Goal: Information Seeking & Learning: Find specific fact

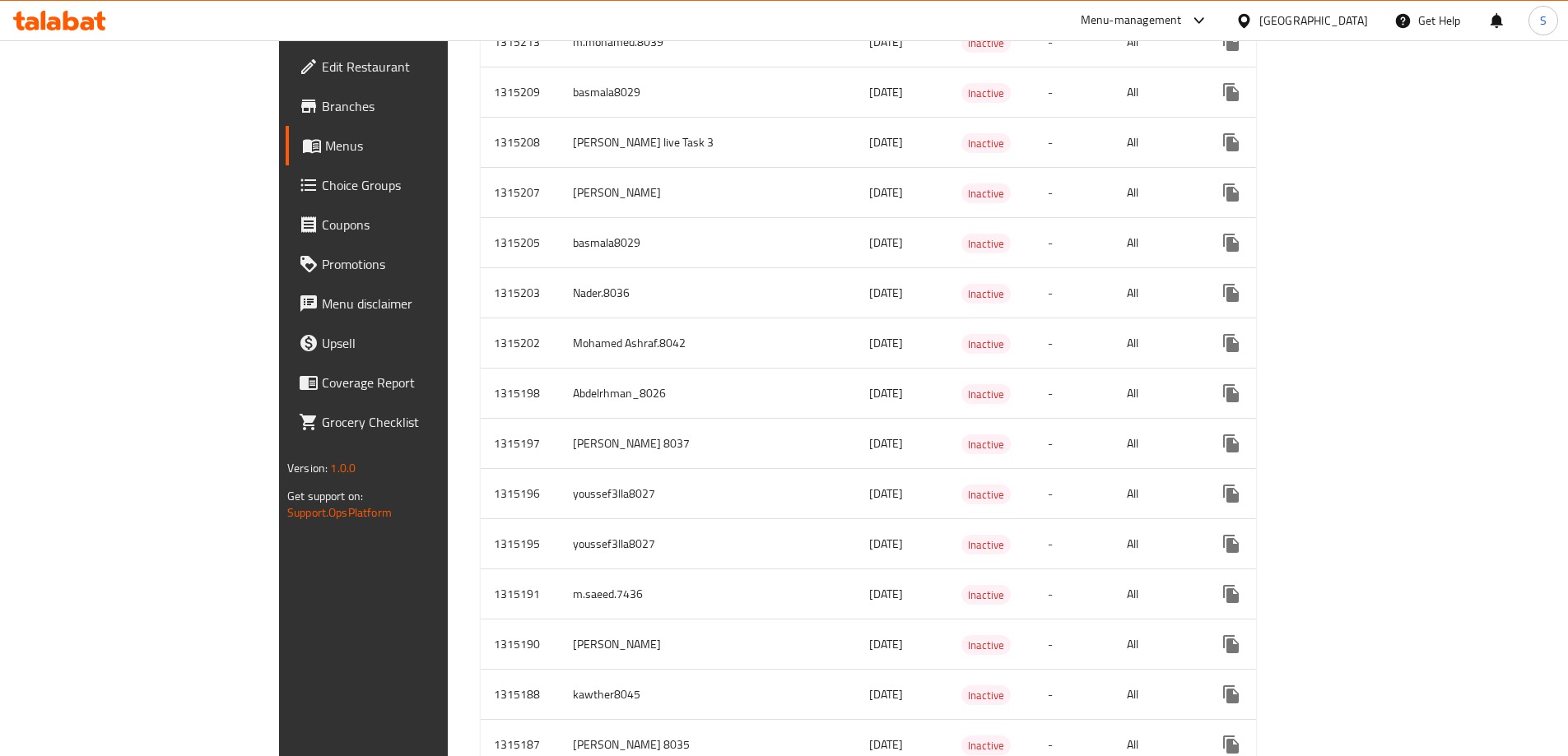
scroll to position [8, 0]
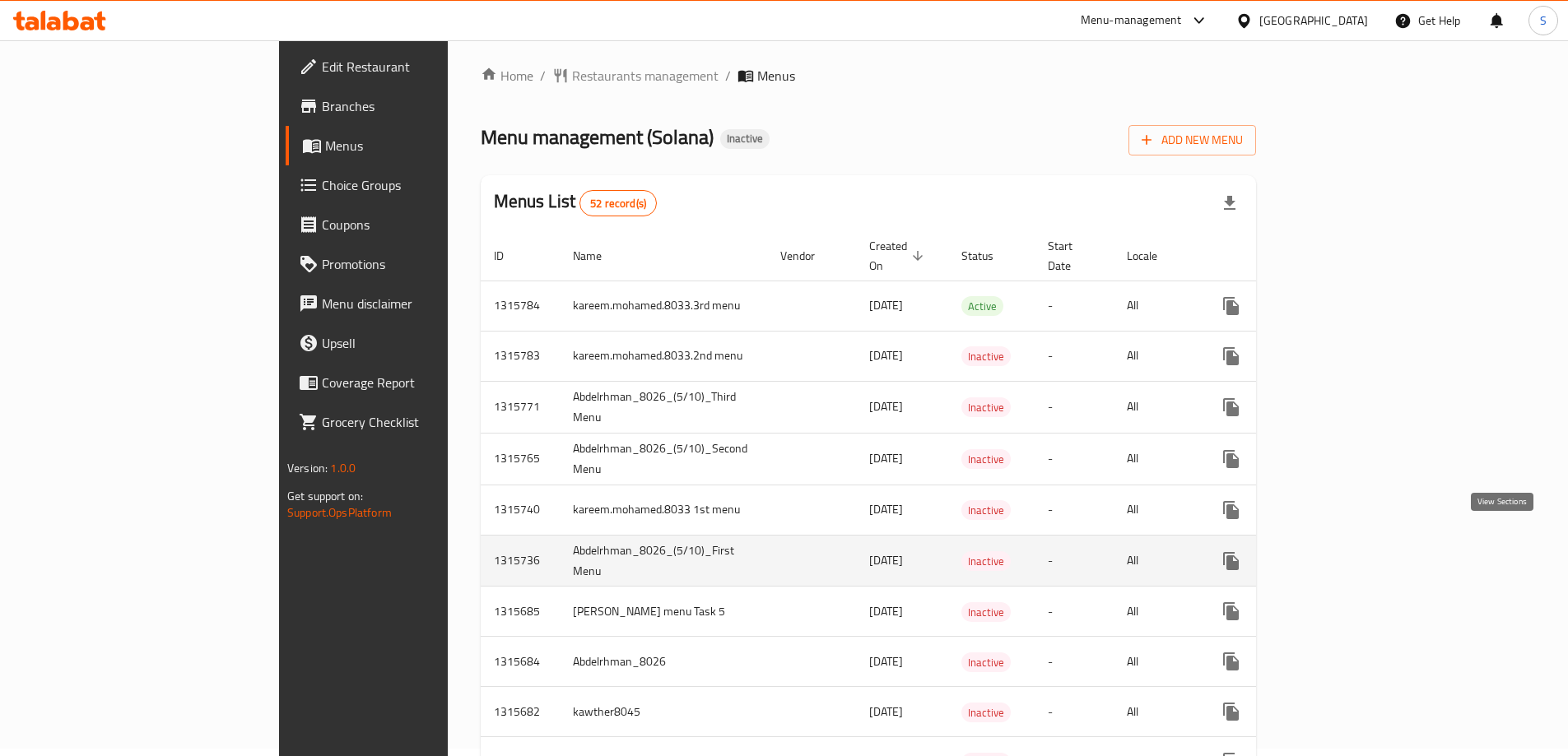
click at [1370, 542] on link "enhanced table" at bounding box center [1349, 561] width 39 height 39
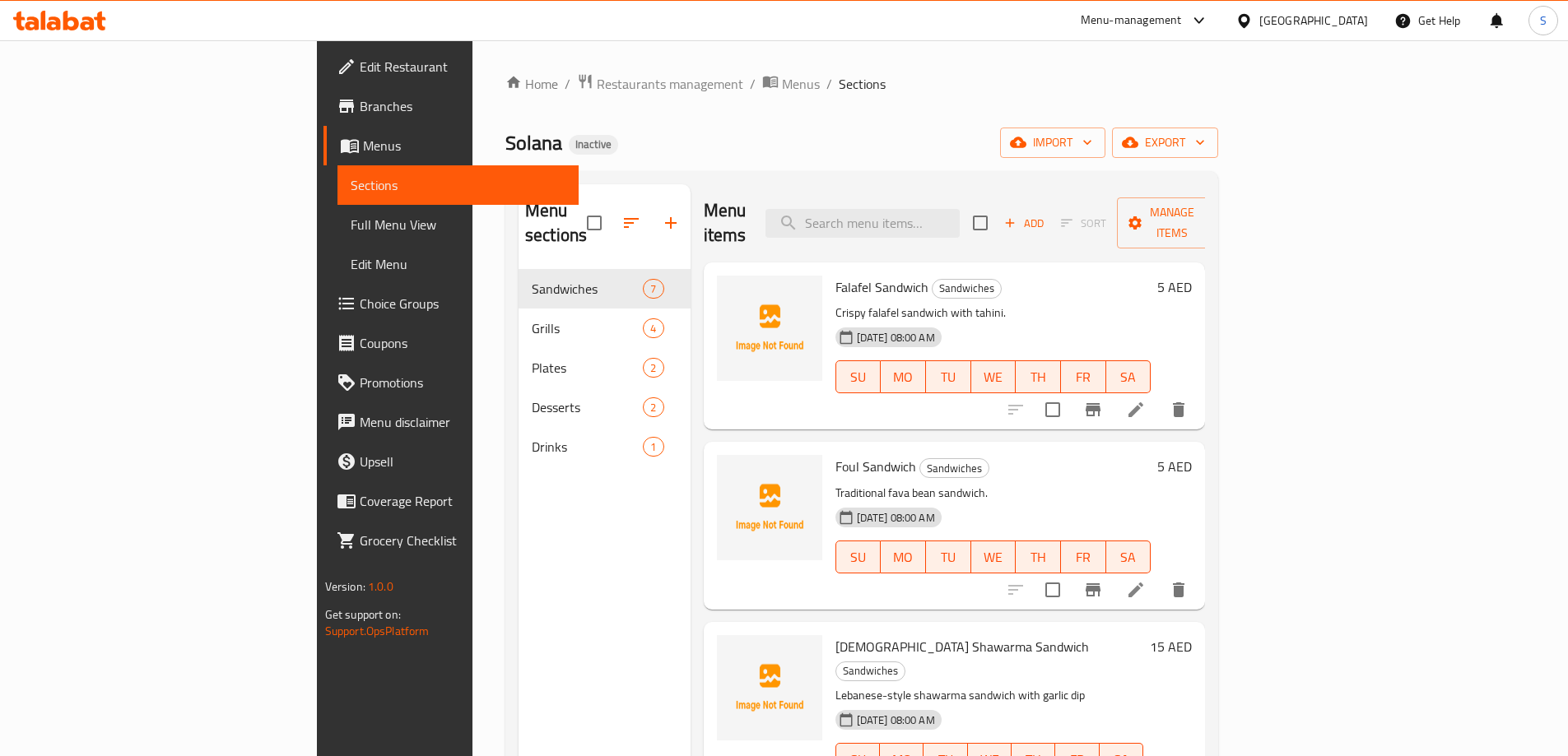
click at [351, 228] on span "Full Menu View" at bounding box center [458, 225] width 215 height 20
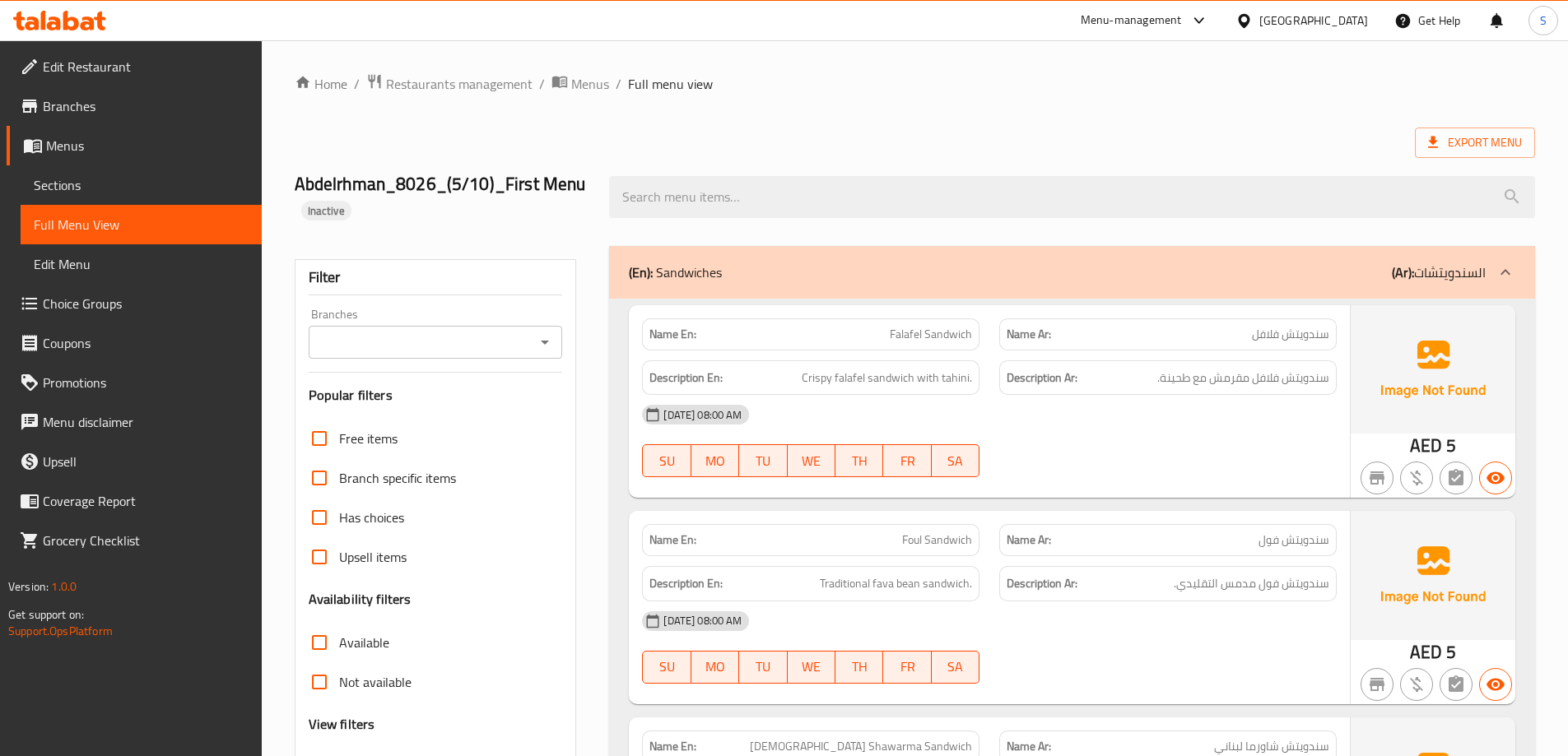
click at [935, 131] on div "Export Menu" at bounding box center [915, 143] width 1240 height 31
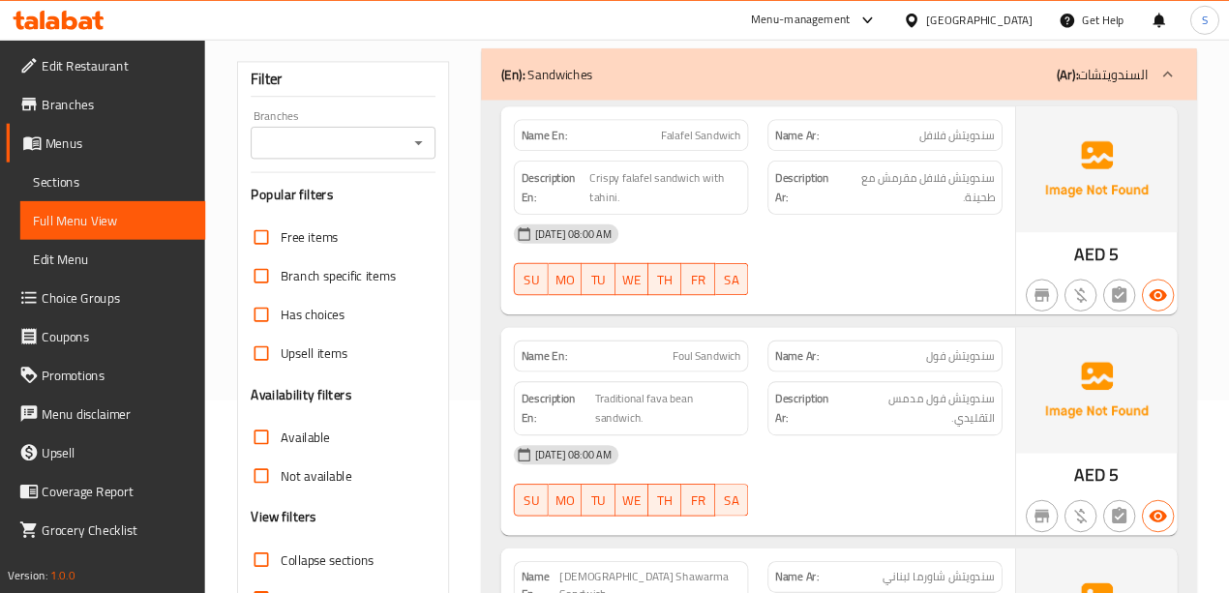
scroll to position [232, 0]
click at [1202, 204] on div "Description Ar: سندويتش فلافل مقرمش مع طحينة." at bounding box center [1062, 224] width 282 height 65
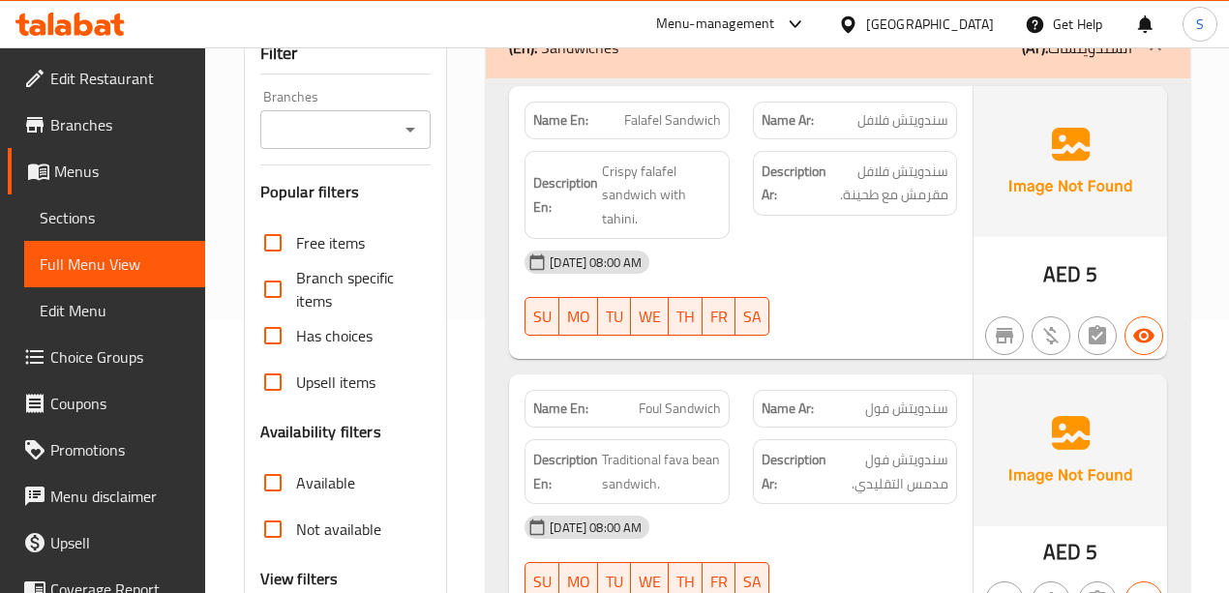
scroll to position [296, 0]
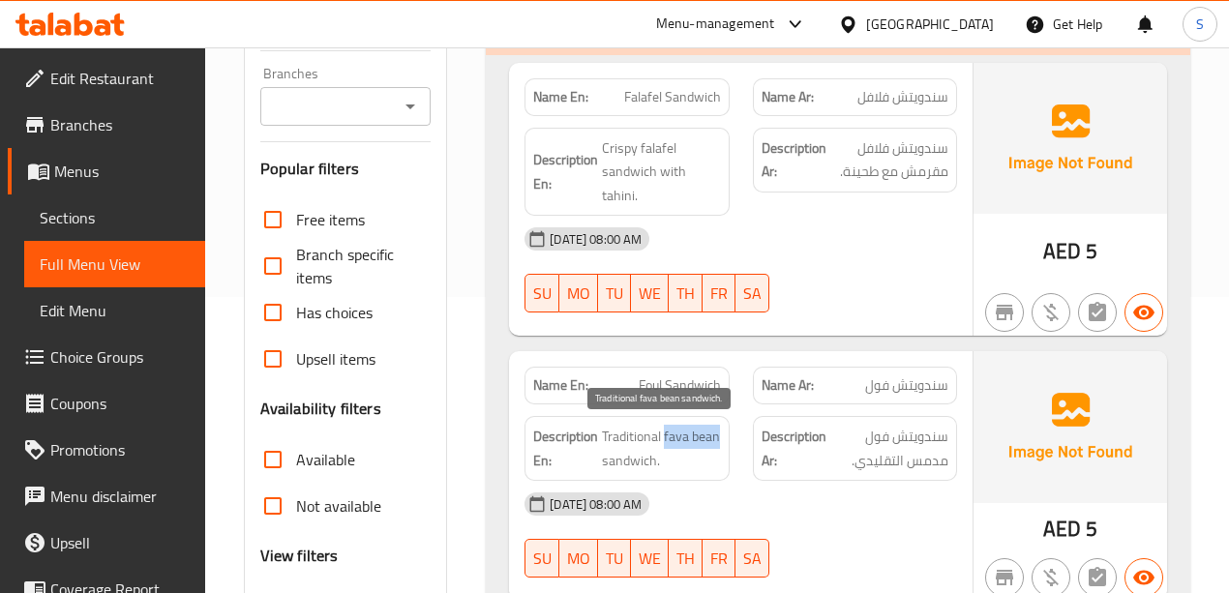
drag, startPoint x: 664, startPoint y: 433, endPoint x: 717, endPoint y: 431, distance: 53.2
click at [717, 431] on span "Traditional fava bean sandwich." at bounding box center [661, 448] width 118 height 47
copy span "fava bean"
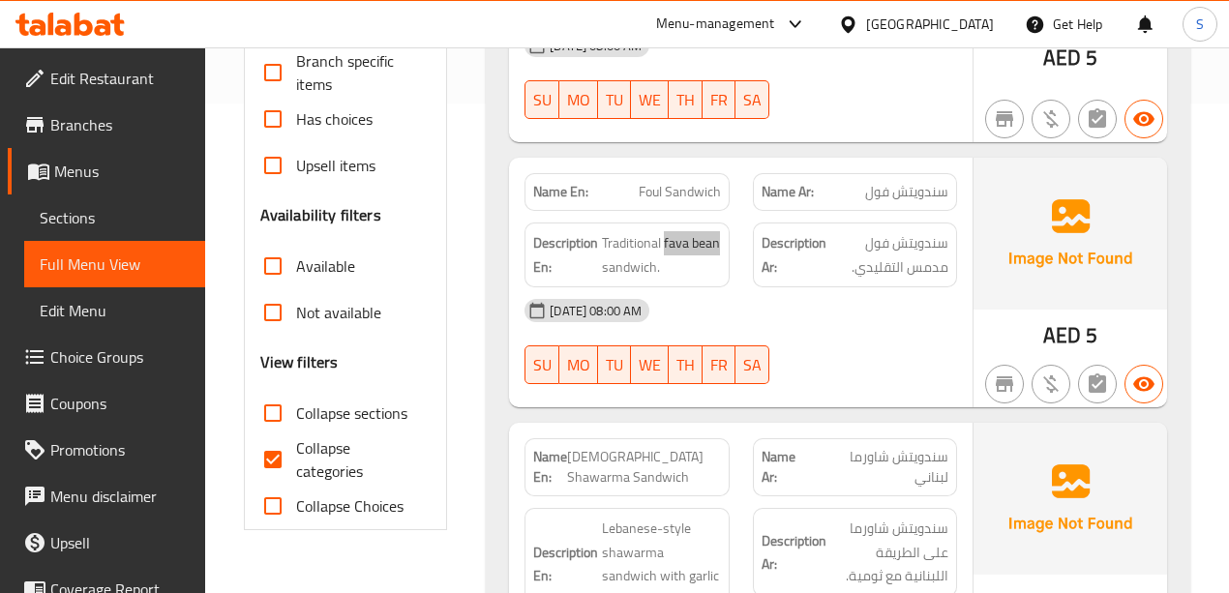
scroll to position [554, 0]
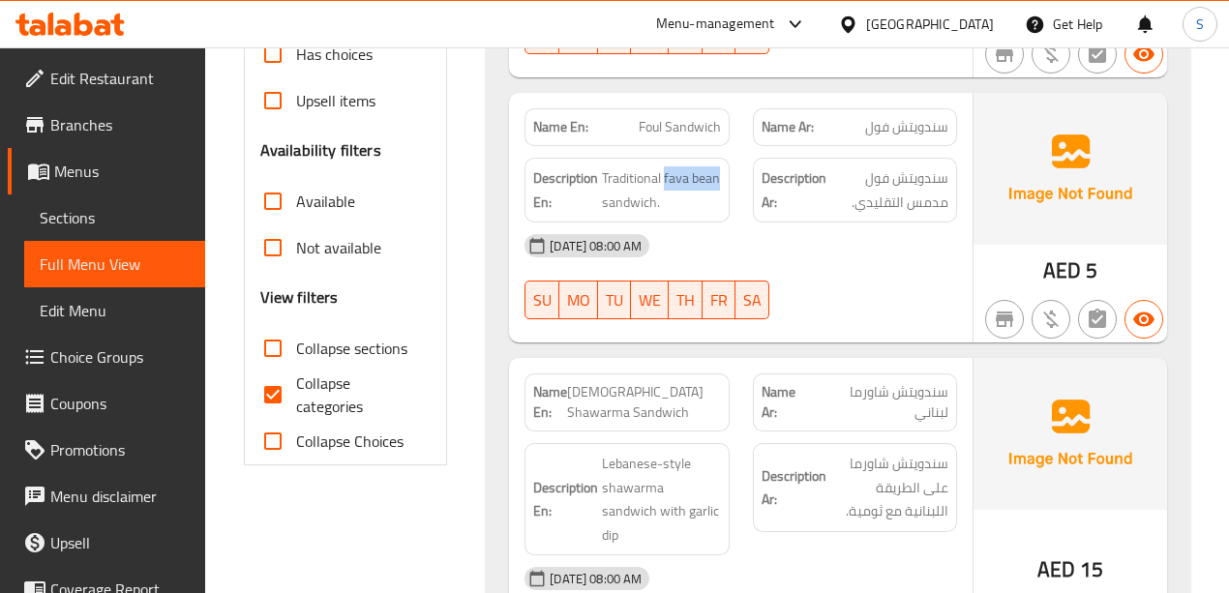
click at [275, 393] on input "Collapse categories" at bounding box center [273, 395] width 46 height 46
checkbox input "false"
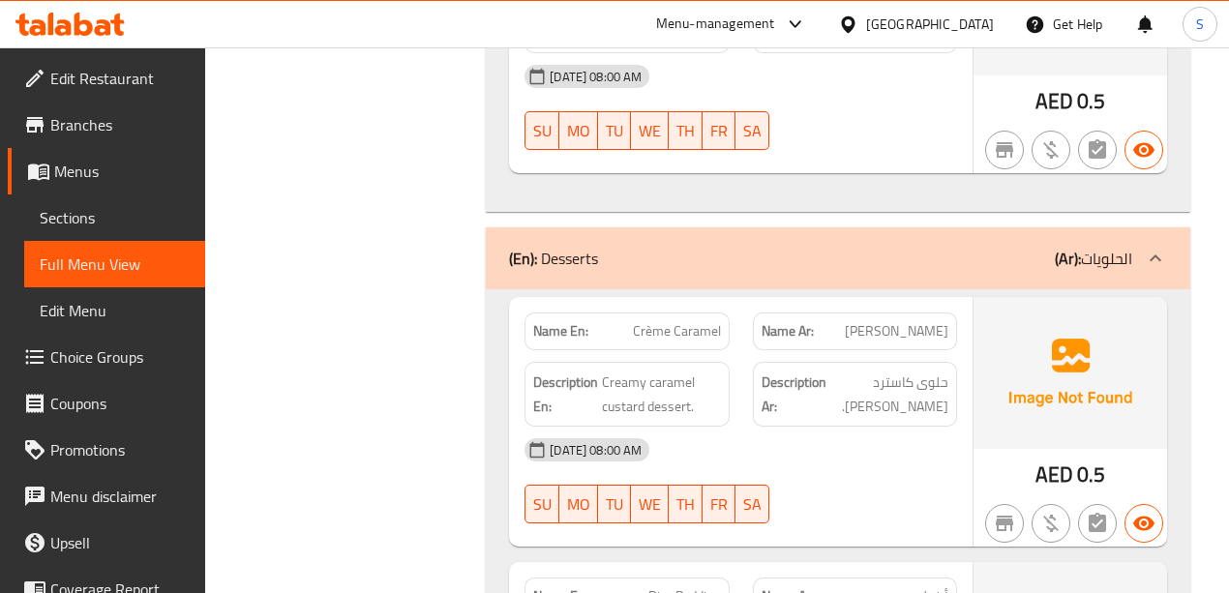
scroll to position [4359, 0]
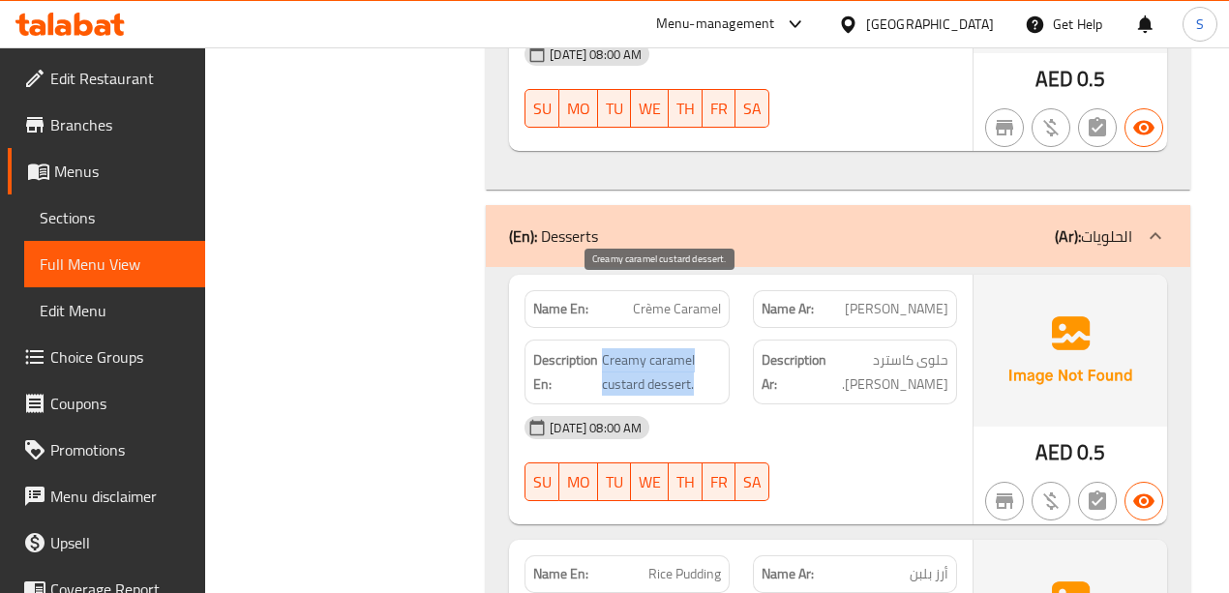
drag, startPoint x: 604, startPoint y: 295, endPoint x: 695, endPoint y: 324, distance: 95.5
click at [695, 348] on span "Creamy caramel custard dessert." at bounding box center [661, 371] width 118 height 47
copy span "Creamy caramel custard dessert."
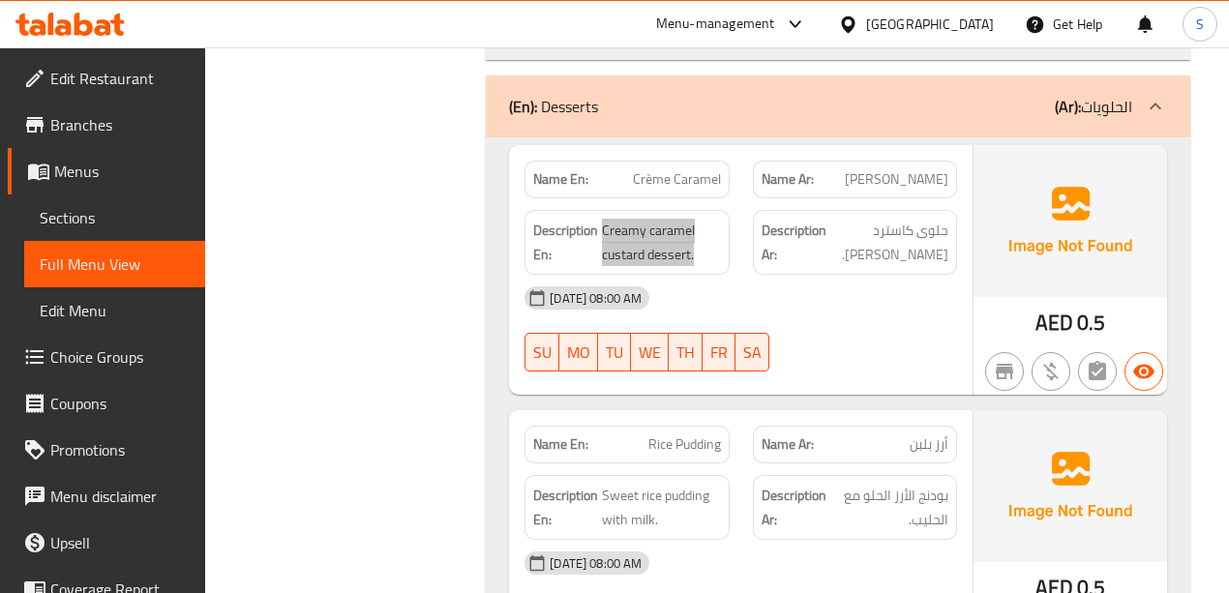
scroll to position [4553, 0]
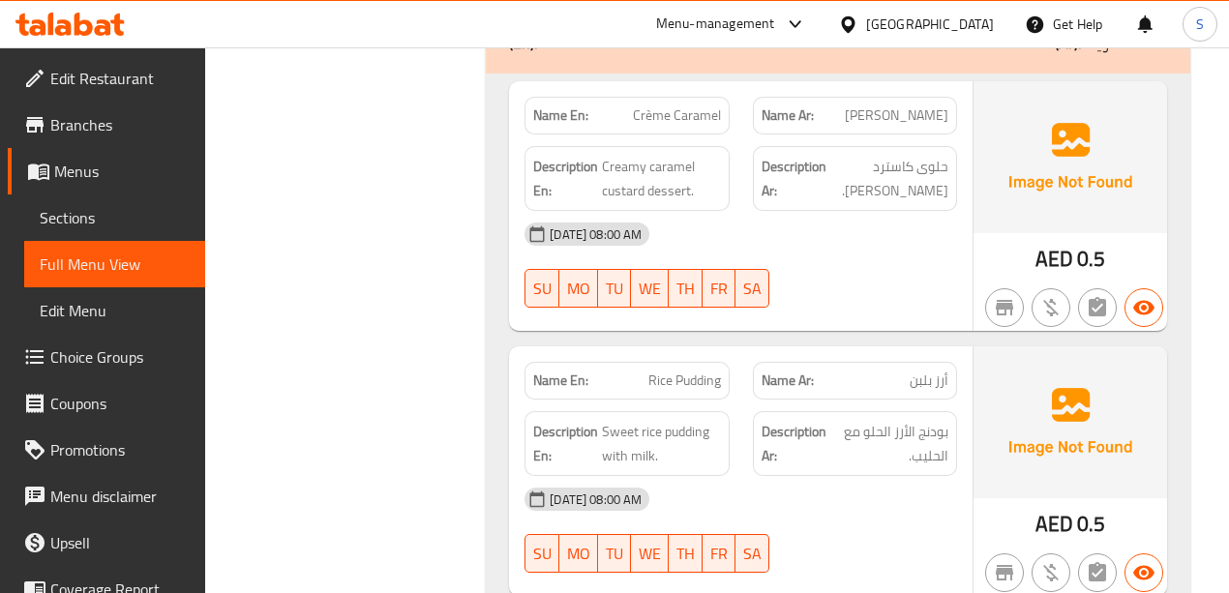
click at [680, 371] on span "Rice Pudding" at bounding box center [684, 381] width 73 height 20
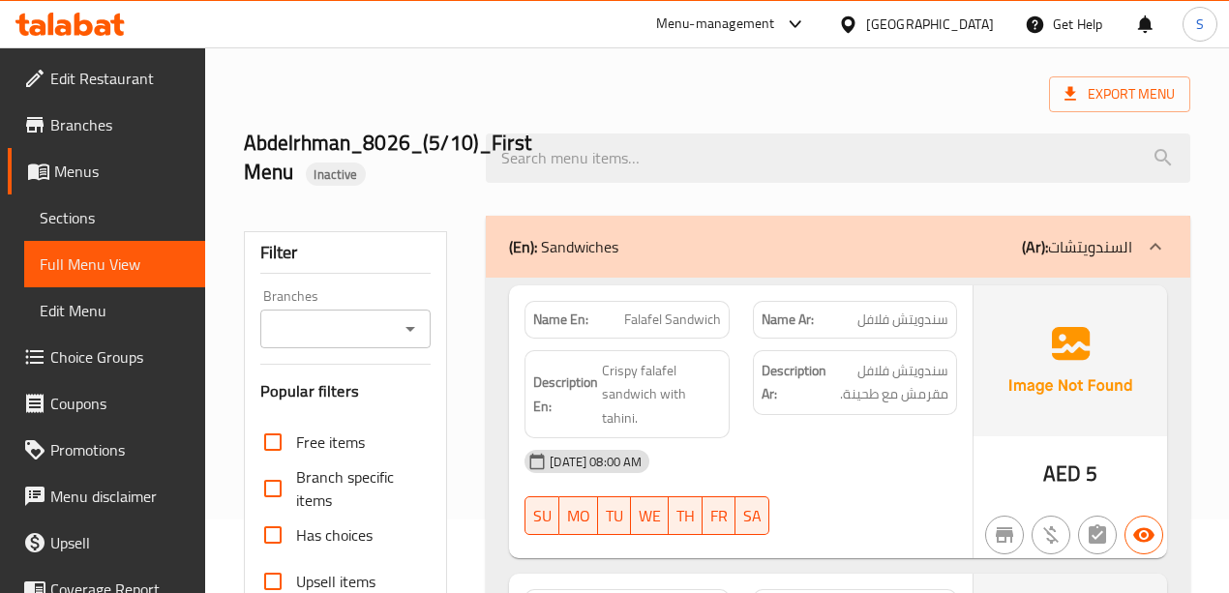
scroll to position [0, 0]
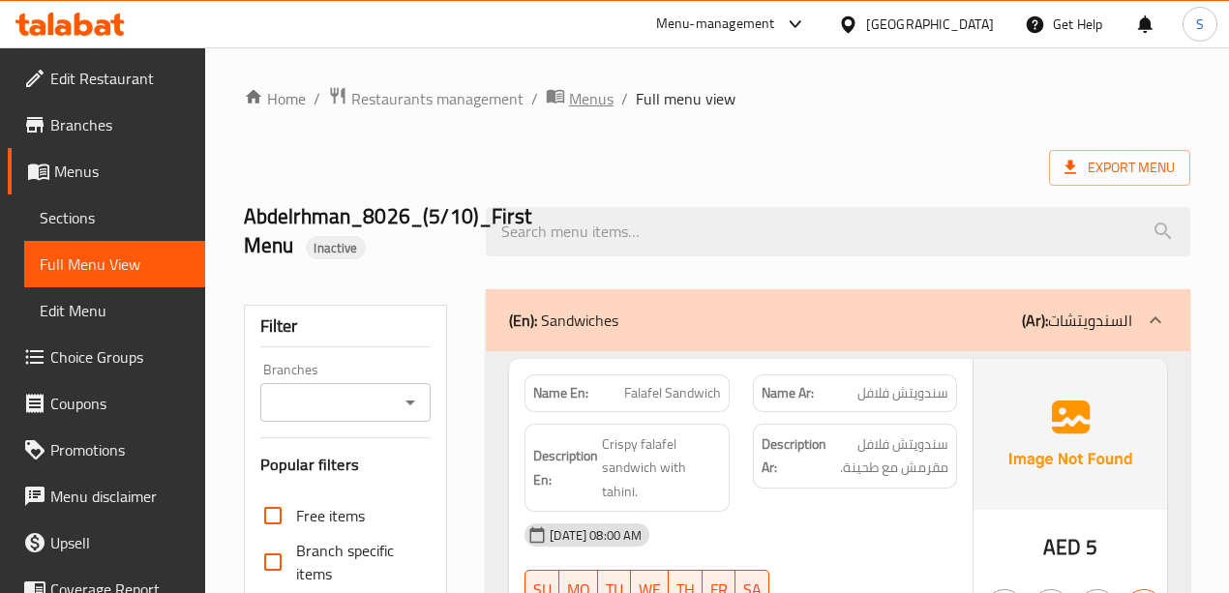
click at [578, 99] on span "Menus" at bounding box center [591, 98] width 45 height 23
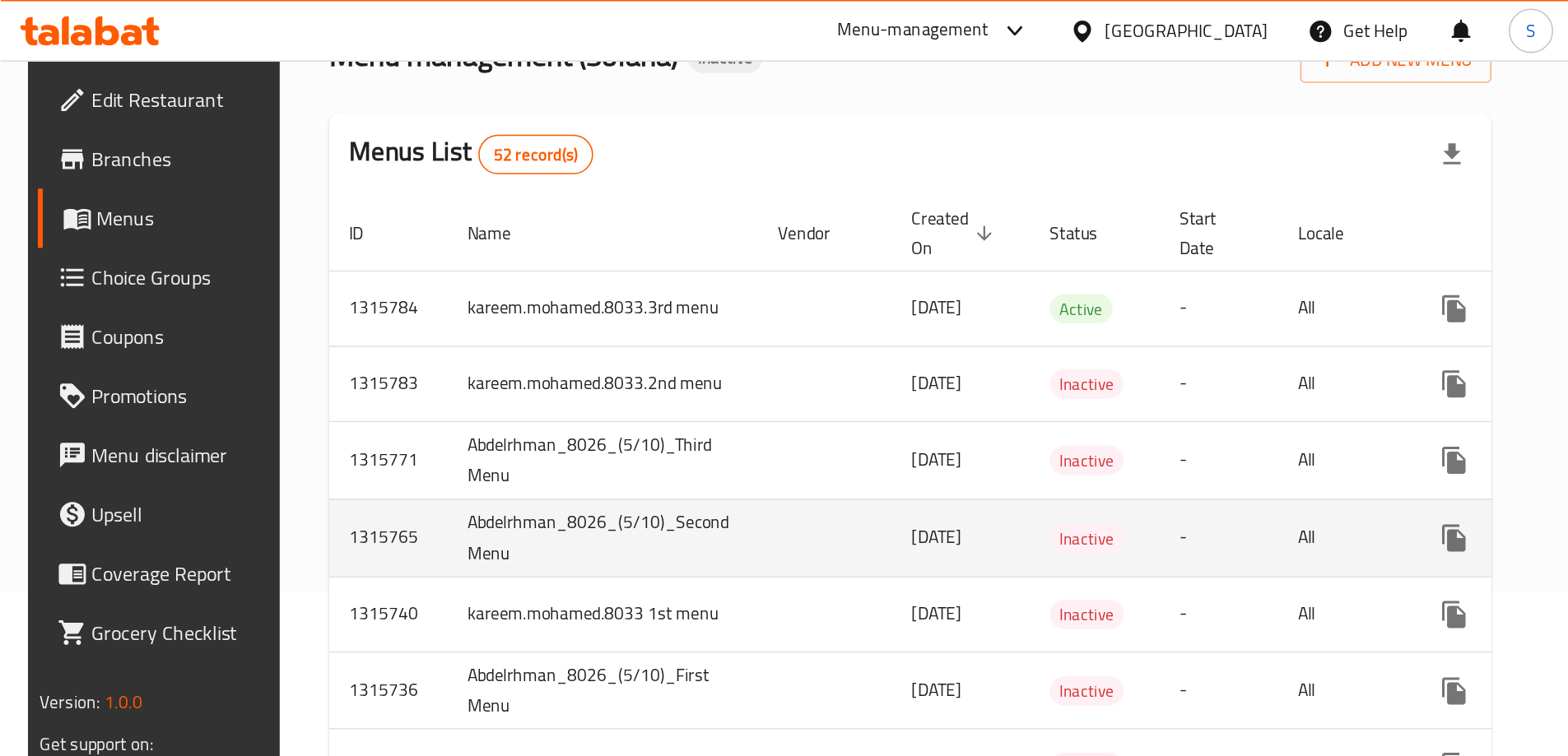
scroll to position [110, 0]
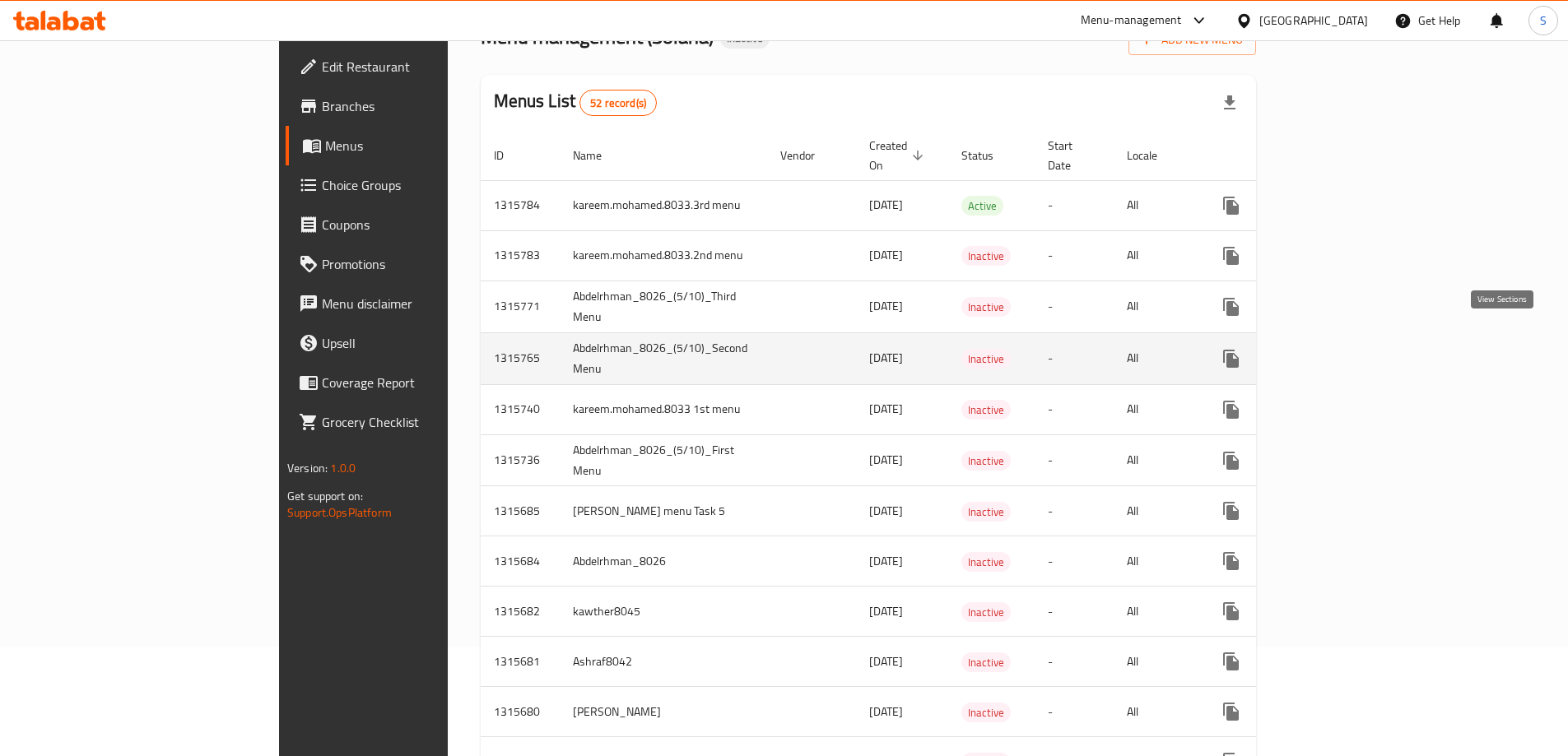
click at [1360, 349] on icon "enhanced table" at bounding box center [1349, 358] width 20 height 20
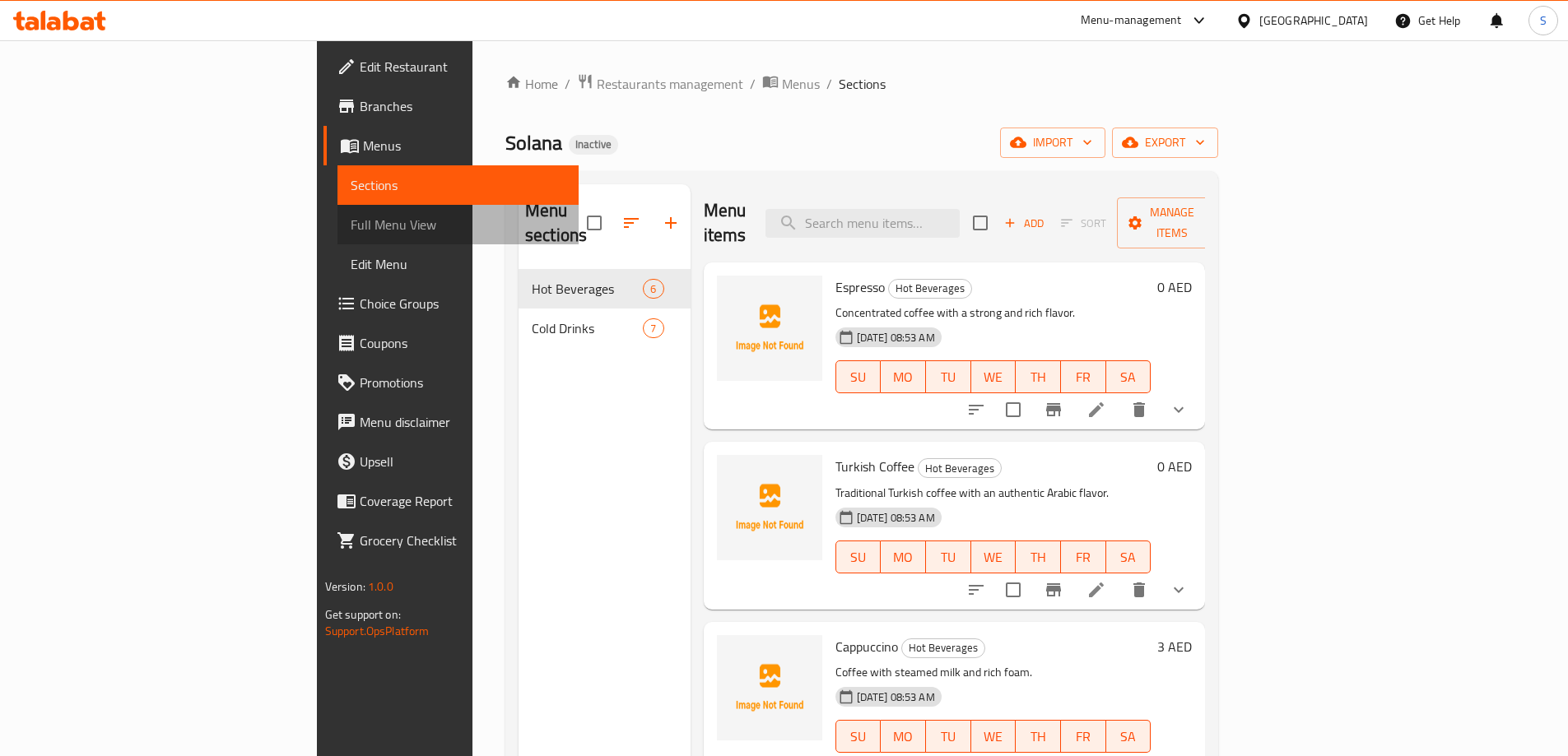
click at [351, 221] on span "Full Menu View" at bounding box center [458, 225] width 215 height 20
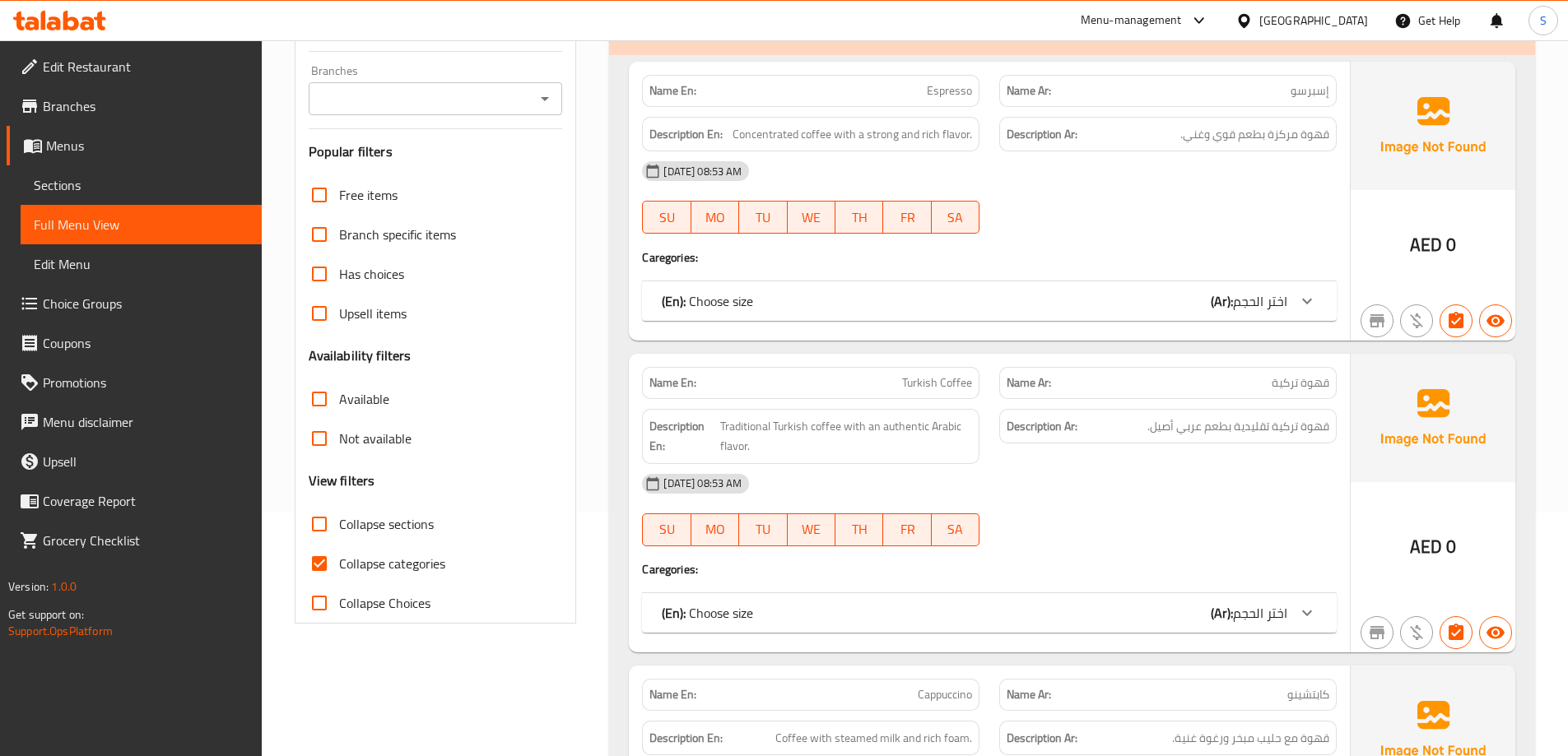
scroll to position [247, 0]
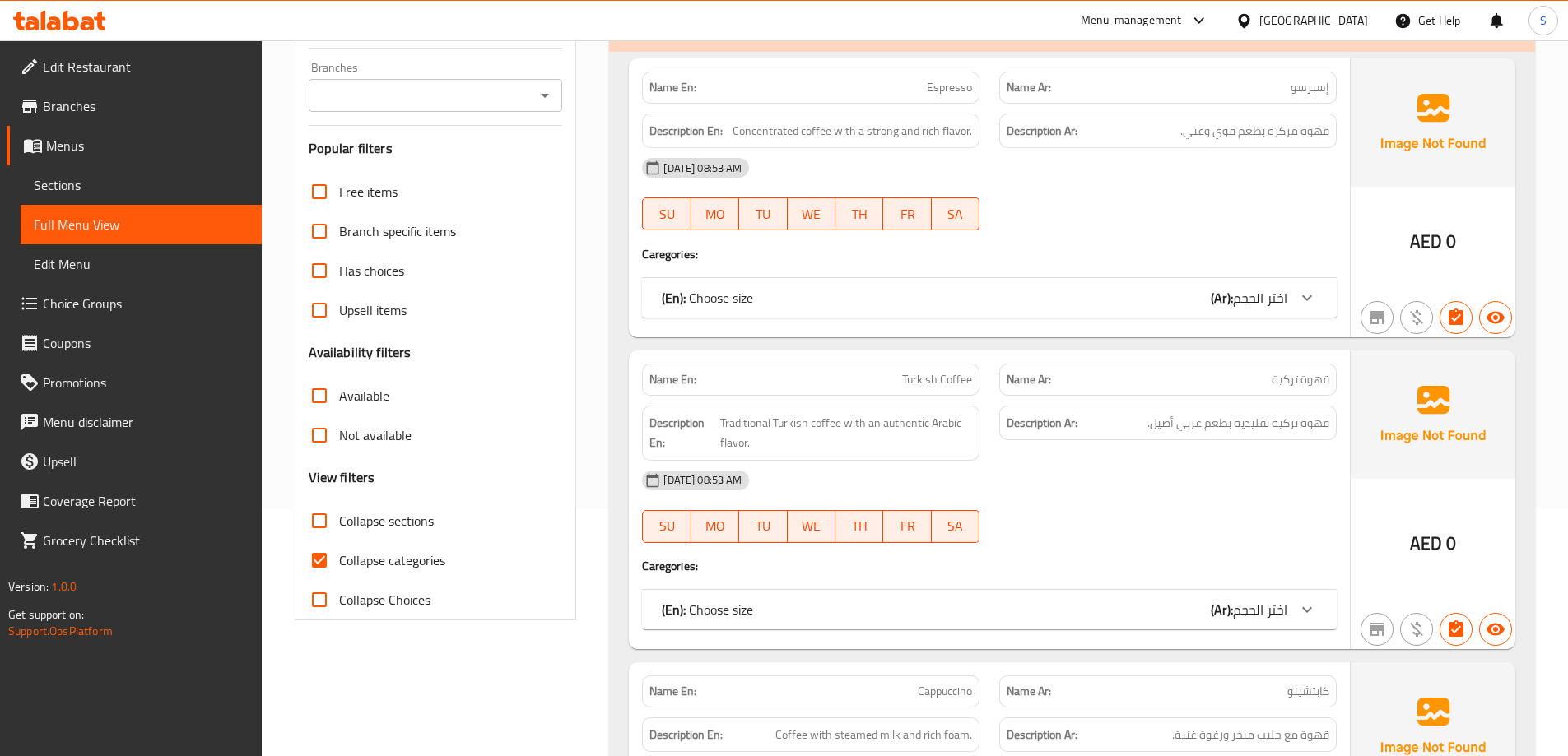
click at [324, 561] on input "Collapse categories" at bounding box center [319, 560] width 39 height 39
checkbox input "false"
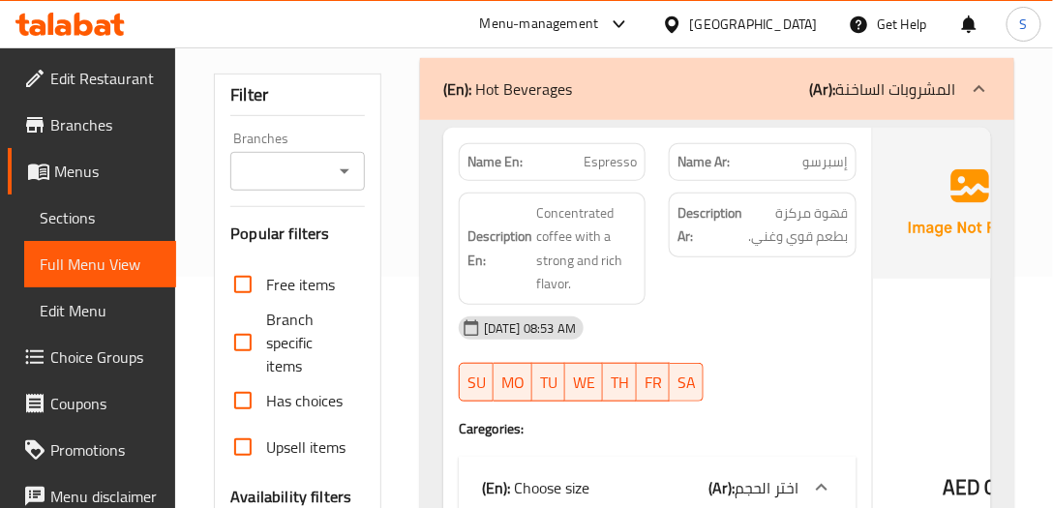
scroll to position [221, 0]
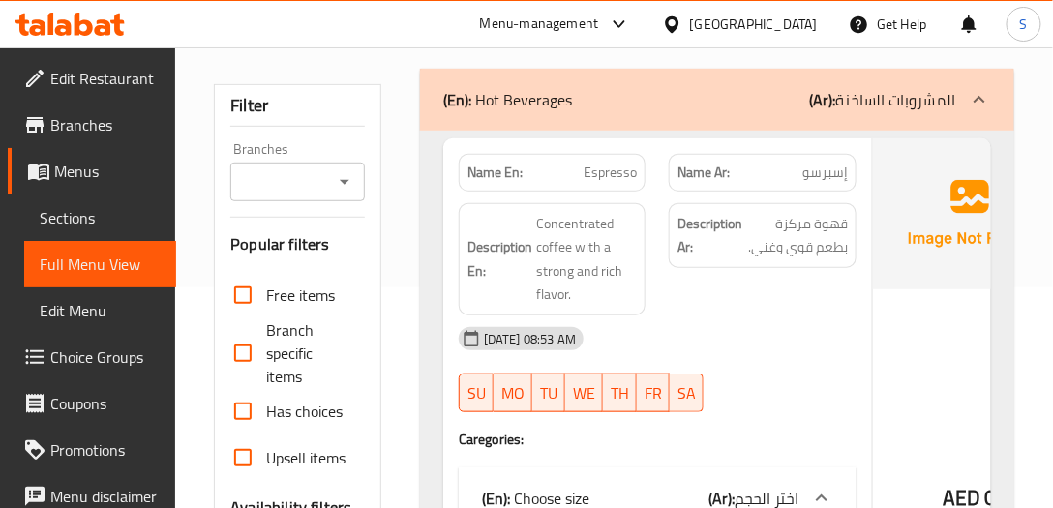
click at [597, 164] on span "Espresso" at bounding box center [609, 173] width 53 height 20
copy span "Espresso"
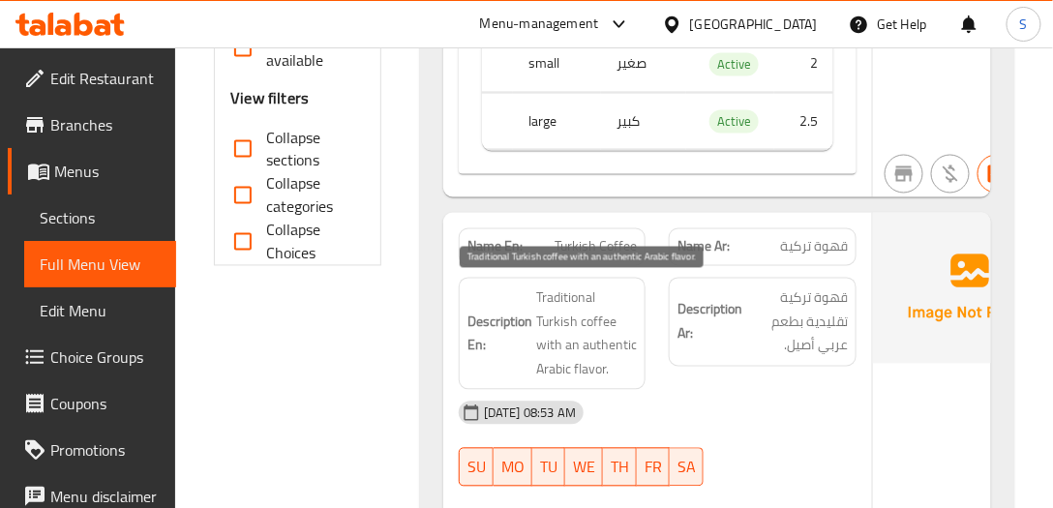
scroll to position [829, 0]
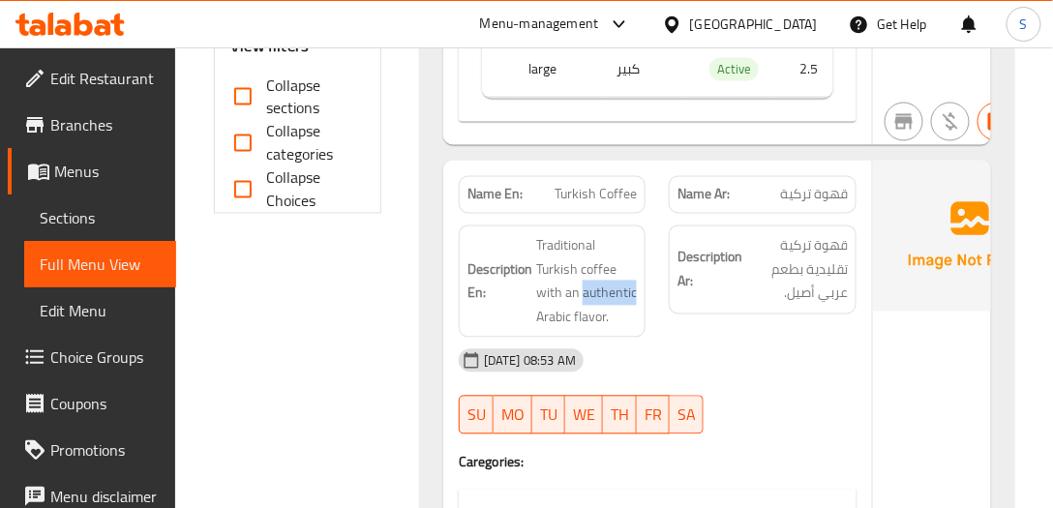
drag, startPoint x: 580, startPoint y: 285, endPoint x: 637, endPoint y: 282, distance: 56.2
click at [637, 282] on div "Description En: Traditional Turkish coffee with an authentic Arabic flavor." at bounding box center [553, 281] width 188 height 112
copy span "authentic"
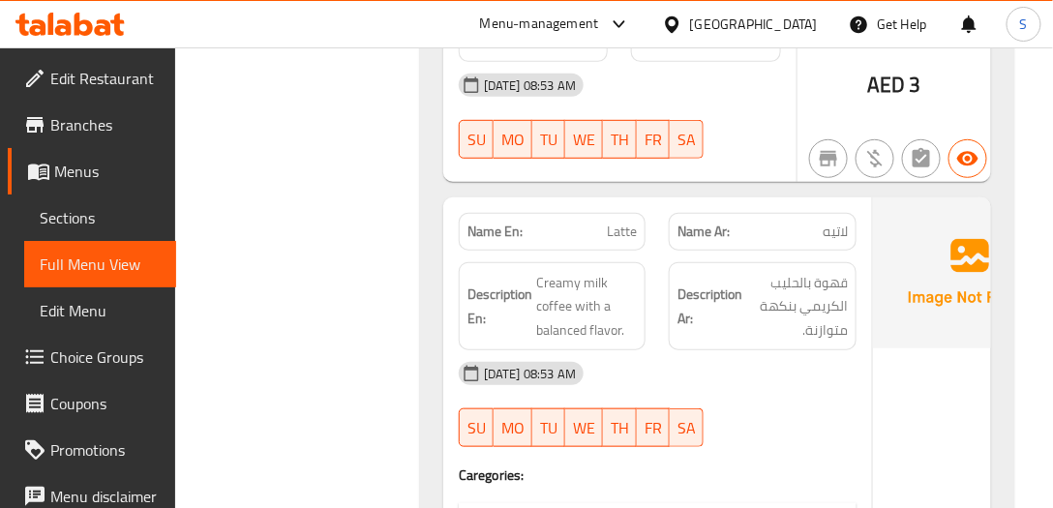
scroll to position [2100, 0]
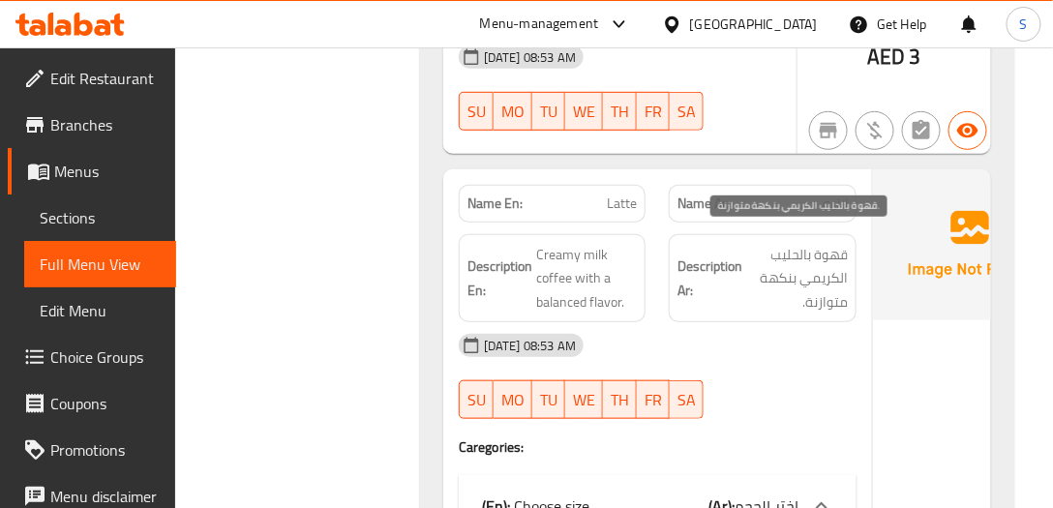
click at [822, 291] on span "قهوة بالحليب الكريمي بنكهة متوازنة." at bounding box center [797, 279] width 102 height 72
click at [821, 290] on span "قهوة بالحليب الكريمي بنكهة متوازنة." at bounding box center [797, 279] width 102 height 72
click at [820, 290] on span "قهوة بالحليب الكريمي بنكهة متوازنة." at bounding box center [797, 279] width 102 height 72
click at [818, 290] on span "قهوة بالحليب الكريمي بنكهة متوازنة." at bounding box center [797, 279] width 102 height 72
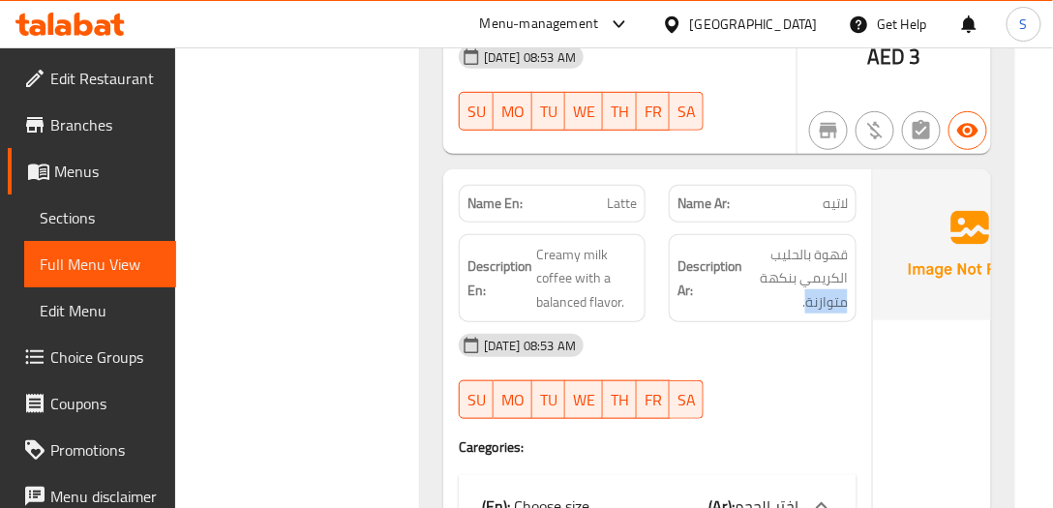
click at [846, 289] on div "Description Ar: قهوة بالحليب الكريمي بنكهة متوازنة." at bounding box center [763, 278] width 188 height 89
copy span "متوازنة"
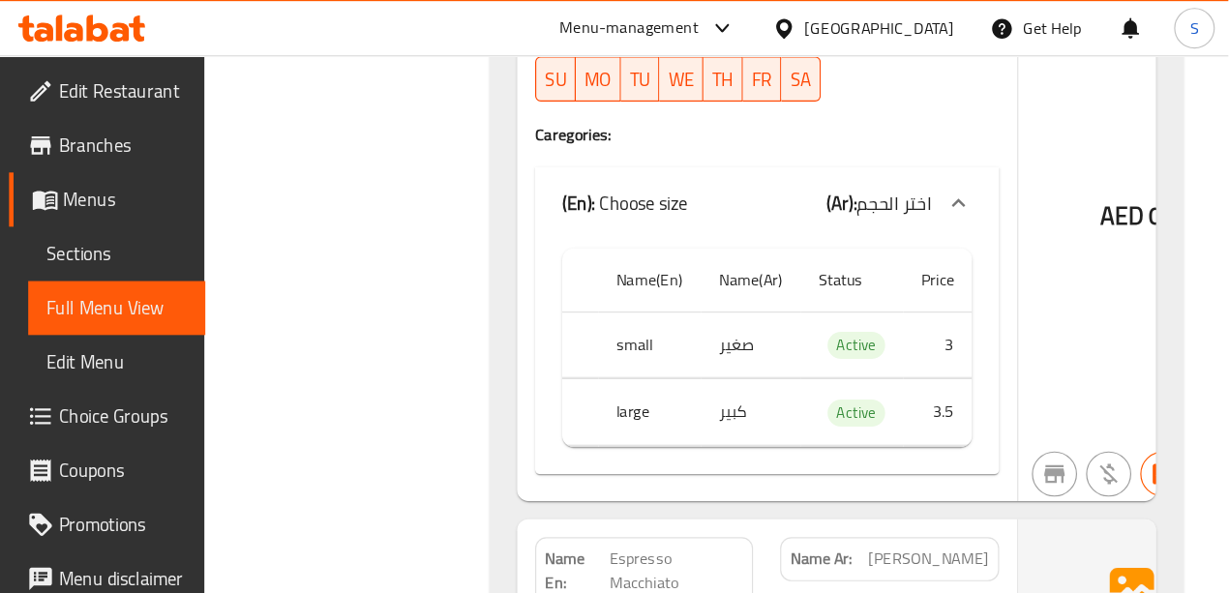
scroll to position [2322, 0]
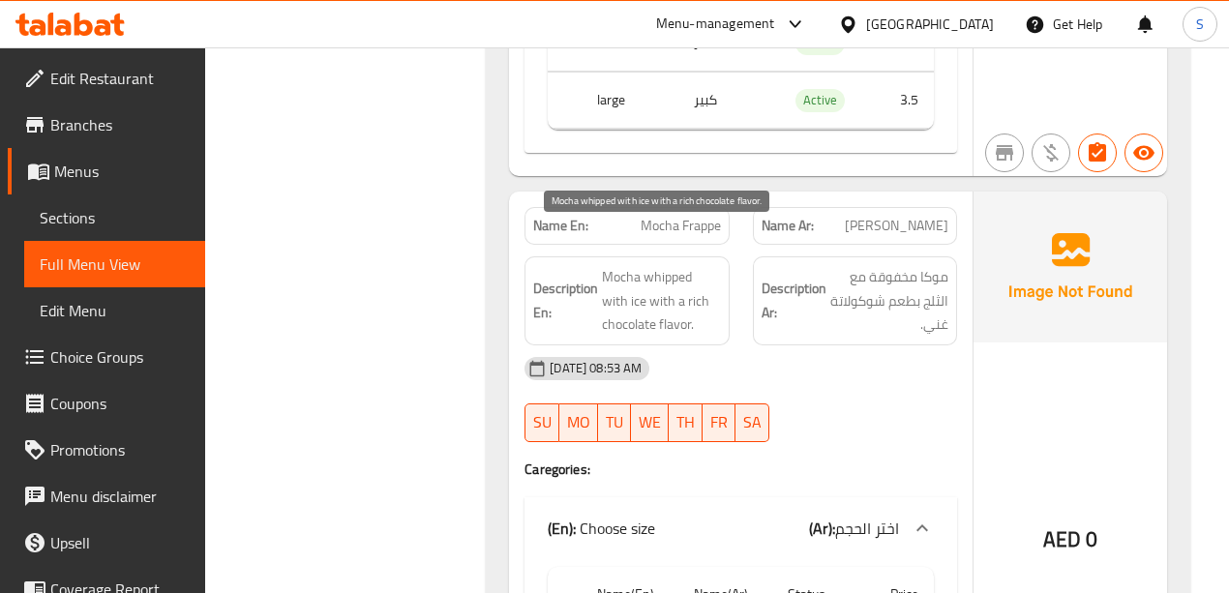
scroll to position [4192, 0]
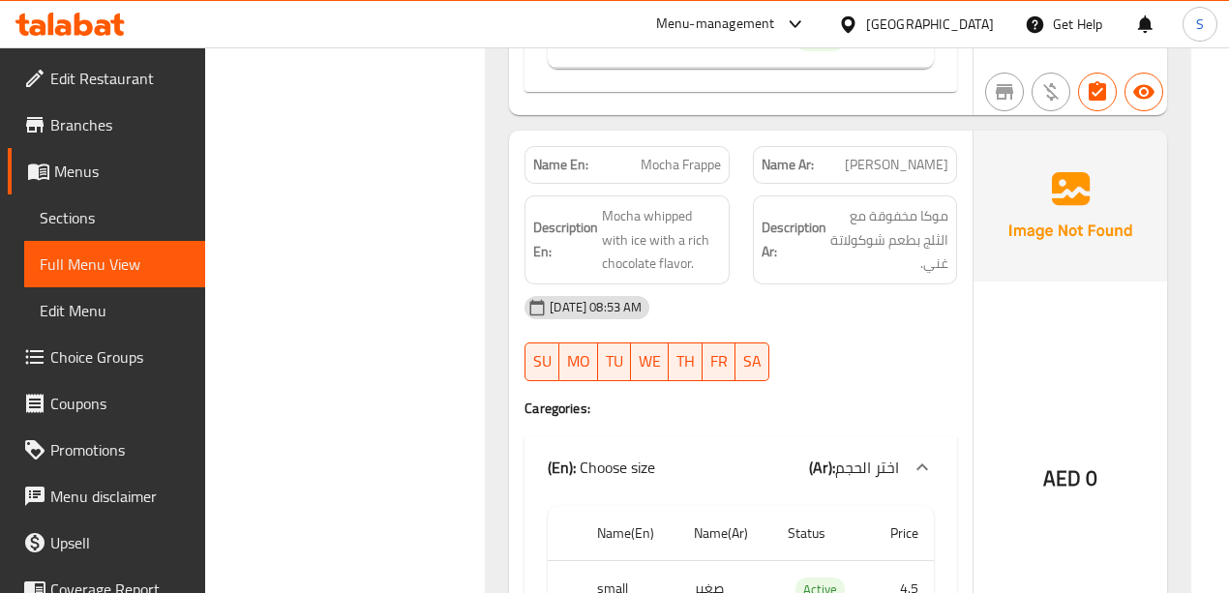
click at [898, 155] on span "موكا فرابي" at bounding box center [897, 165] width 104 height 20
copy span "موكا فرابي"
click at [924, 155] on span "موكا فرابي" at bounding box center [897, 165] width 104 height 20
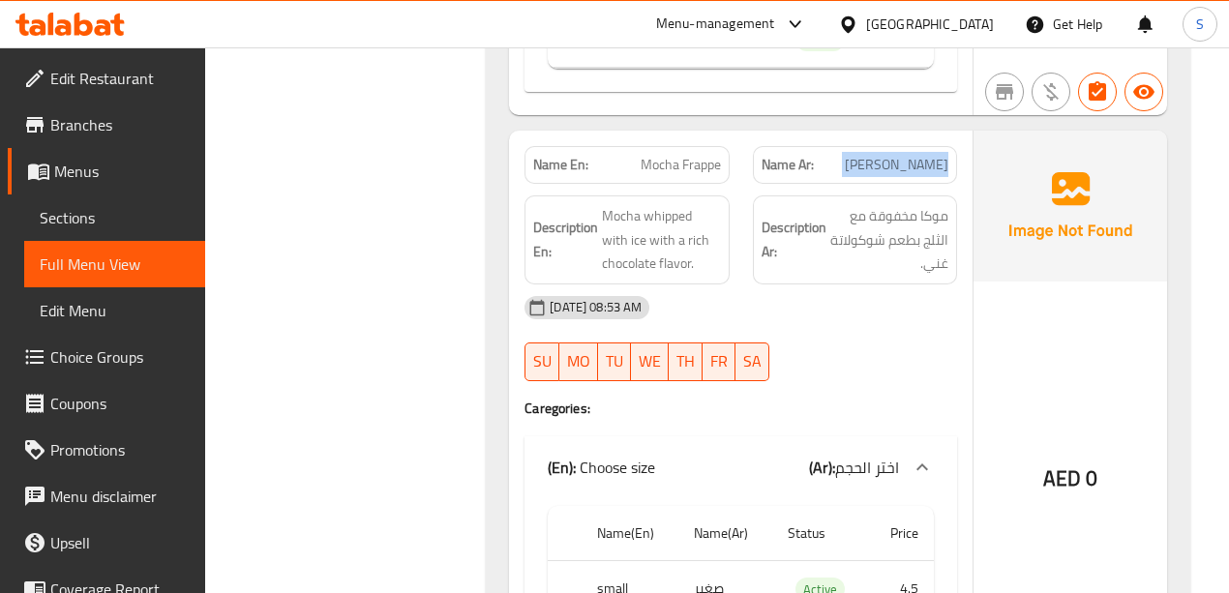
click at [922, 155] on span "موكا فرابي" at bounding box center [897, 165] width 104 height 20
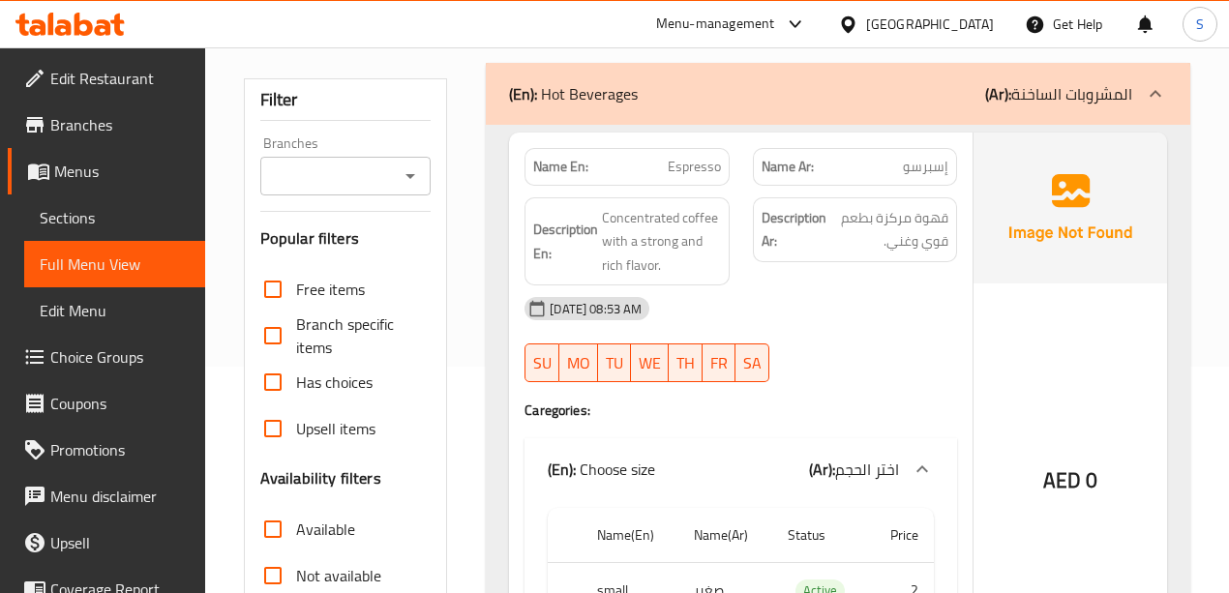
scroll to position [0, 0]
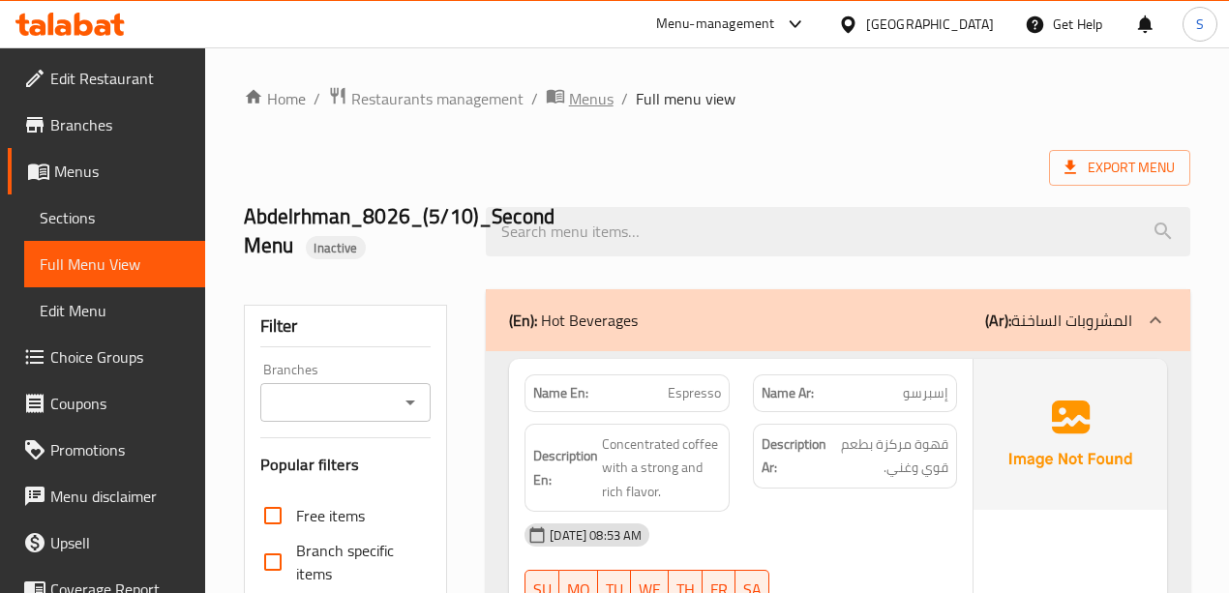
click at [573, 90] on span "Menus" at bounding box center [591, 98] width 45 height 23
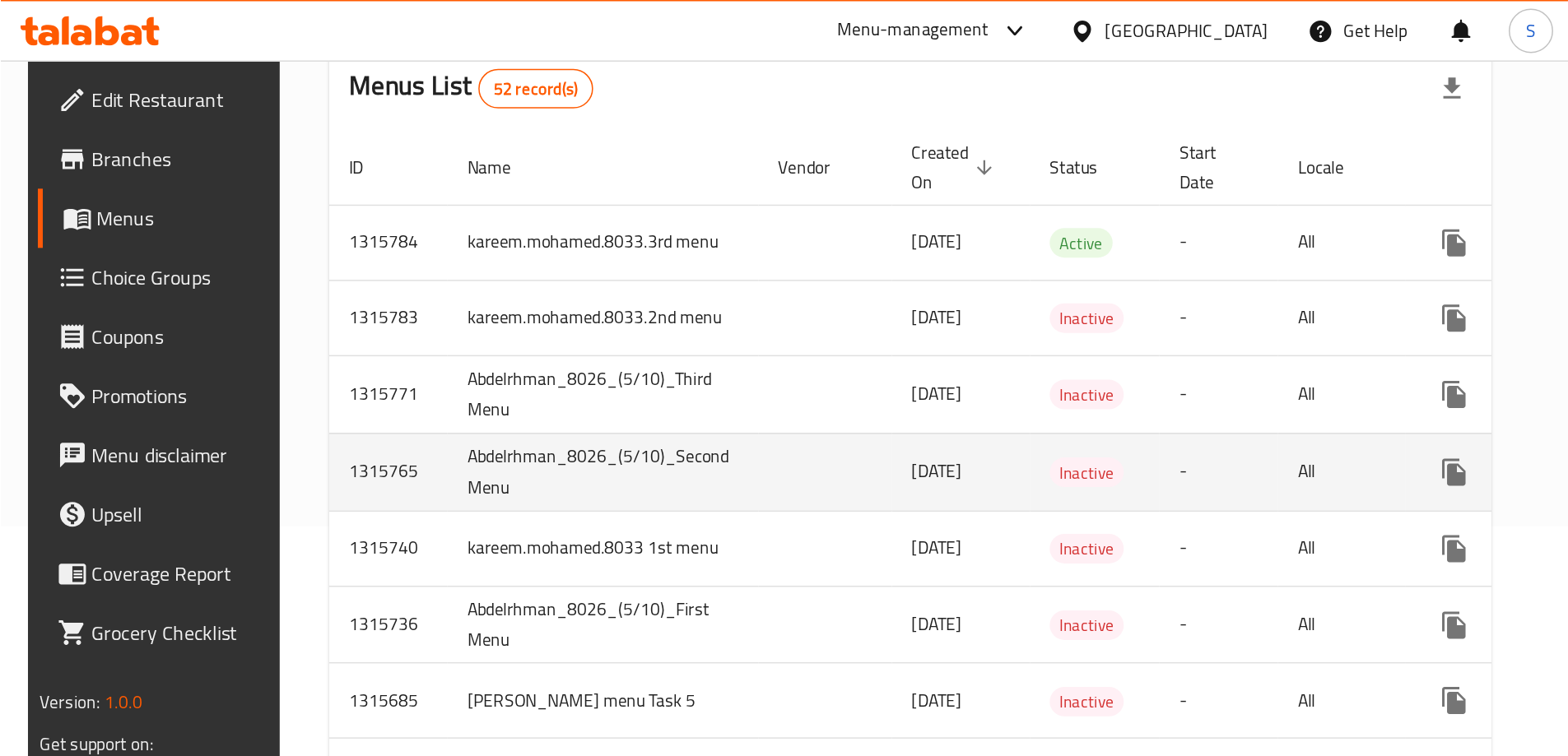
scroll to position [154, 0]
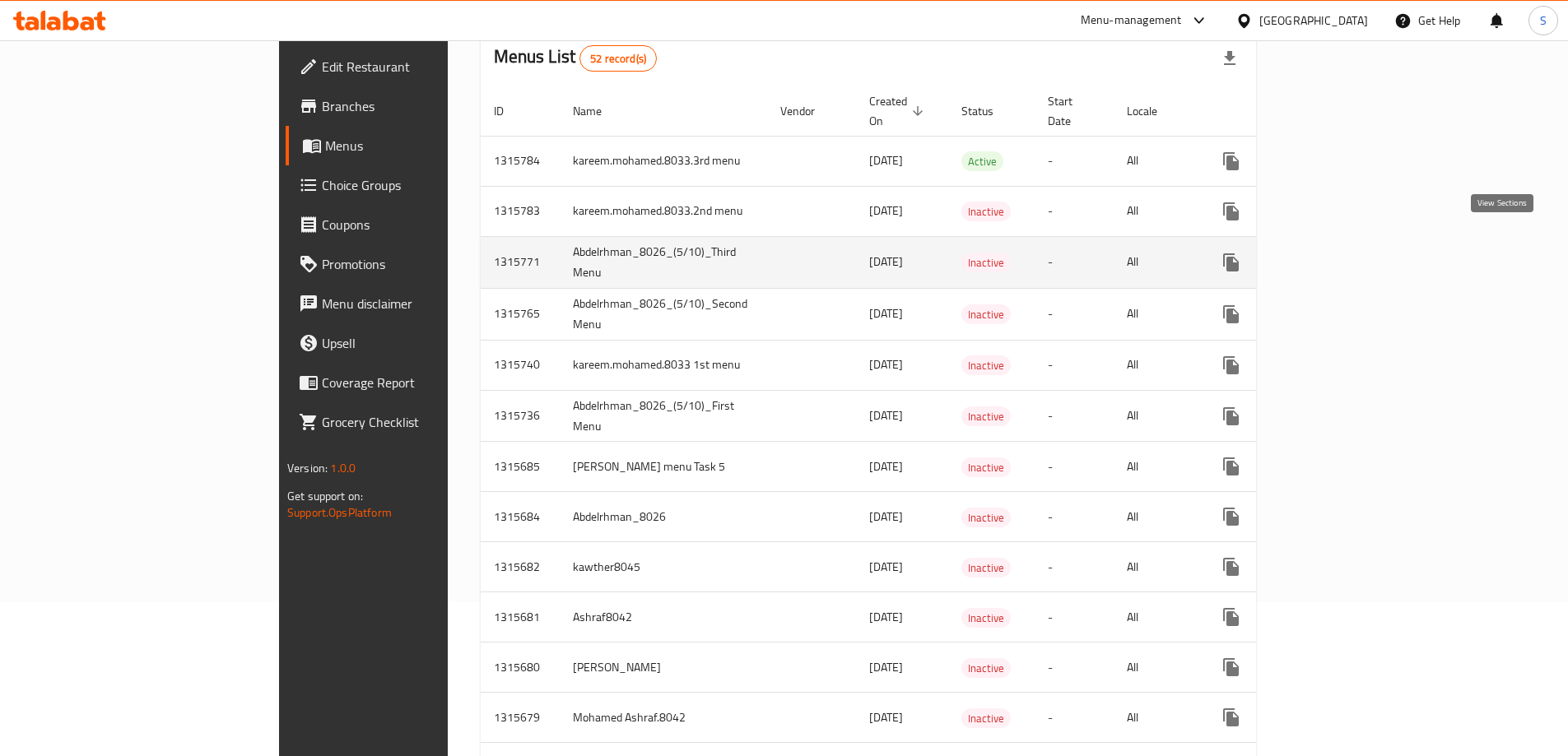
click at [1360, 253] on icon "enhanced table" at bounding box center [1349, 262] width 20 height 20
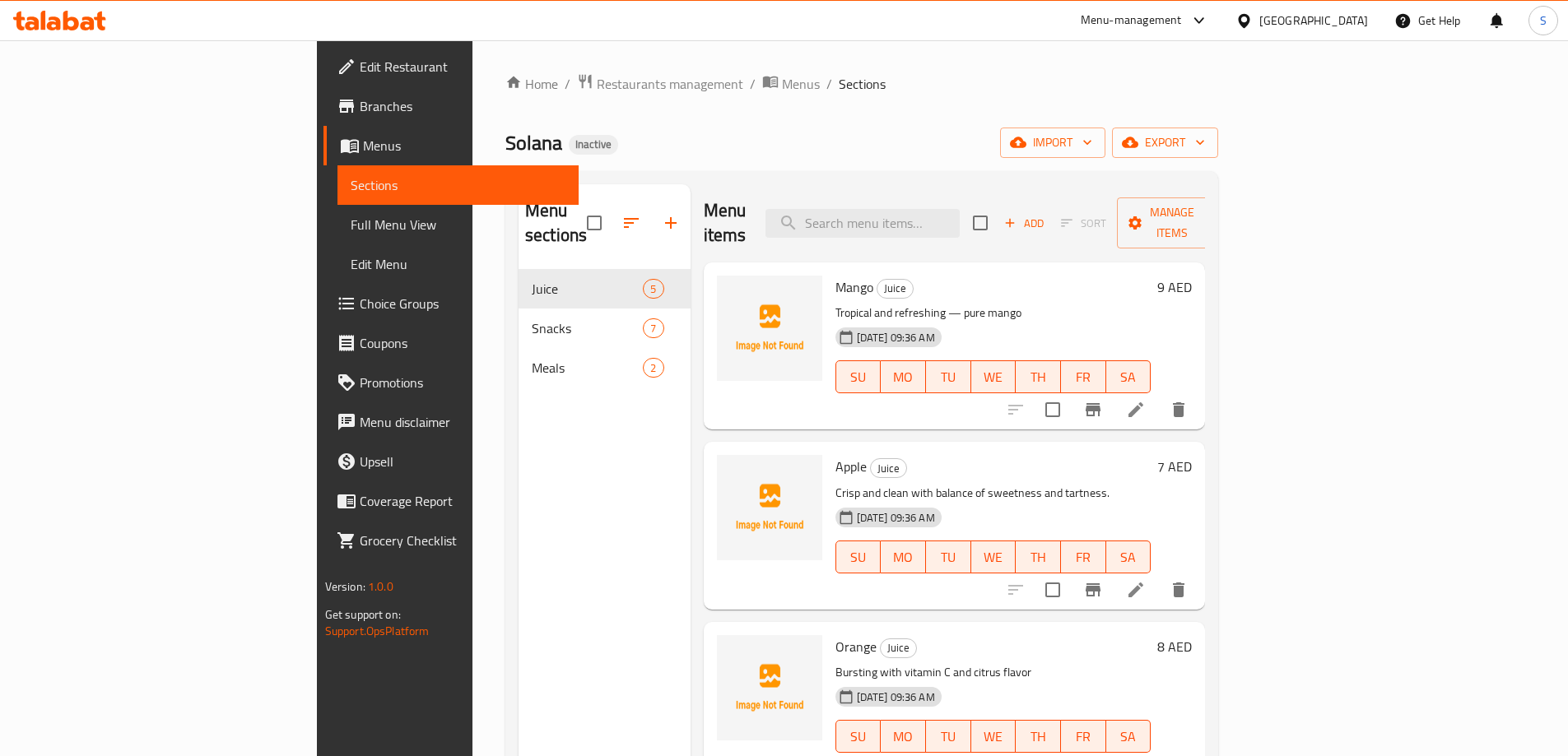
click at [351, 225] on span "Full Menu View" at bounding box center [458, 225] width 215 height 20
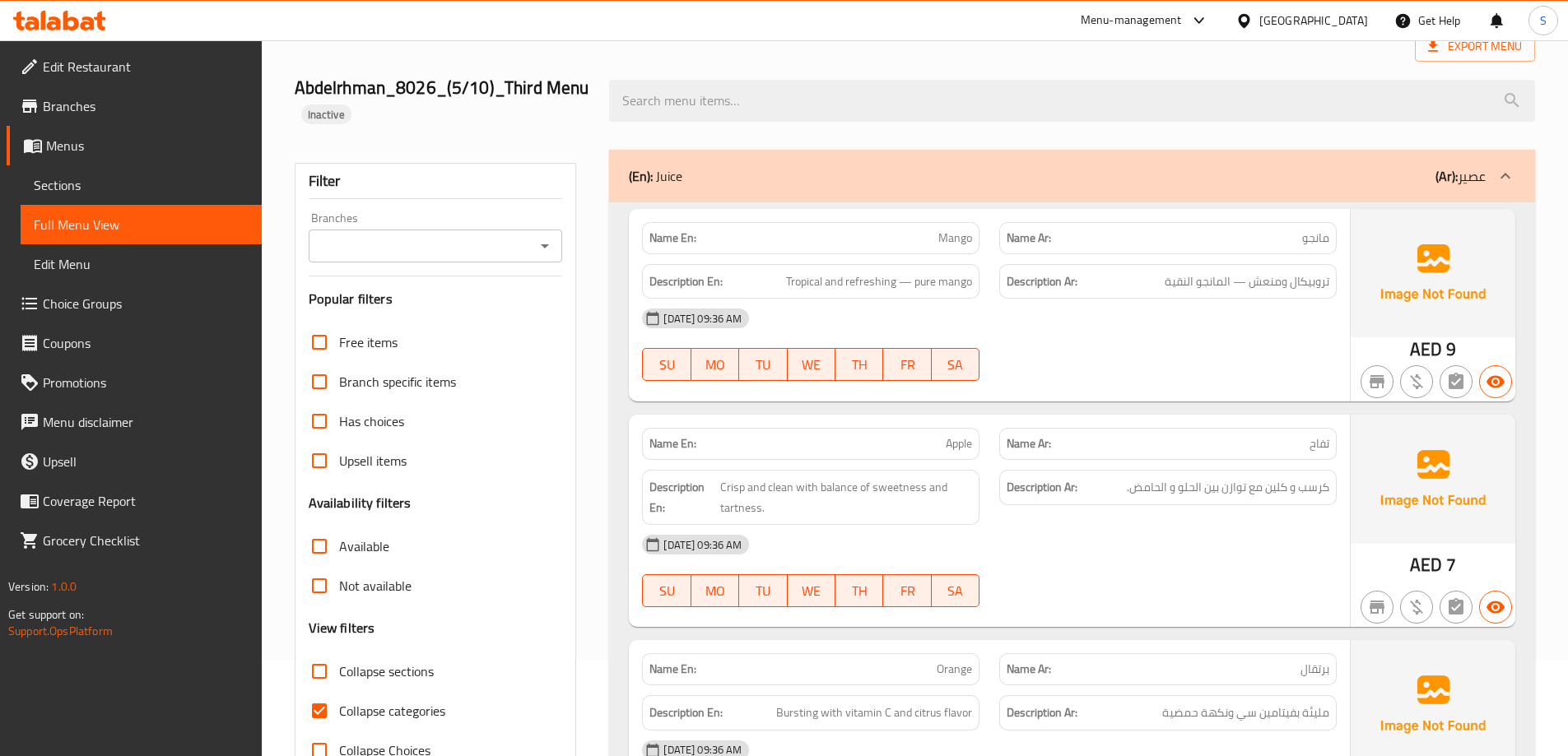
scroll to position [247, 0]
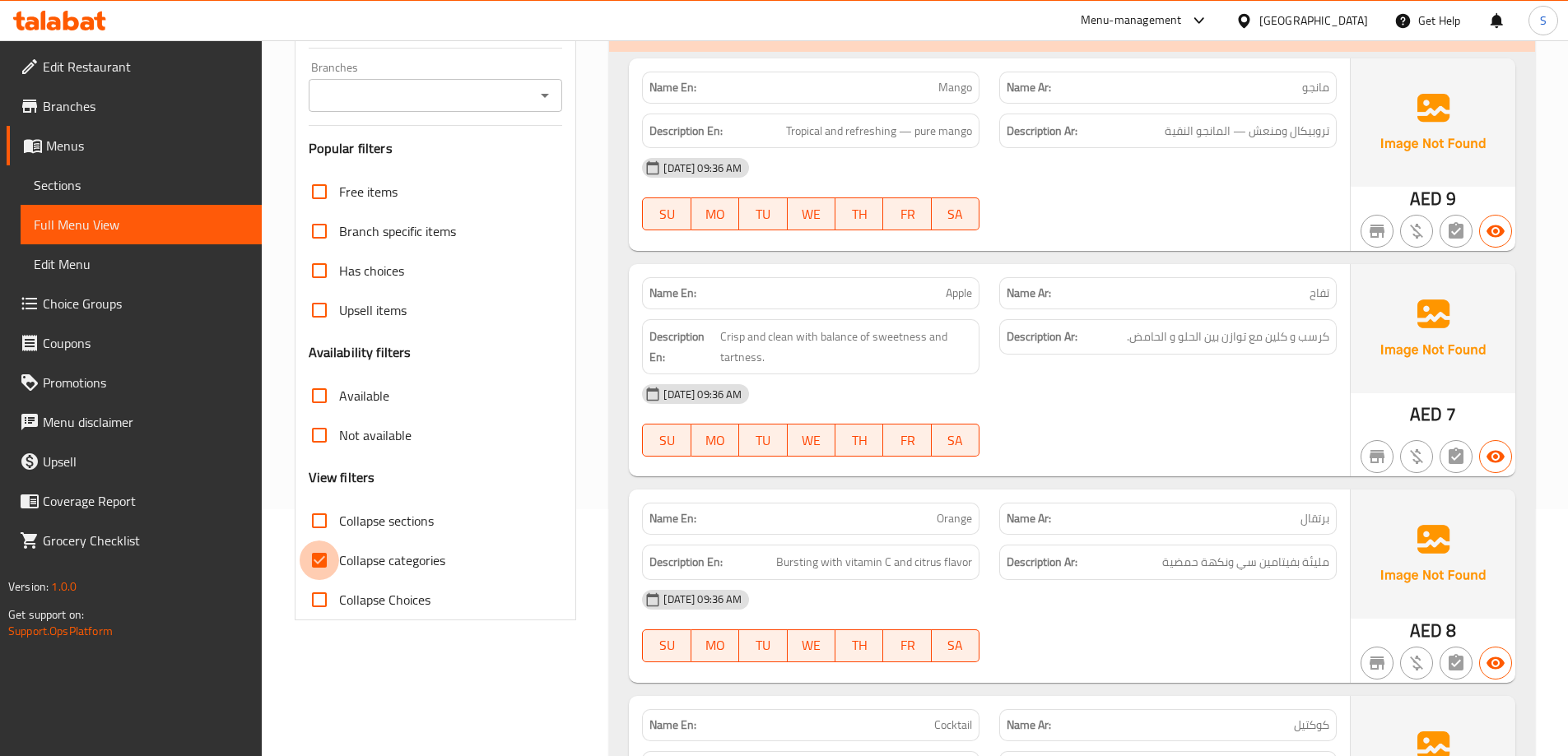
click at [321, 556] on input "Collapse categories" at bounding box center [319, 560] width 39 height 39
checkbox input "false"
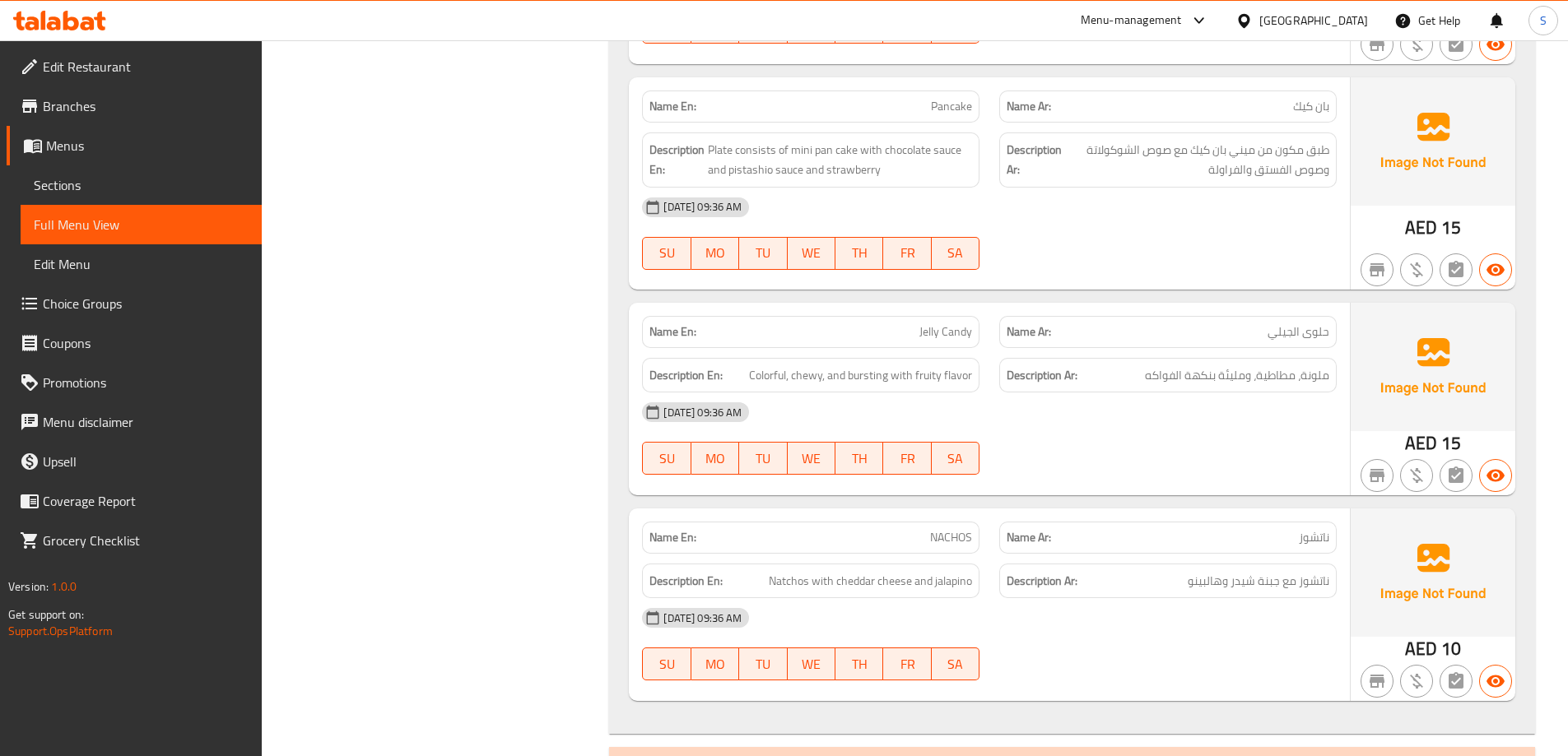
scroll to position [2221, 0]
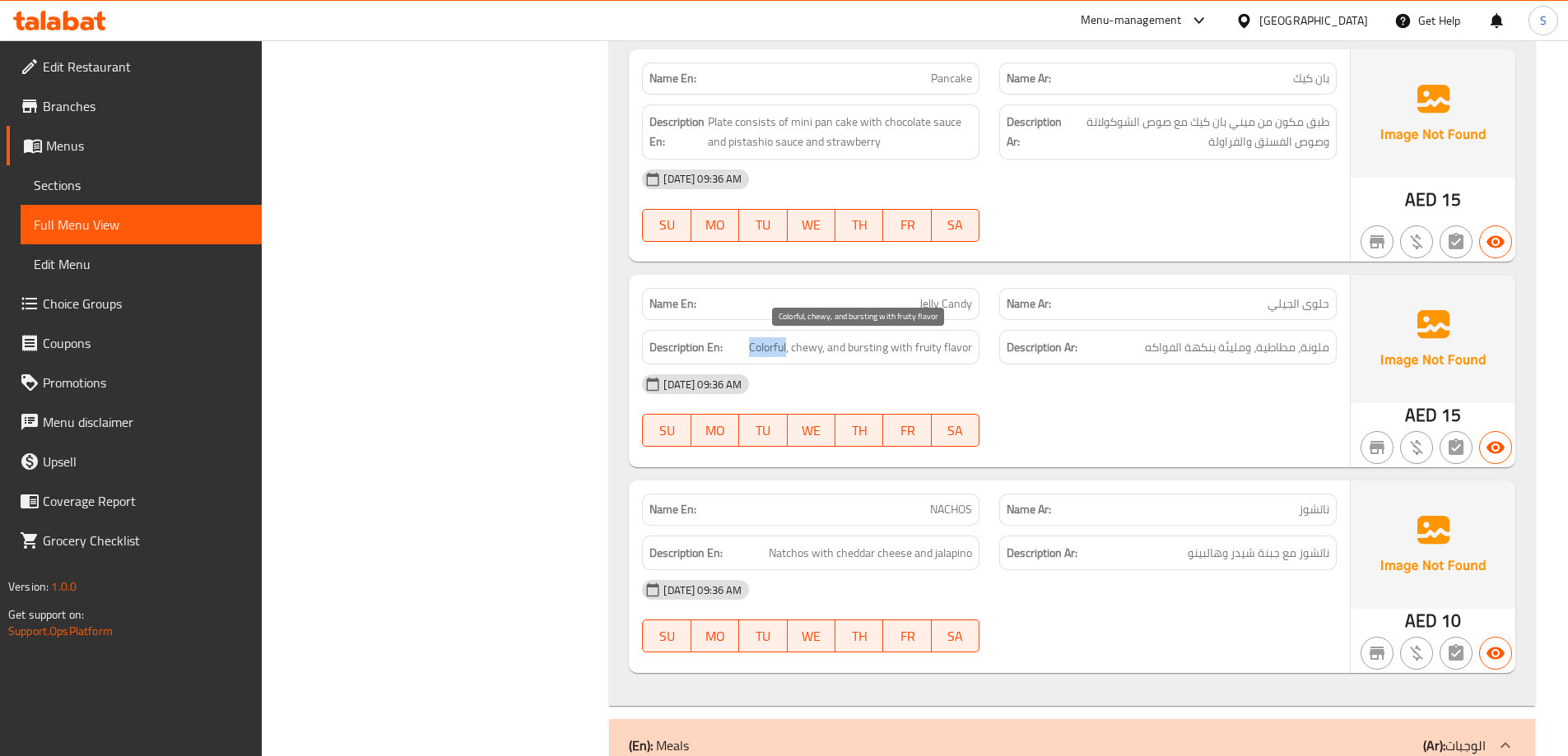
drag, startPoint x: 750, startPoint y: 345, endPoint x: 788, endPoint y: 347, distance: 38.1
click at [788, 347] on span "Colorful, chewy, and bursting with fruity flavor" at bounding box center [860, 348] width 223 height 20
copy span "Colorful"
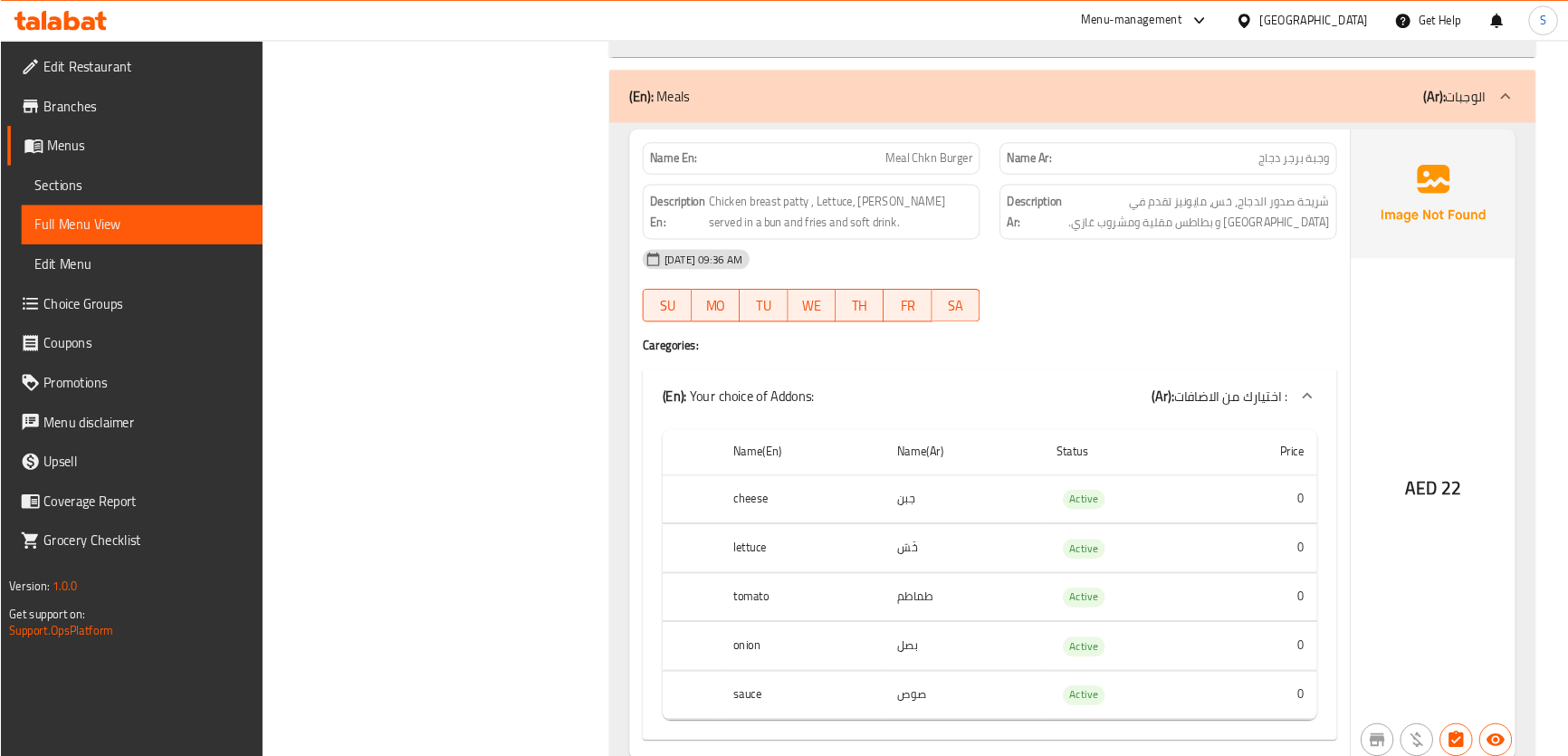
scroll to position [2715, 0]
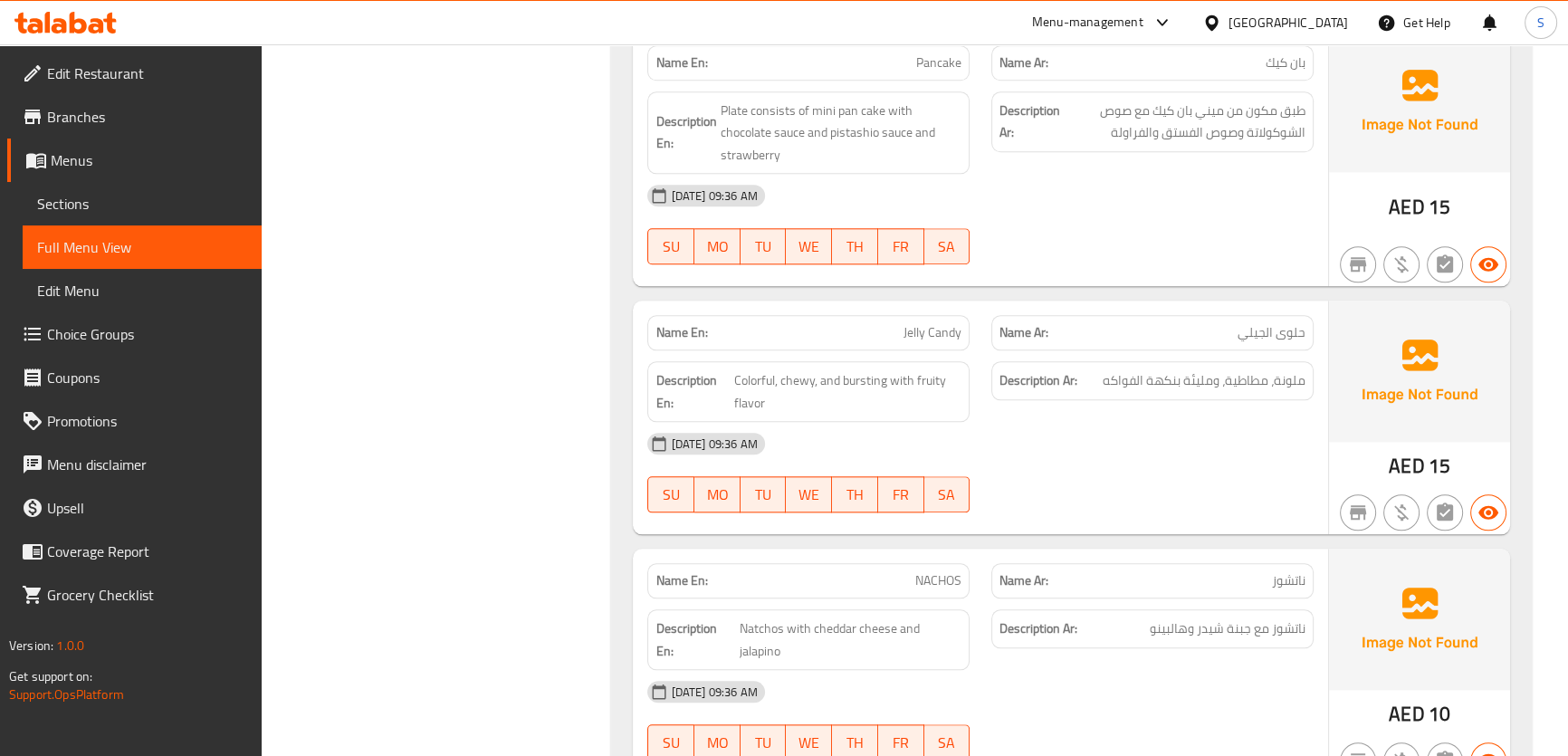
scroll to position [2304, 0]
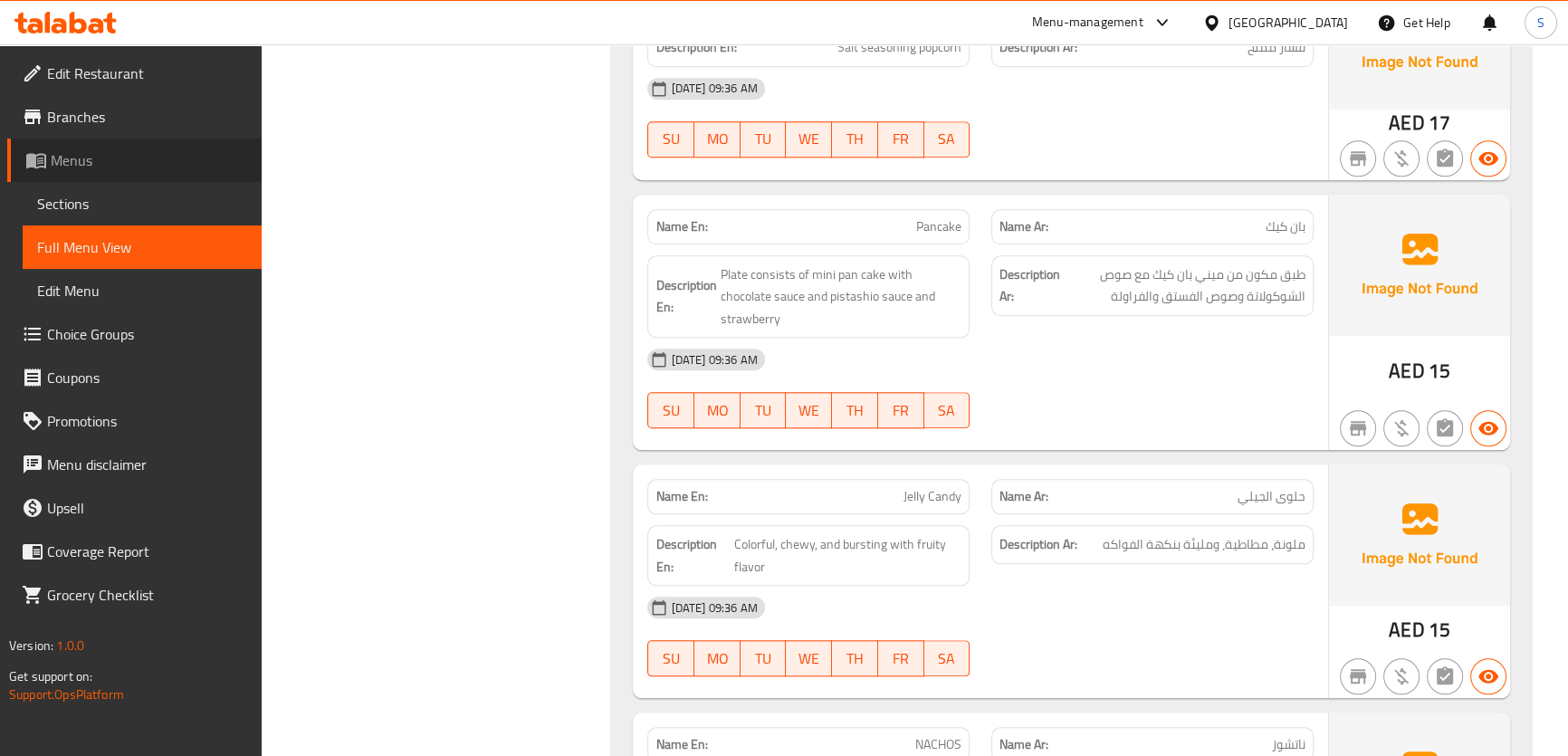
click at [73, 164] on span "Menus" at bounding box center [149, 160] width 196 height 22
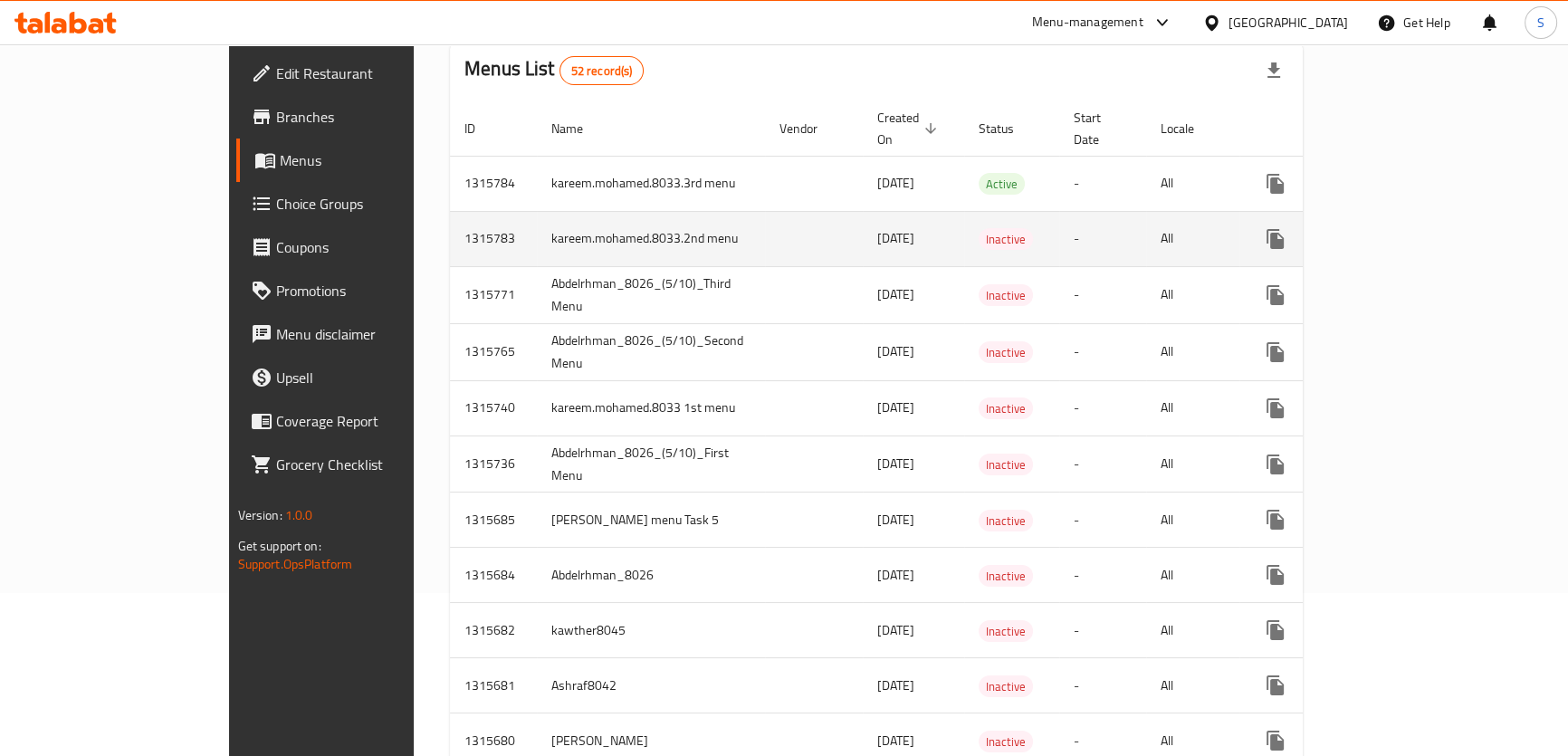
scroll to position [164, 0]
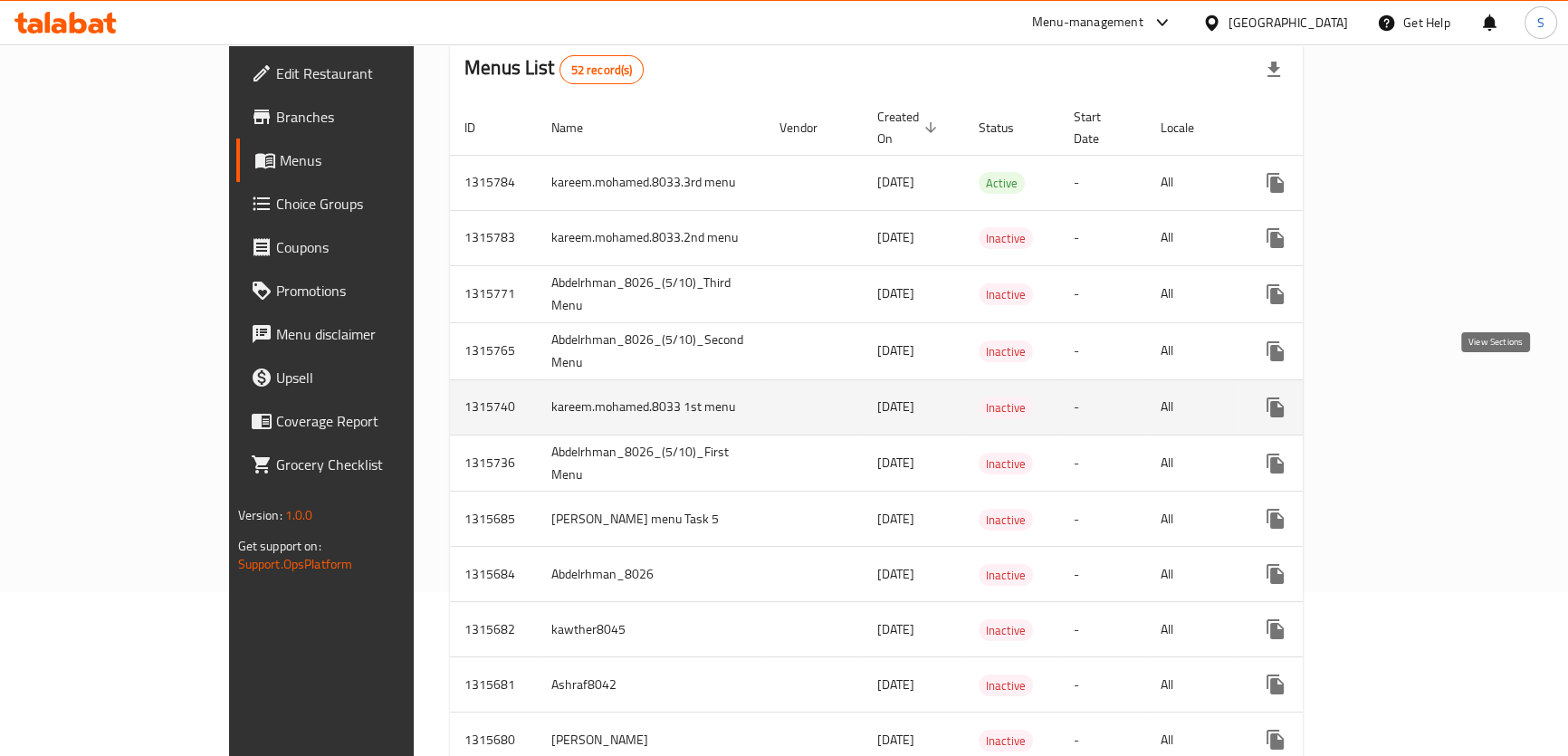
click at [1416, 397] on icon "enhanced table" at bounding box center [1405, 407] width 22 height 22
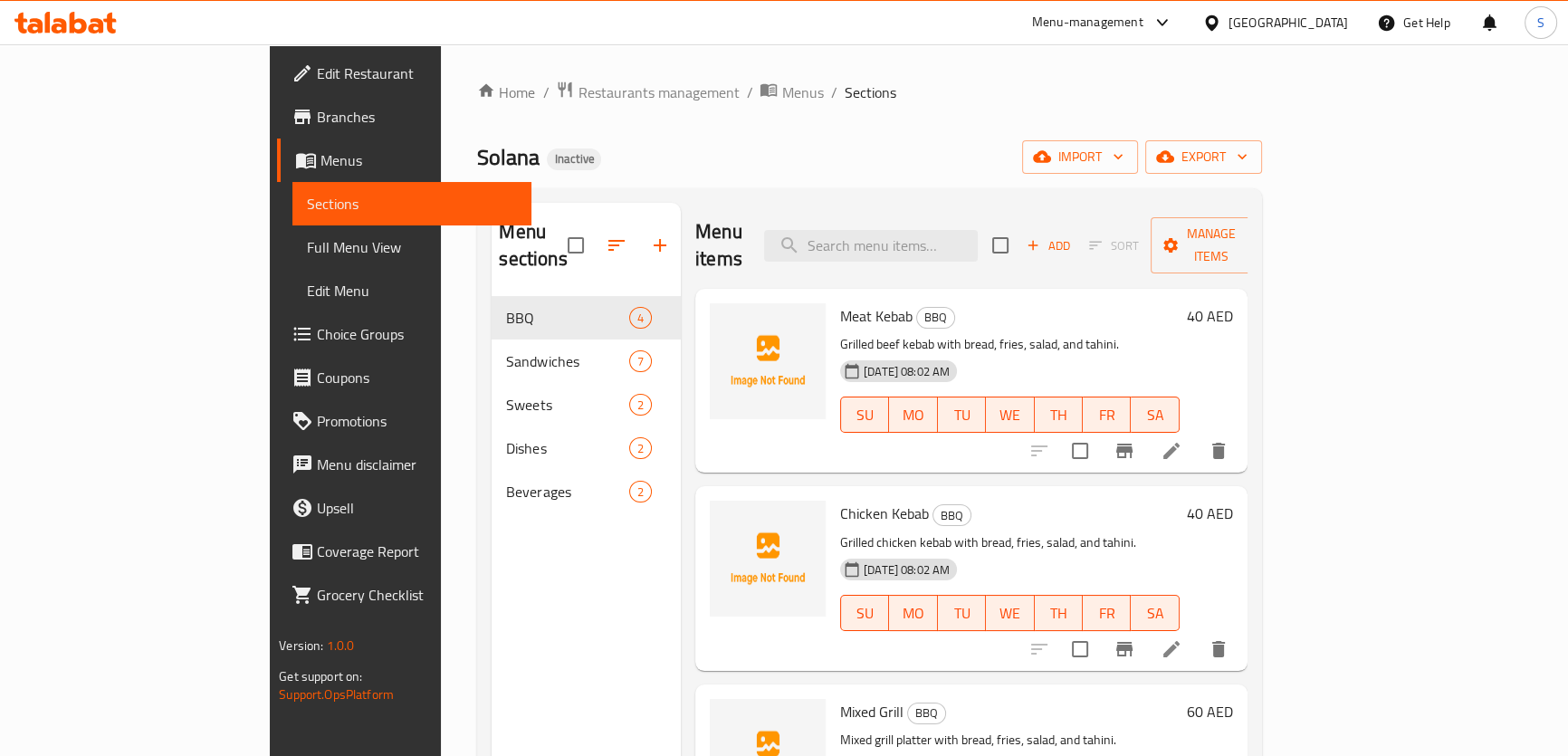
click at [320, 163] on span "Menus" at bounding box center [418, 160] width 196 height 22
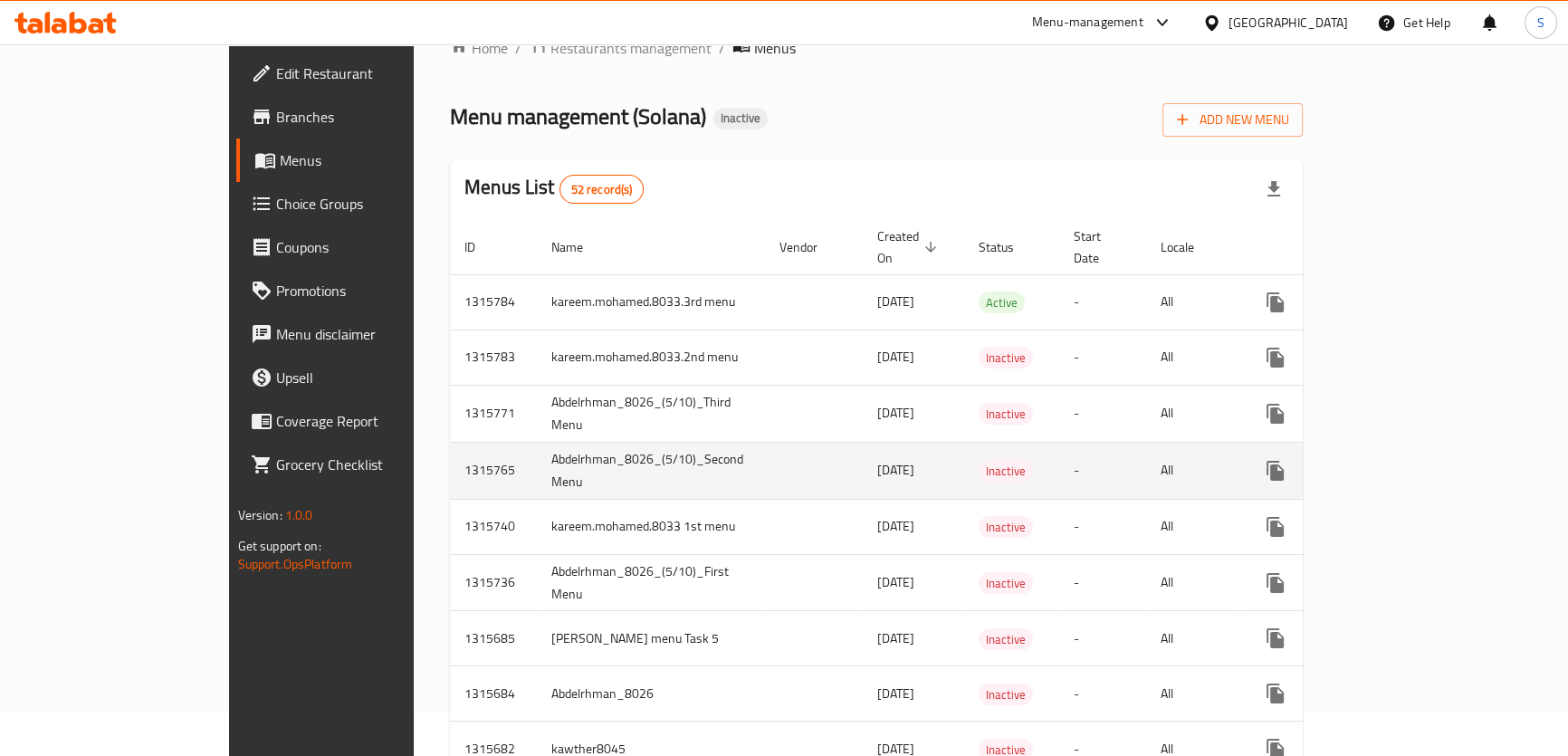
scroll to position [81, 0]
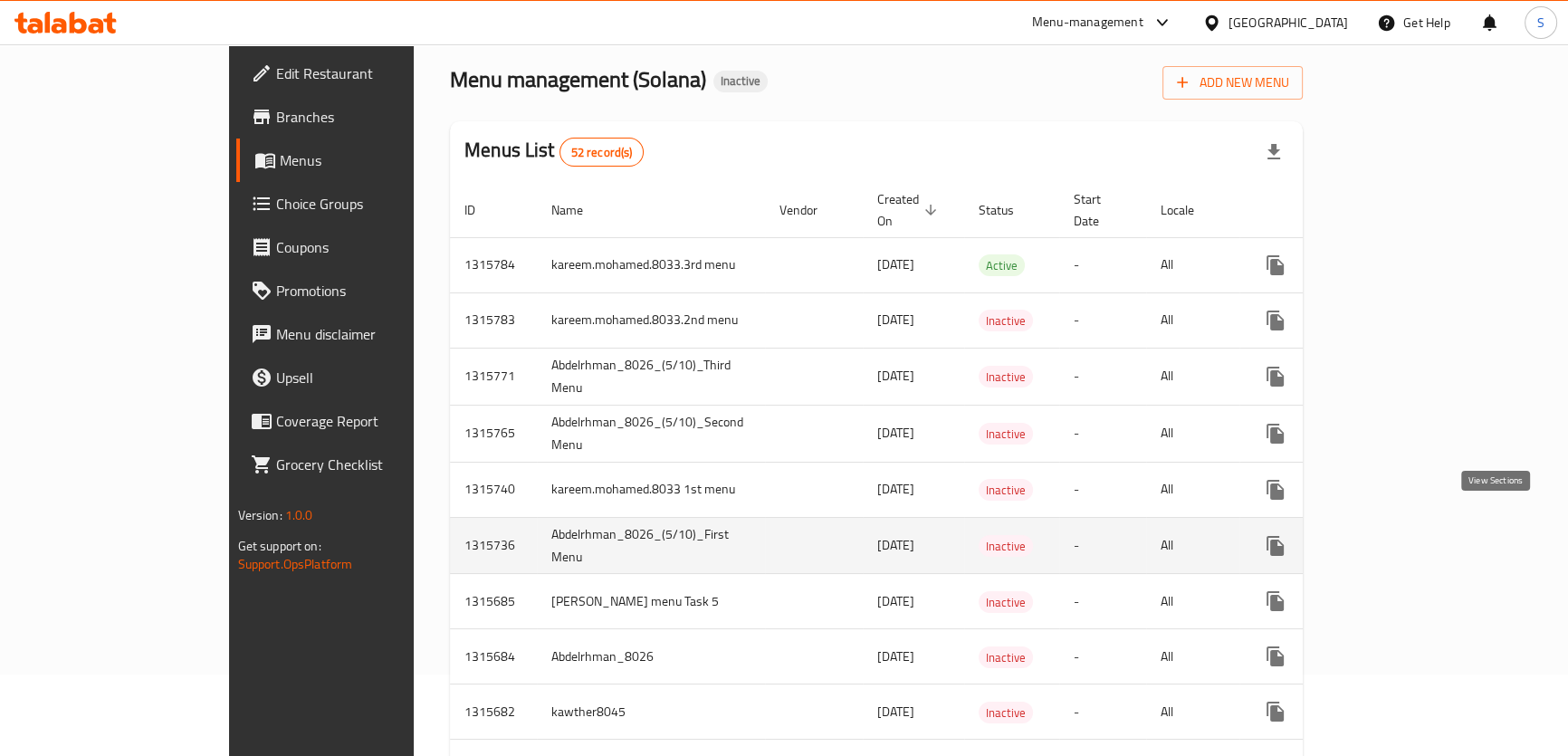
click at [1416, 535] on icon "enhanced table" at bounding box center [1405, 545] width 22 height 22
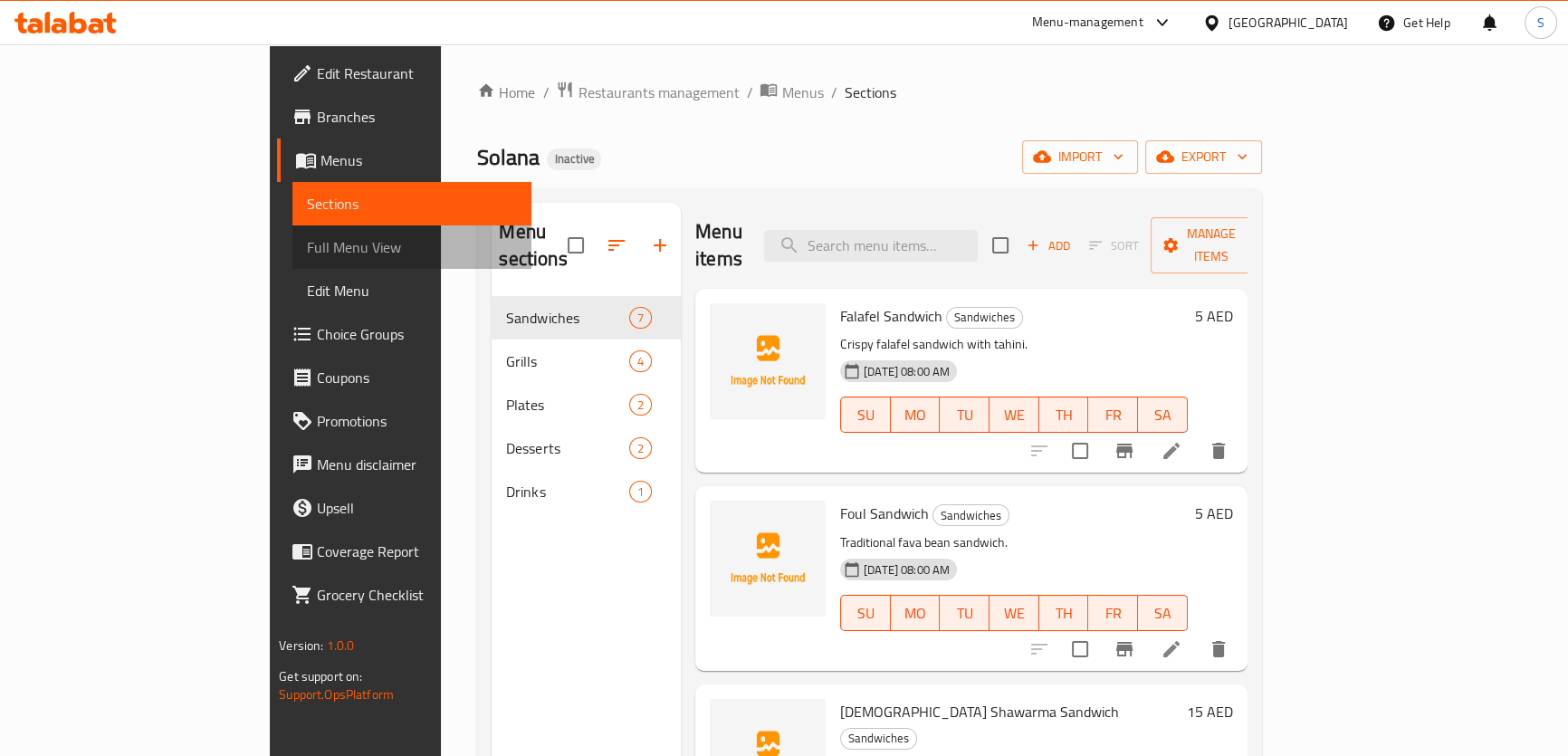
click at [307, 244] on span "Full Menu View" at bounding box center [412, 247] width 210 height 22
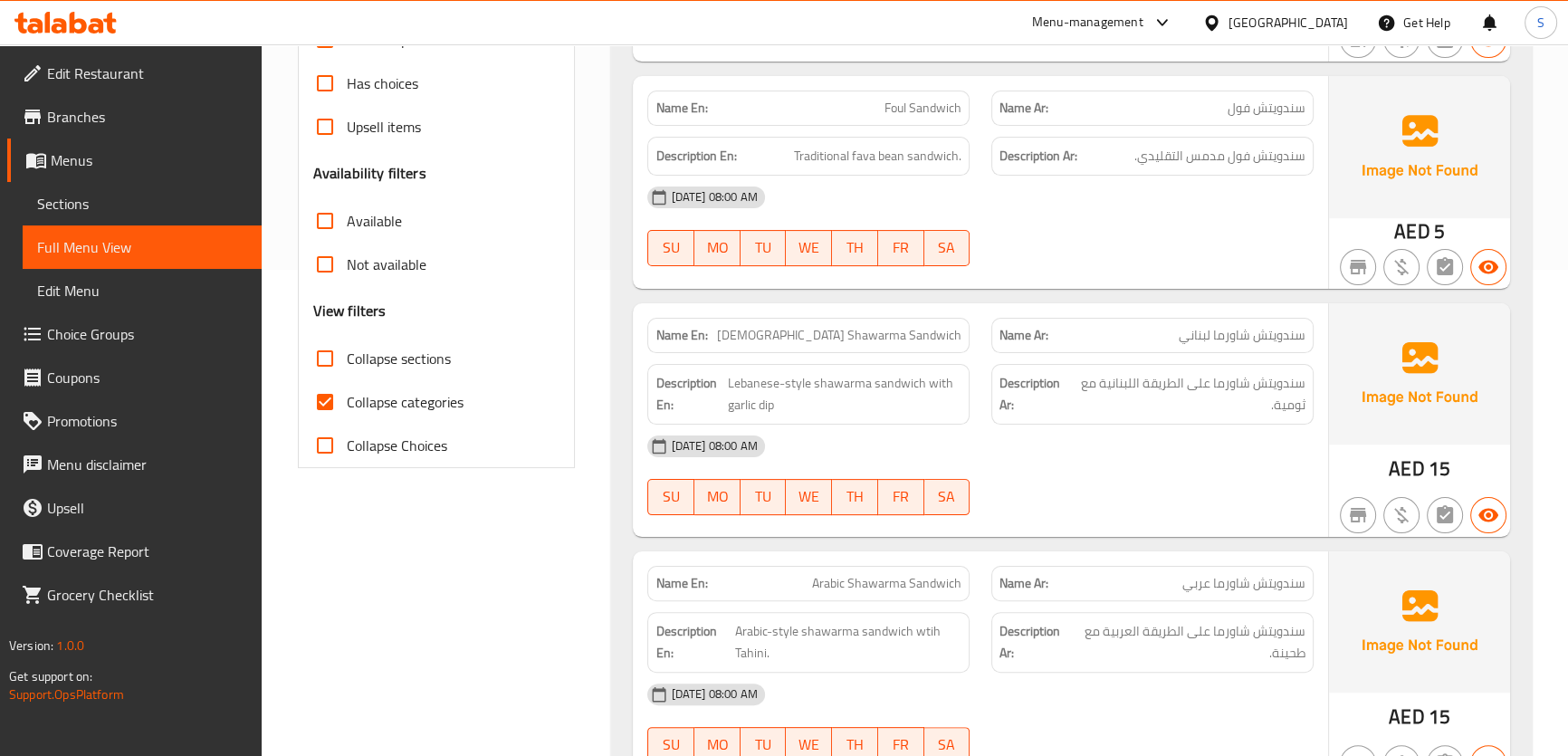
scroll to position [658, 0]
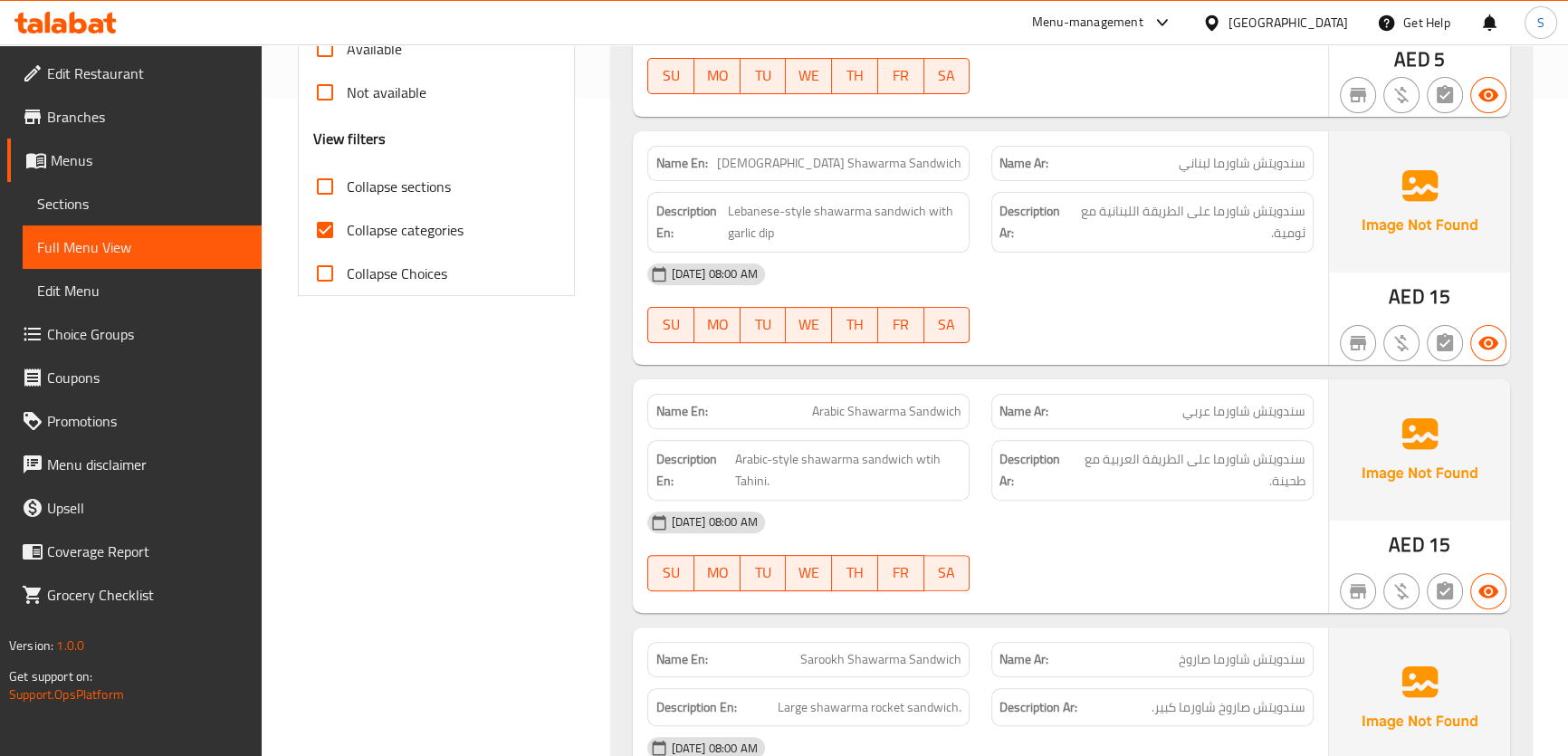
click at [320, 230] on input "Collapse categories" at bounding box center [325, 230] width 43 height 43
checkbox input "false"
click at [750, 229] on span "Lebanese-style shawarma sandwich with garlic dip" at bounding box center [845, 222] width 234 height 44
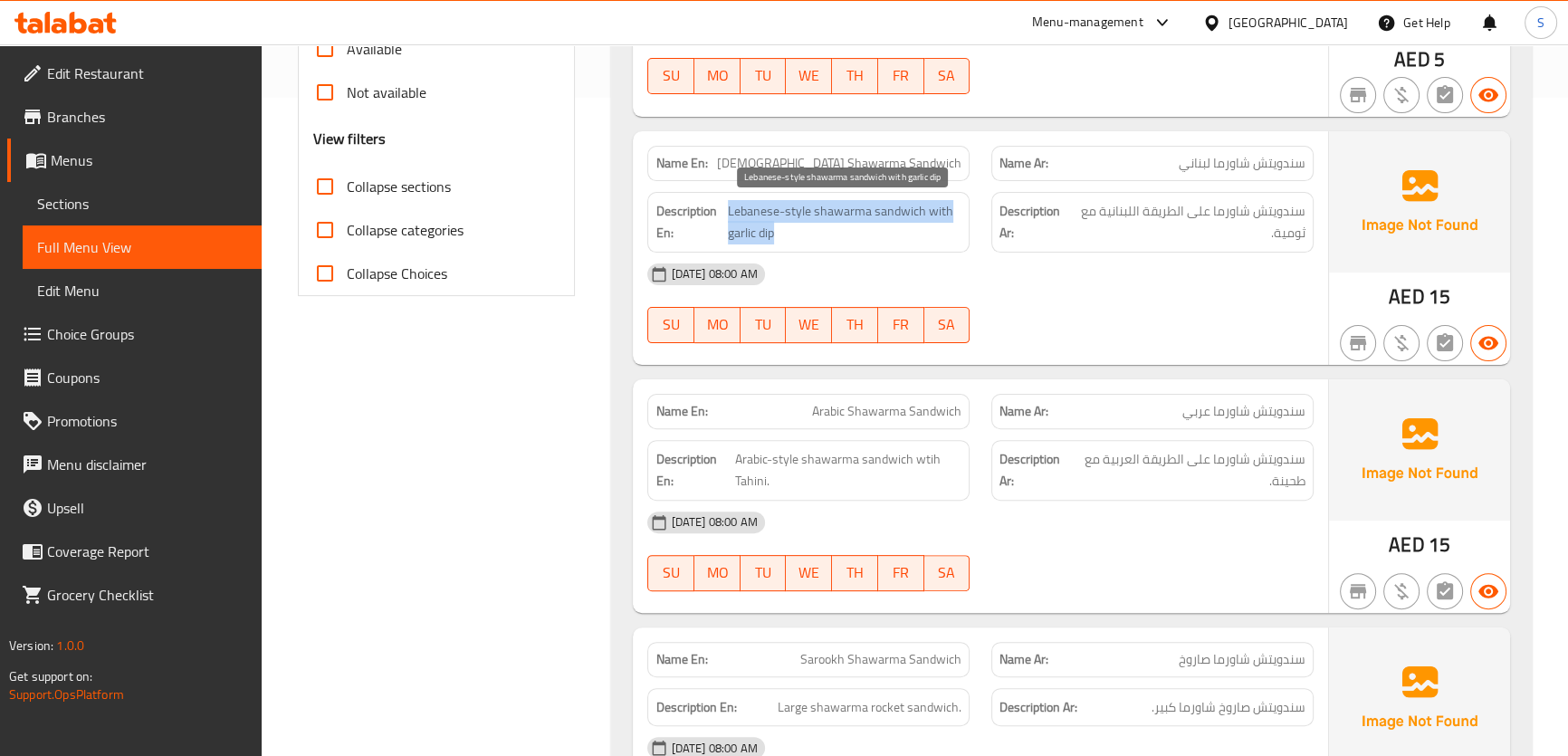
click at [750, 229] on span "Lebanese-style shawarma sandwich with garlic dip" at bounding box center [845, 222] width 234 height 44
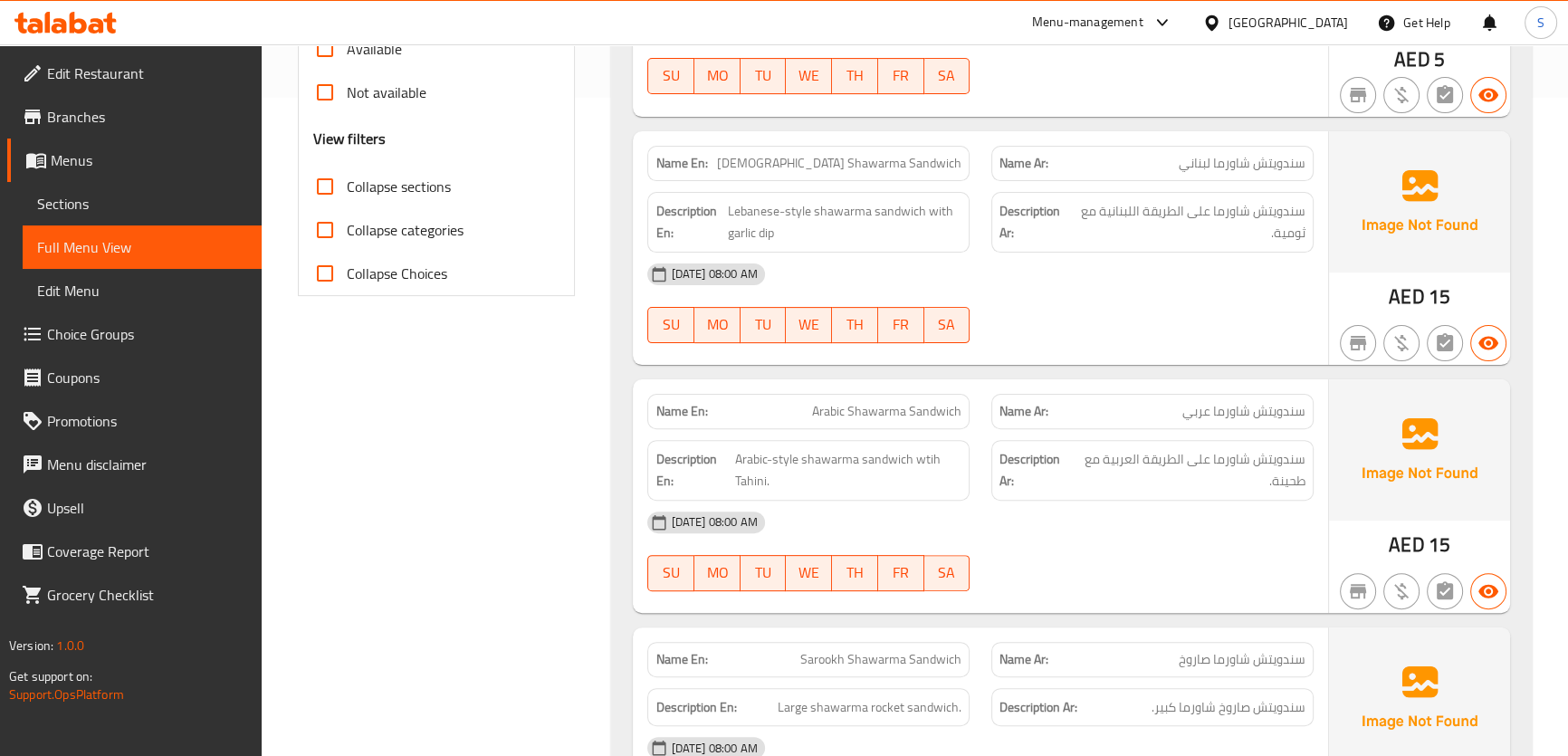
drag, startPoint x: 750, startPoint y: 229, endPoint x: 724, endPoint y: 231, distance: 26.1
click at [724, 231] on h6 "Description En: Lebanese-style shawarma sandwich with garlic dip" at bounding box center [807, 222] width 306 height 44
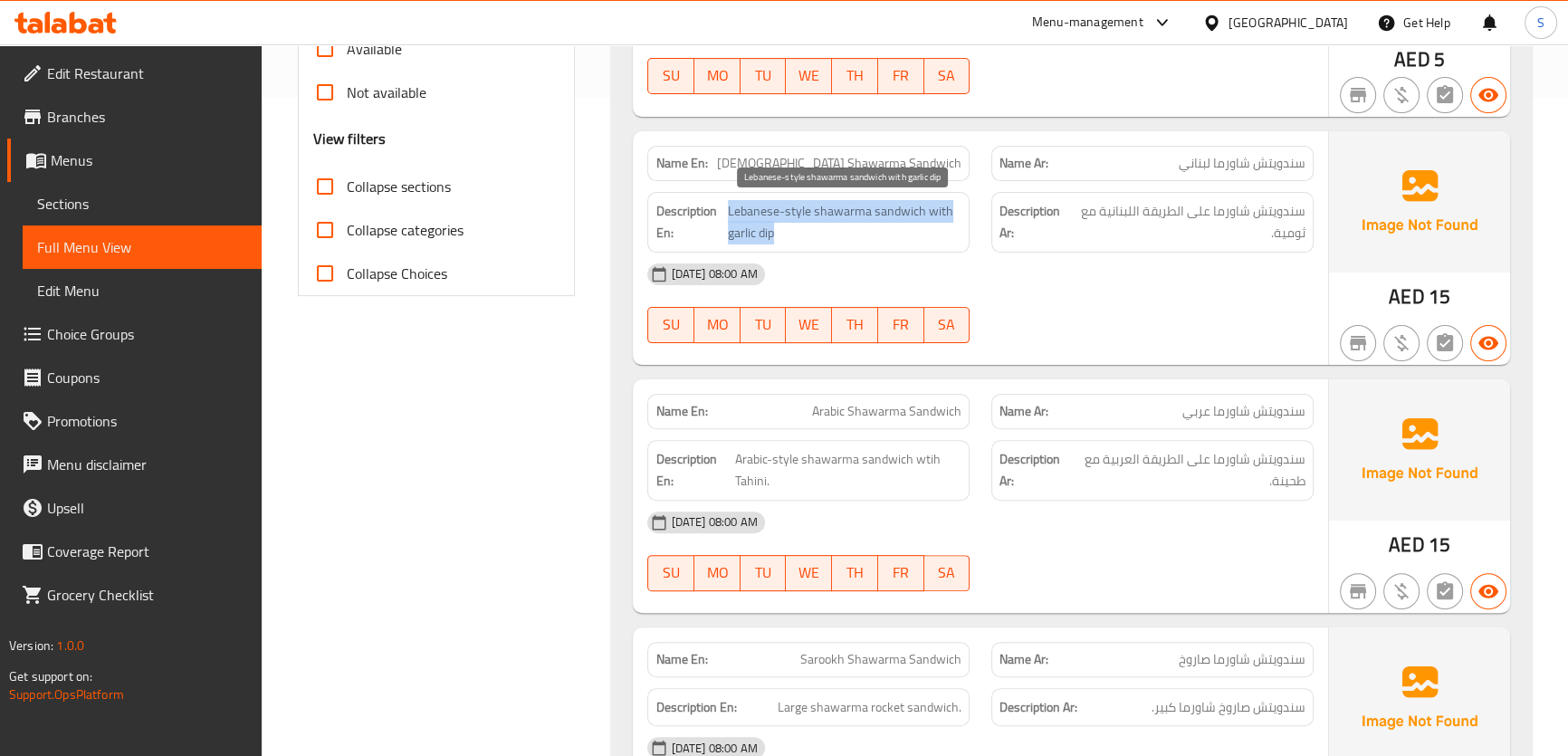
drag, startPoint x: 724, startPoint y: 231, endPoint x: 784, endPoint y: 233, distance: 60.0
click at [784, 233] on h6 "Description En: Lebanese-style shawarma sandwich with garlic dip" at bounding box center [807, 222] width 306 height 44
click at [791, 237] on span "Lebanese-style shawarma sandwich with garlic dip" at bounding box center [845, 222] width 234 height 44
drag, startPoint x: 787, startPoint y: 237, endPoint x: 729, endPoint y: 233, distance: 58.1
click at [729, 233] on span "Lebanese-style shawarma sandwich with garlic dip" at bounding box center [845, 222] width 234 height 44
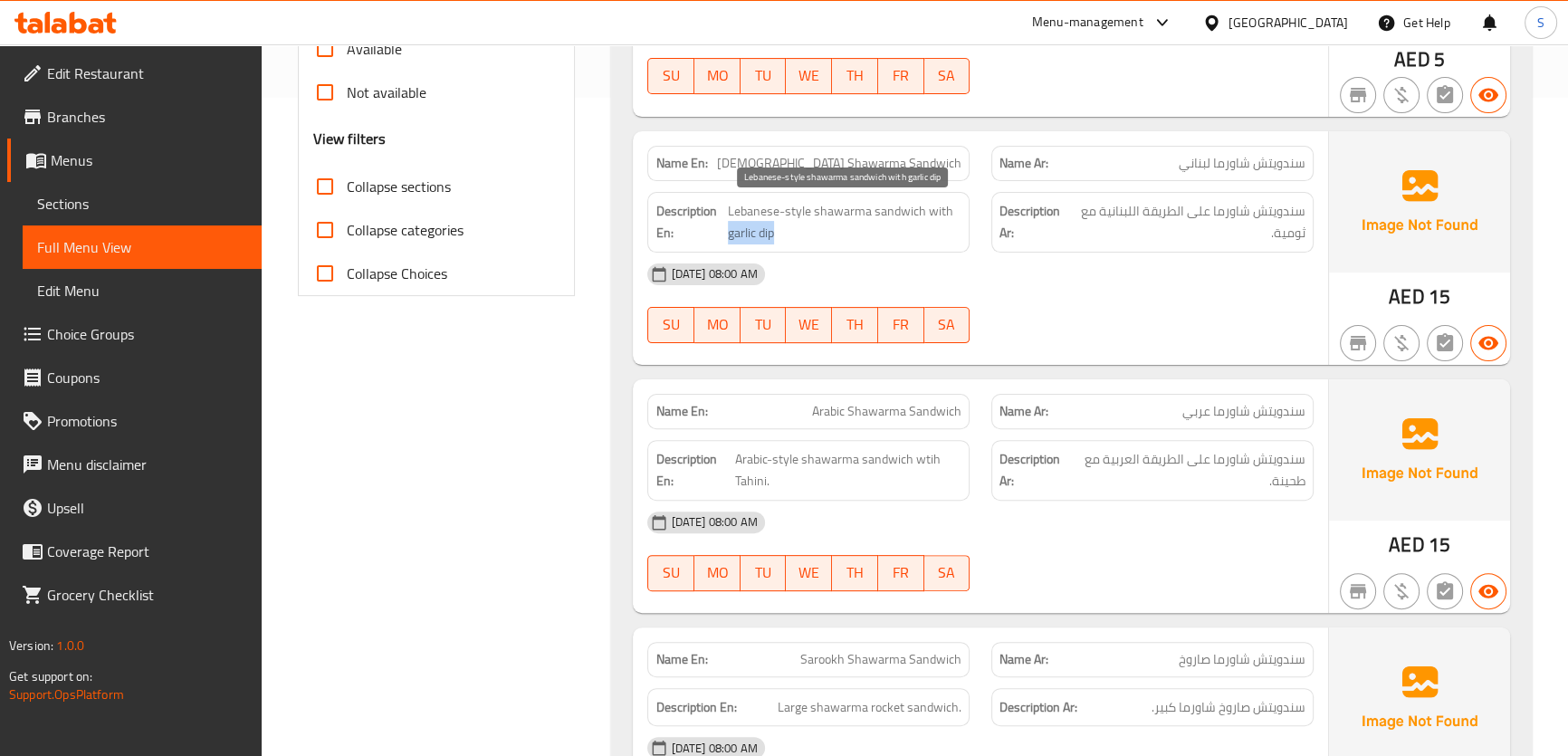
copy span "garlic dip"
click at [65, 21] on icon at bounding box center [59, 25] width 15 height 15
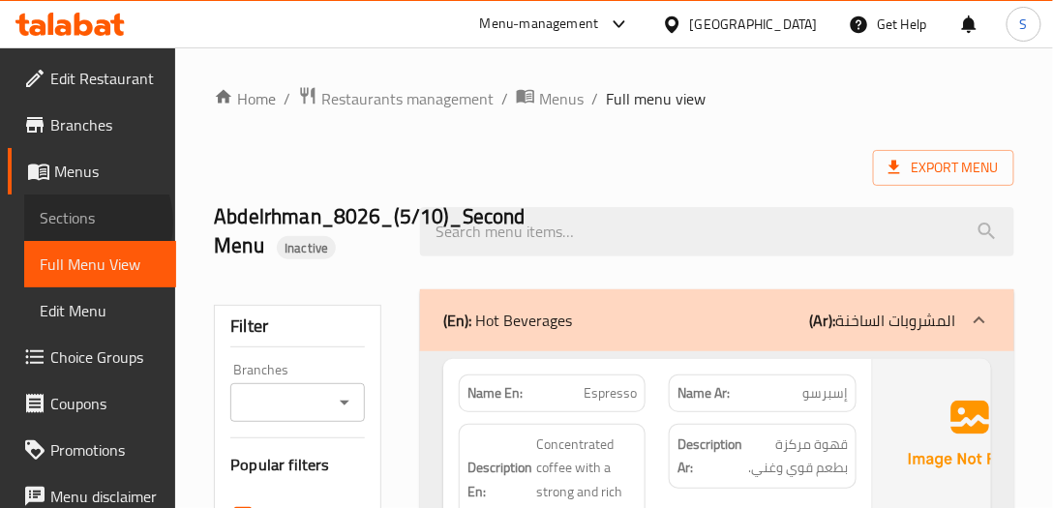
click at [74, 223] on span "Sections" at bounding box center [100, 217] width 121 height 23
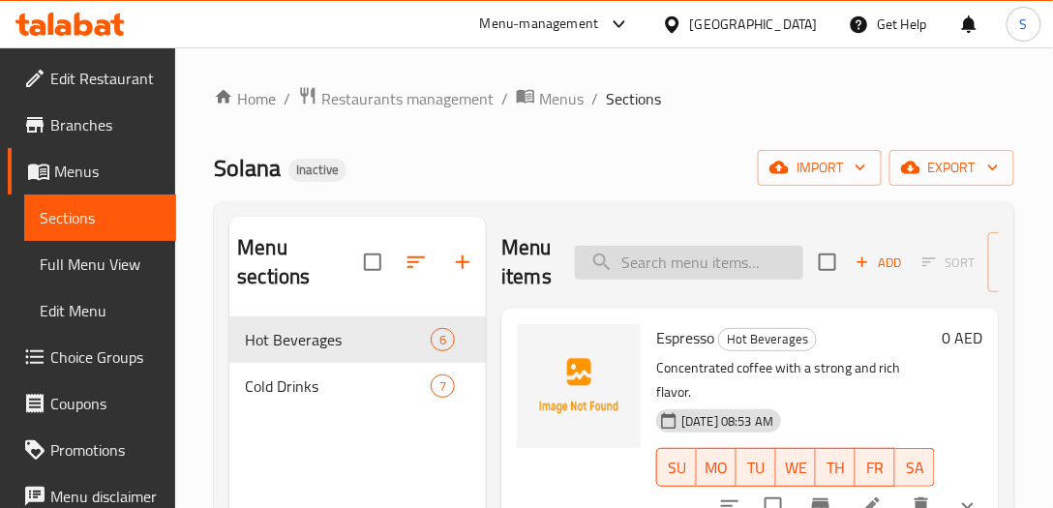
click at [639, 250] on input "search" at bounding box center [689, 263] width 228 height 34
paste input "Espresso"
type input "Espresso"
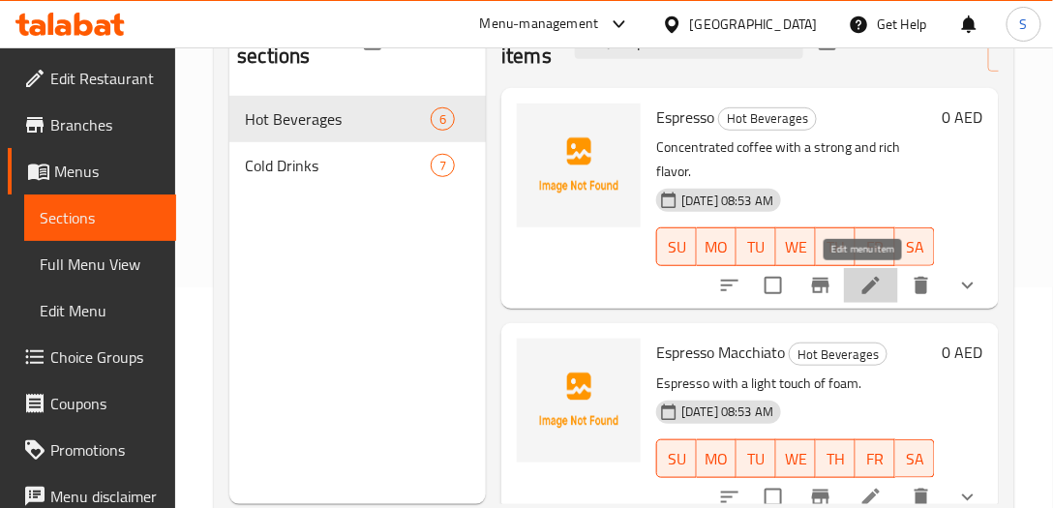
click at [859, 279] on icon at bounding box center [870, 285] width 23 height 23
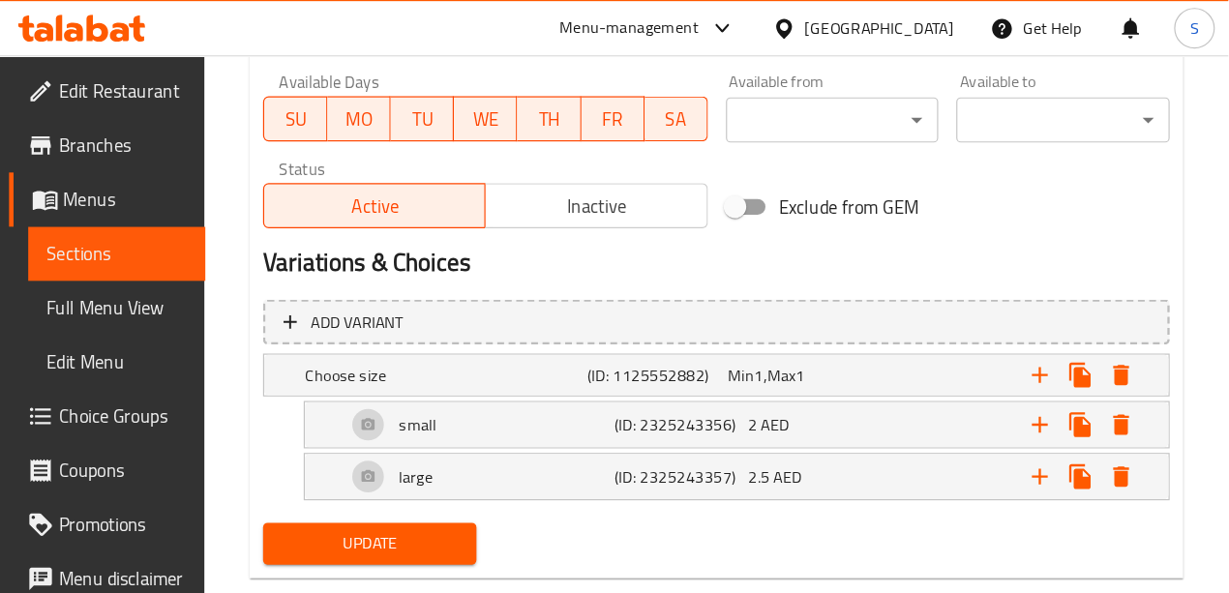
scroll to position [837, 0]
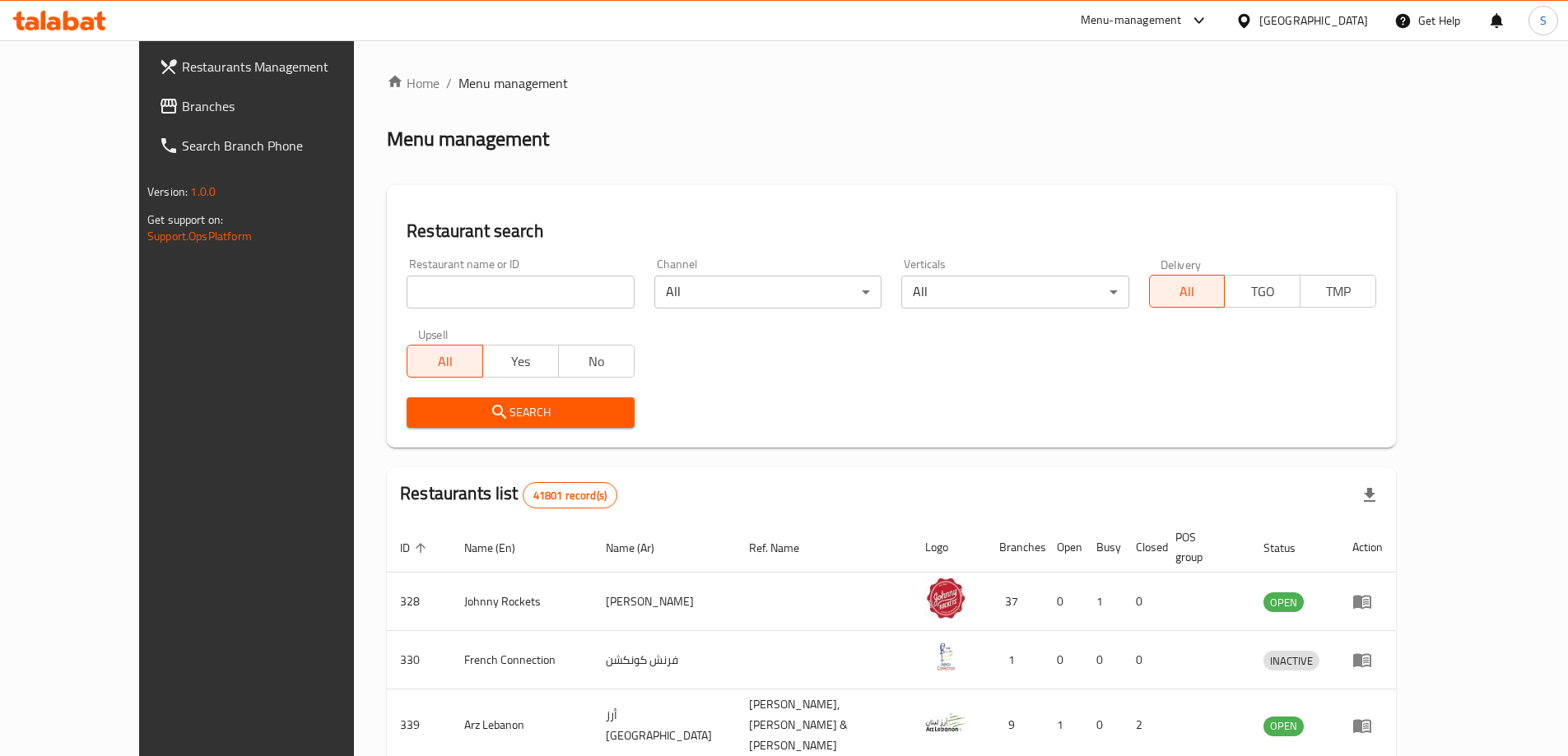
click at [456, 308] on input "search" at bounding box center [520, 292] width 227 height 33
paste input "28012"
type input "28012"
click button "Search" at bounding box center [520, 412] width 227 height 31
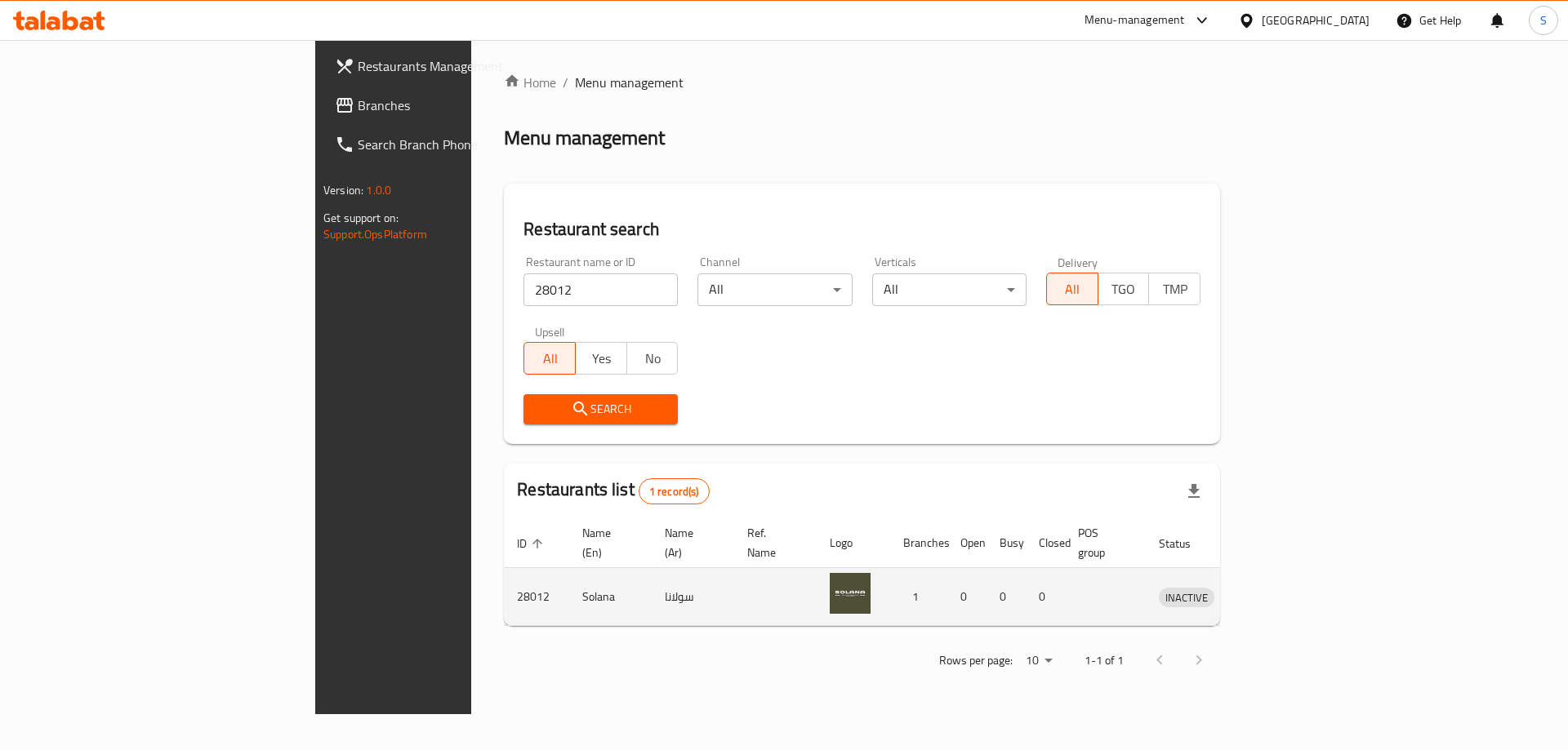
click at [569, 499] on td "Solana" at bounding box center [610, 596] width 83 height 58
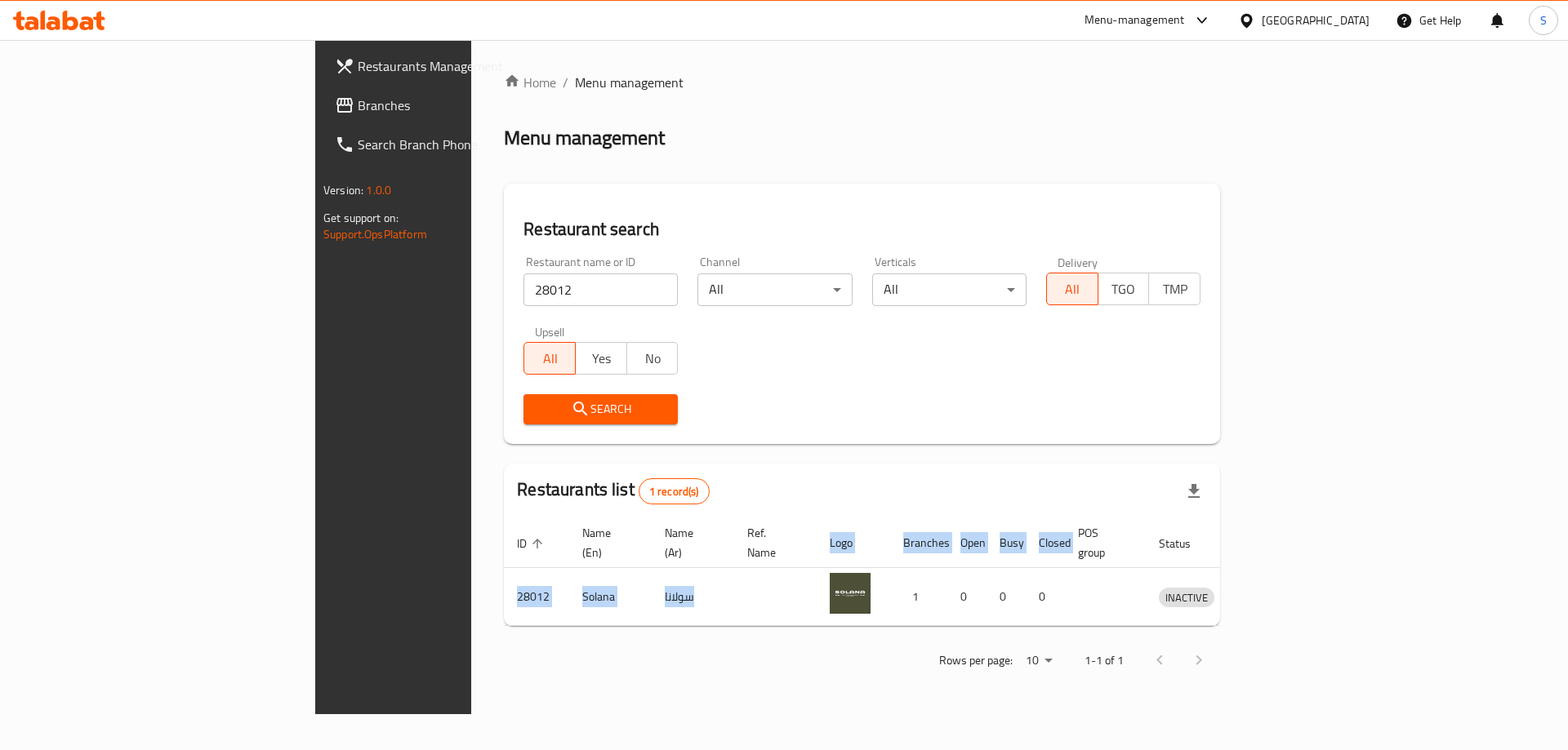
drag, startPoint x: 619, startPoint y: 567, endPoint x: 1457, endPoint y: 593, distance: 838.4
click at [1036, 499] on div "Home / Menu management Menu management Restaurant search Restaurant name or ID …" at bounding box center [862, 376] width 781 height 674
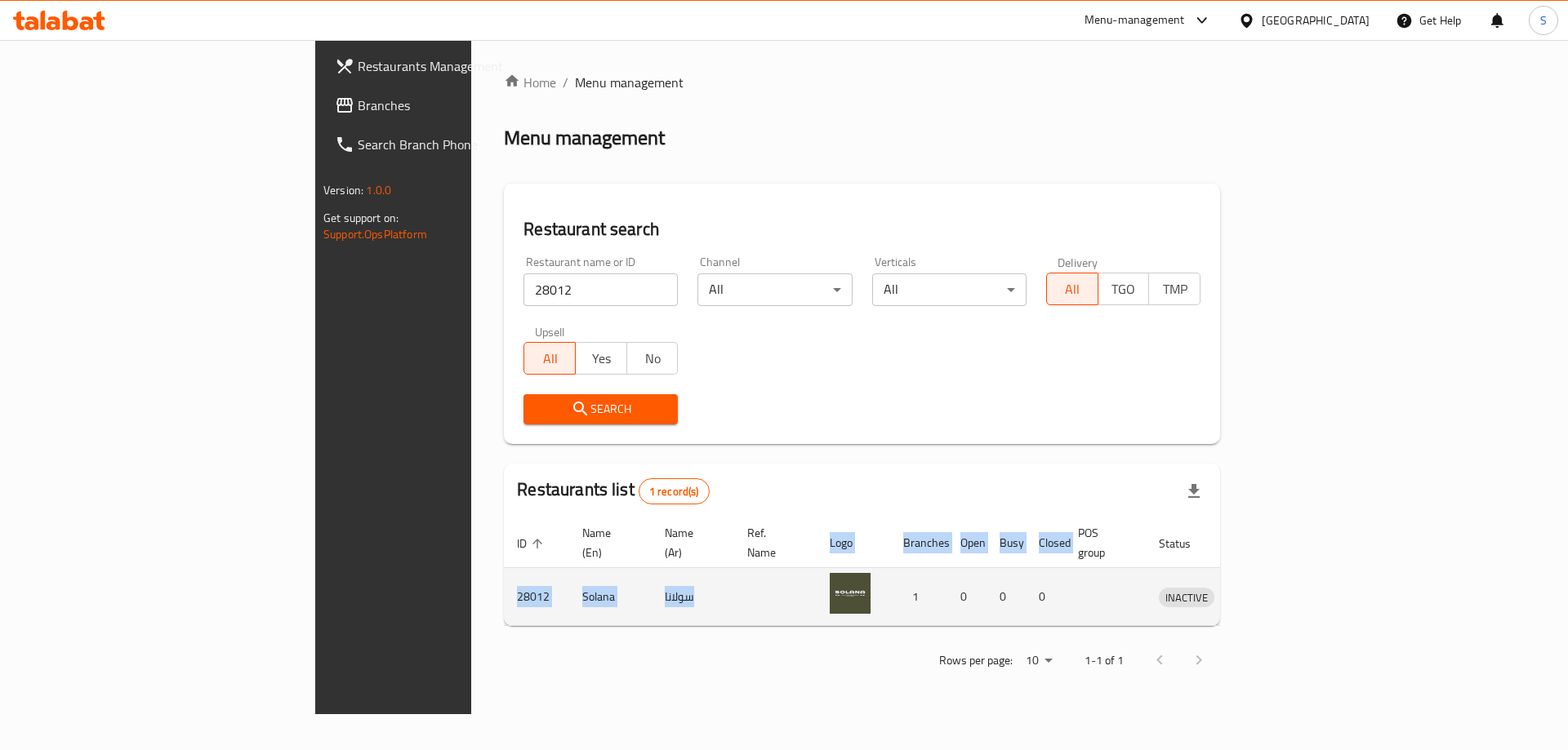
click at [1036, 499] on td "enhanced table" at bounding box center [1106, 596] width 81 height 58
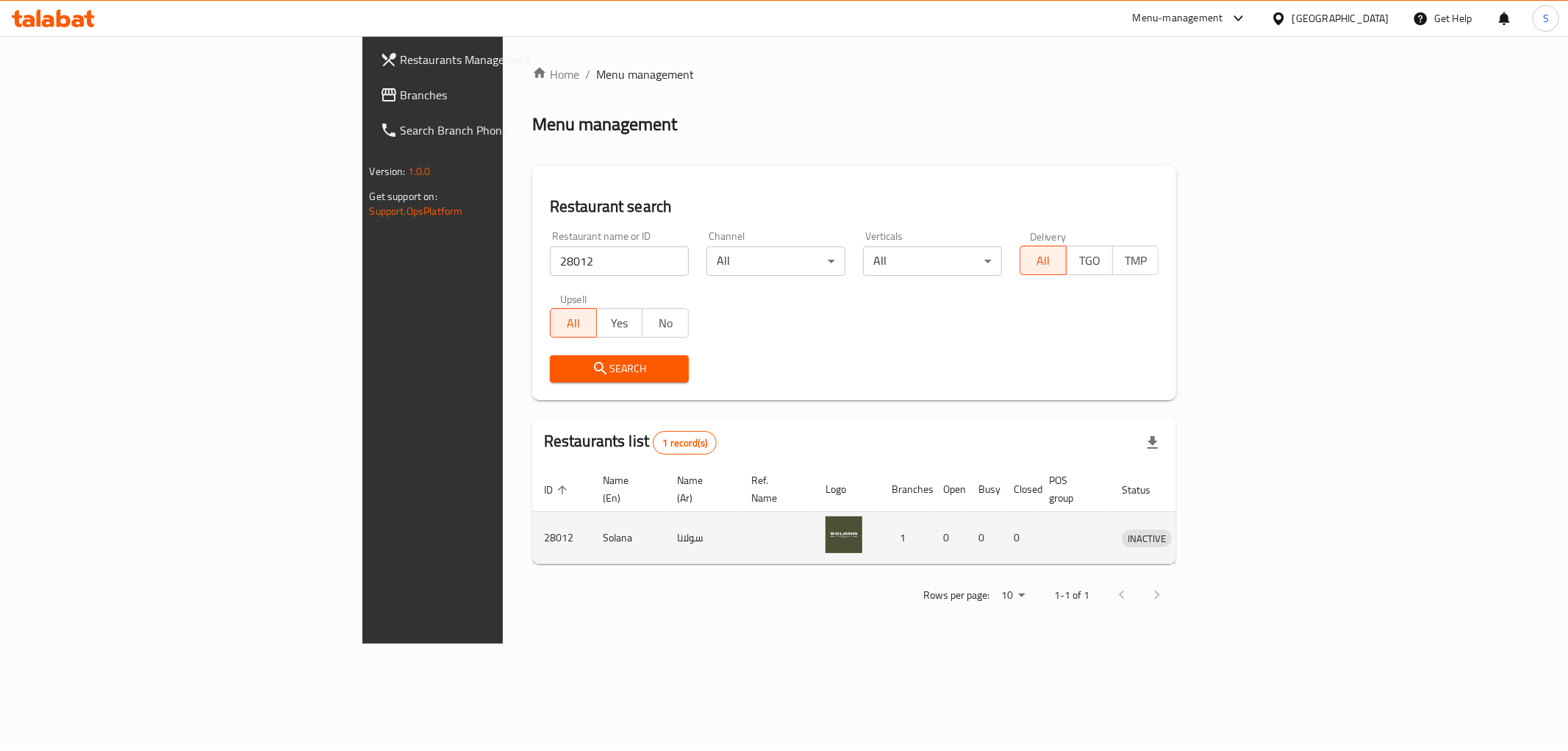
click at [933, 450] on icon "enhanced table" at bounding box center [1212, 538] width 5 height 6
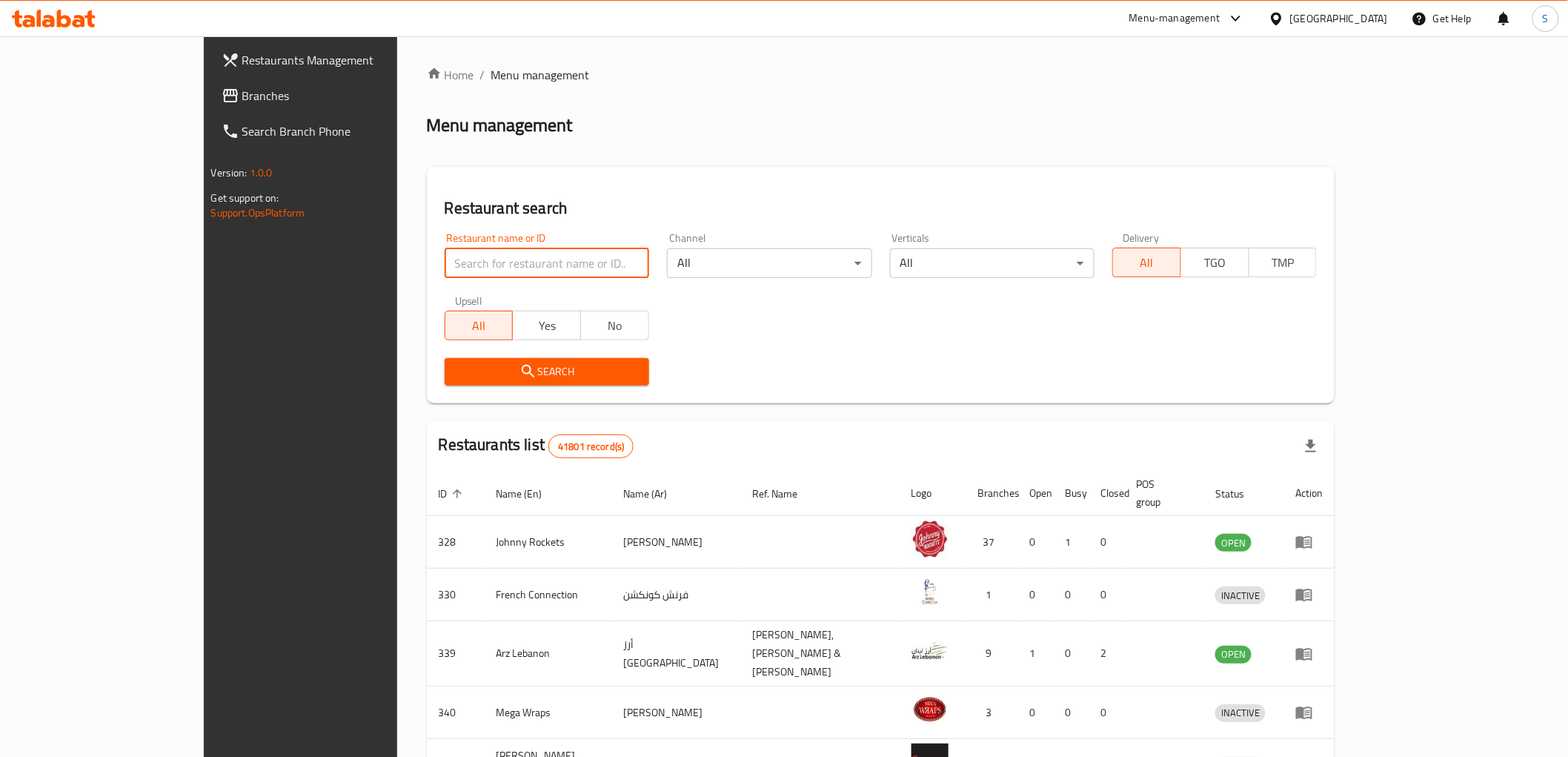
click at [444, 263] on input "search" at bounding box center [546, 263] width 205 height 30
paste input "28012"
type input "28012"
click button "Search" at bounding box center [546, 372] width 205 height 28
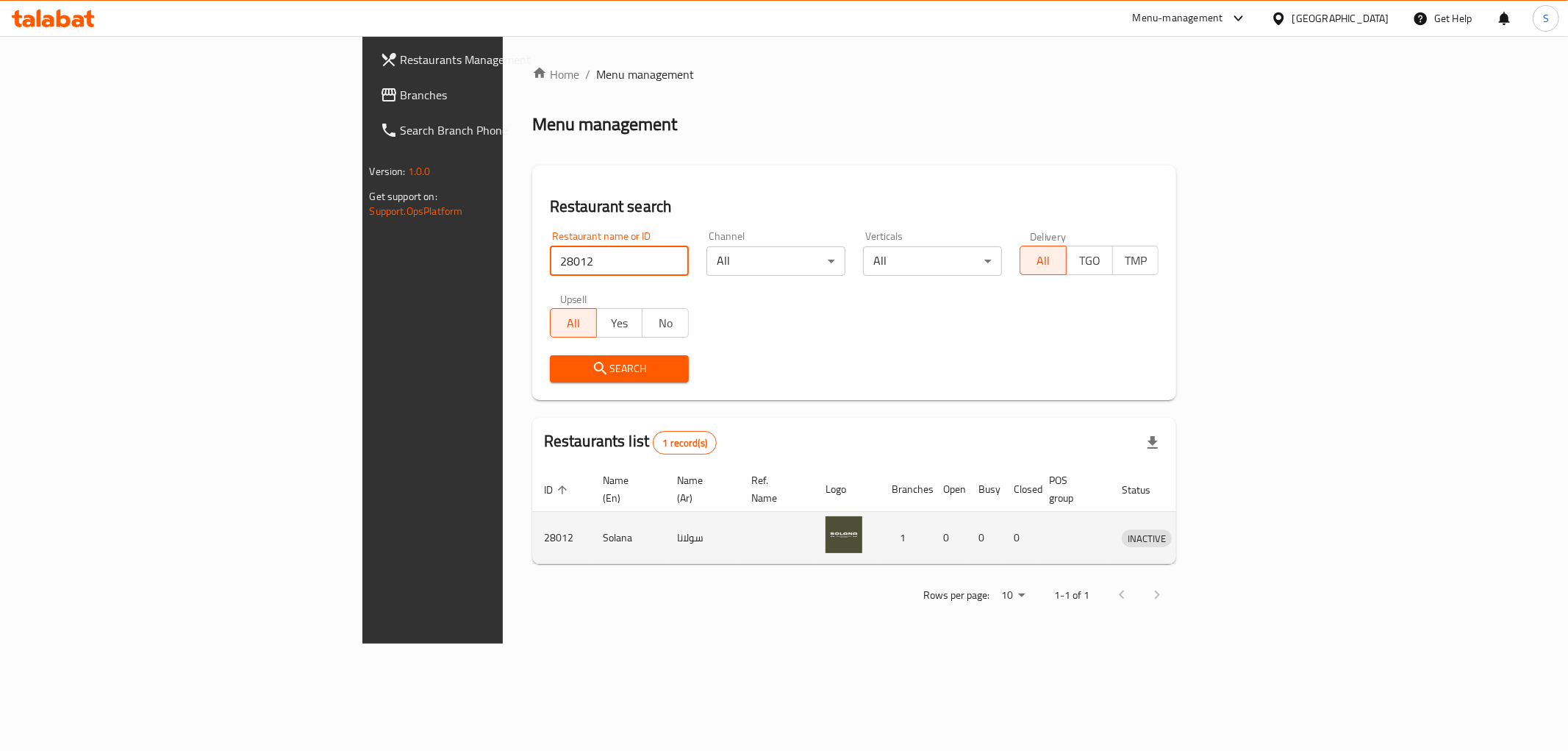
click at [825, 518] on img "enhanced table" at bounding box center [843, 534] width 36 height 36
click at [532, 523] on td "28012" at bounding box center [561, 537] width 58 height 52
copy td "28012"
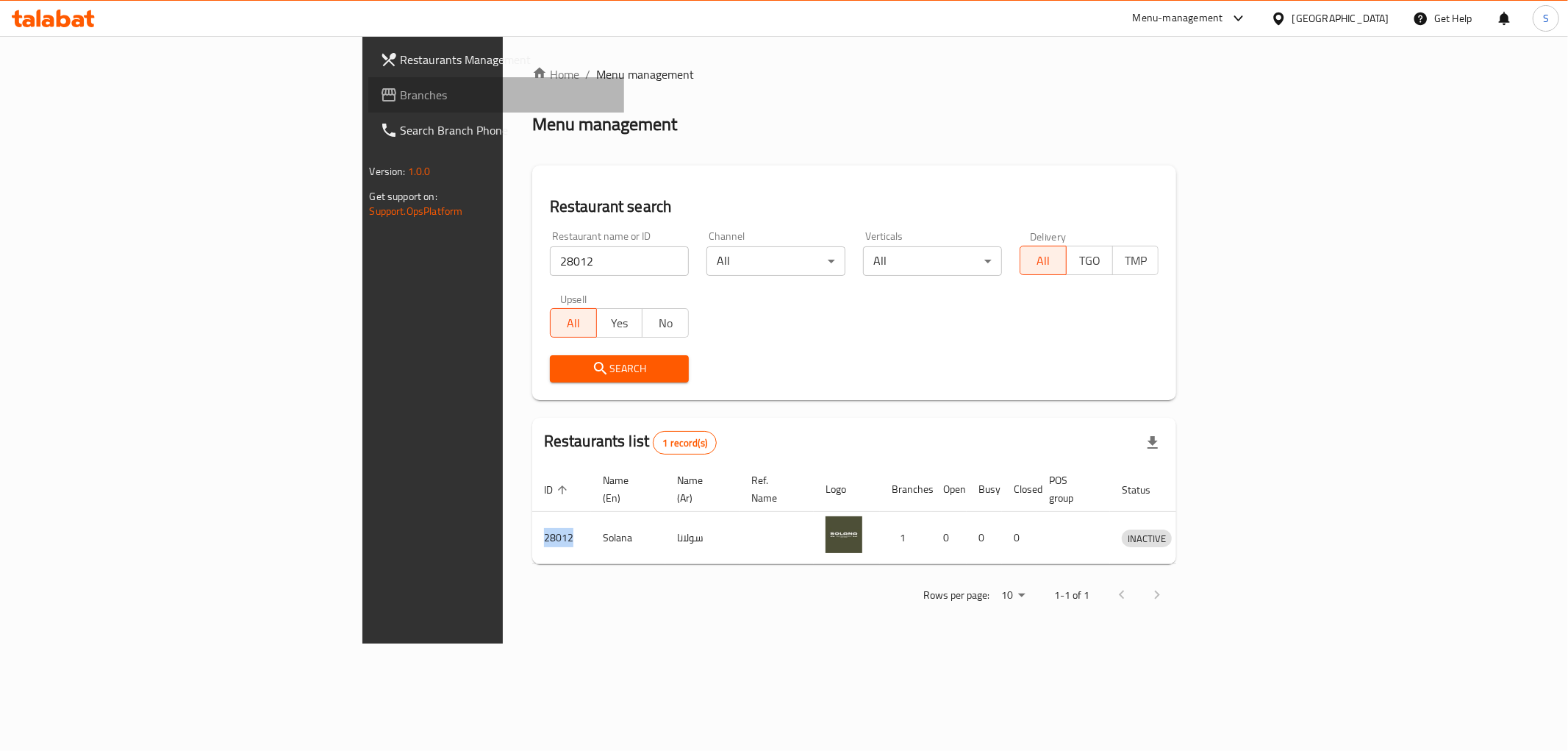
click at [400, 90] on span "Branches" at bounding box center [506, 94] width 212 height 17
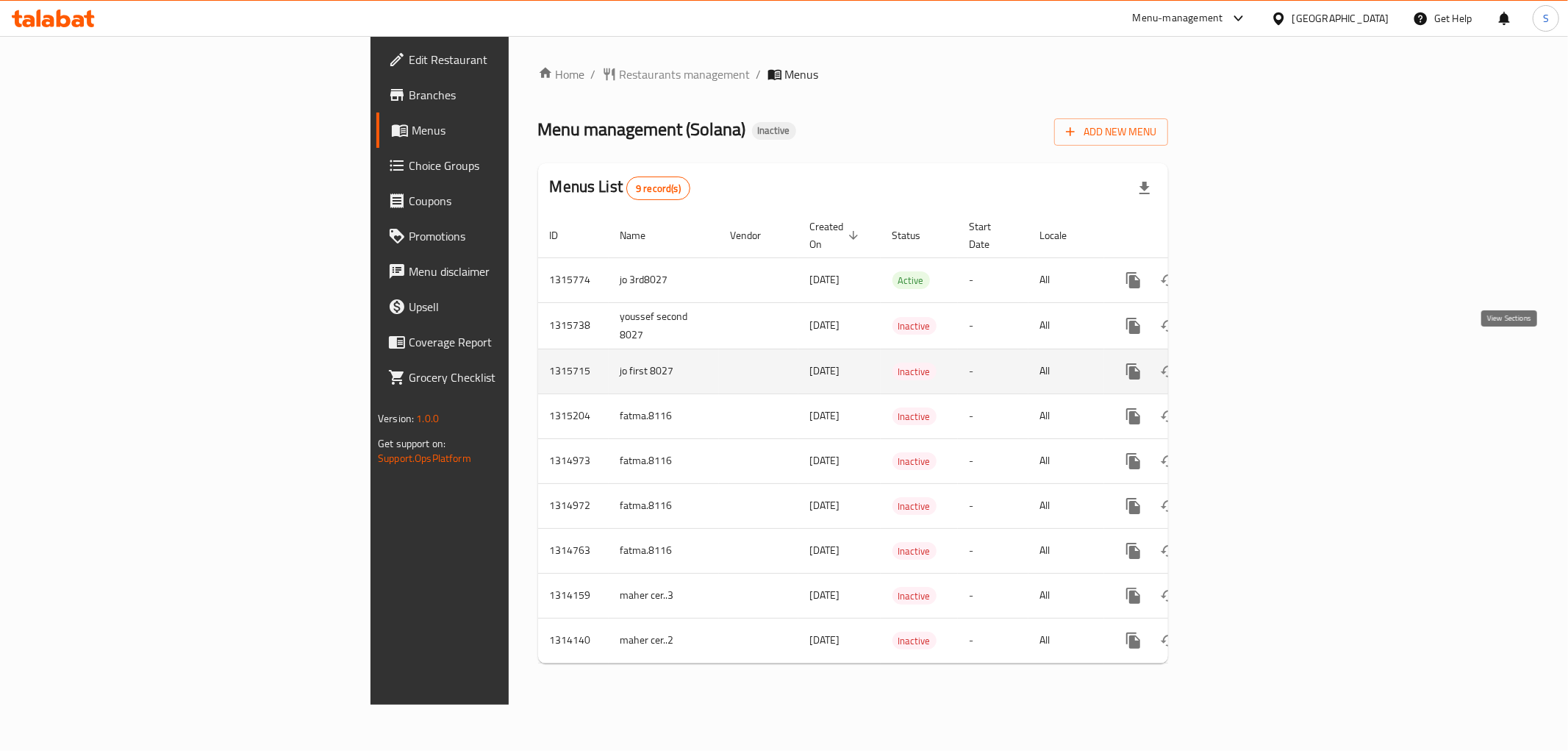
click at [1246, 365] on icon "enhanced table" at bounding box center [1238, 371] width 13 height 13
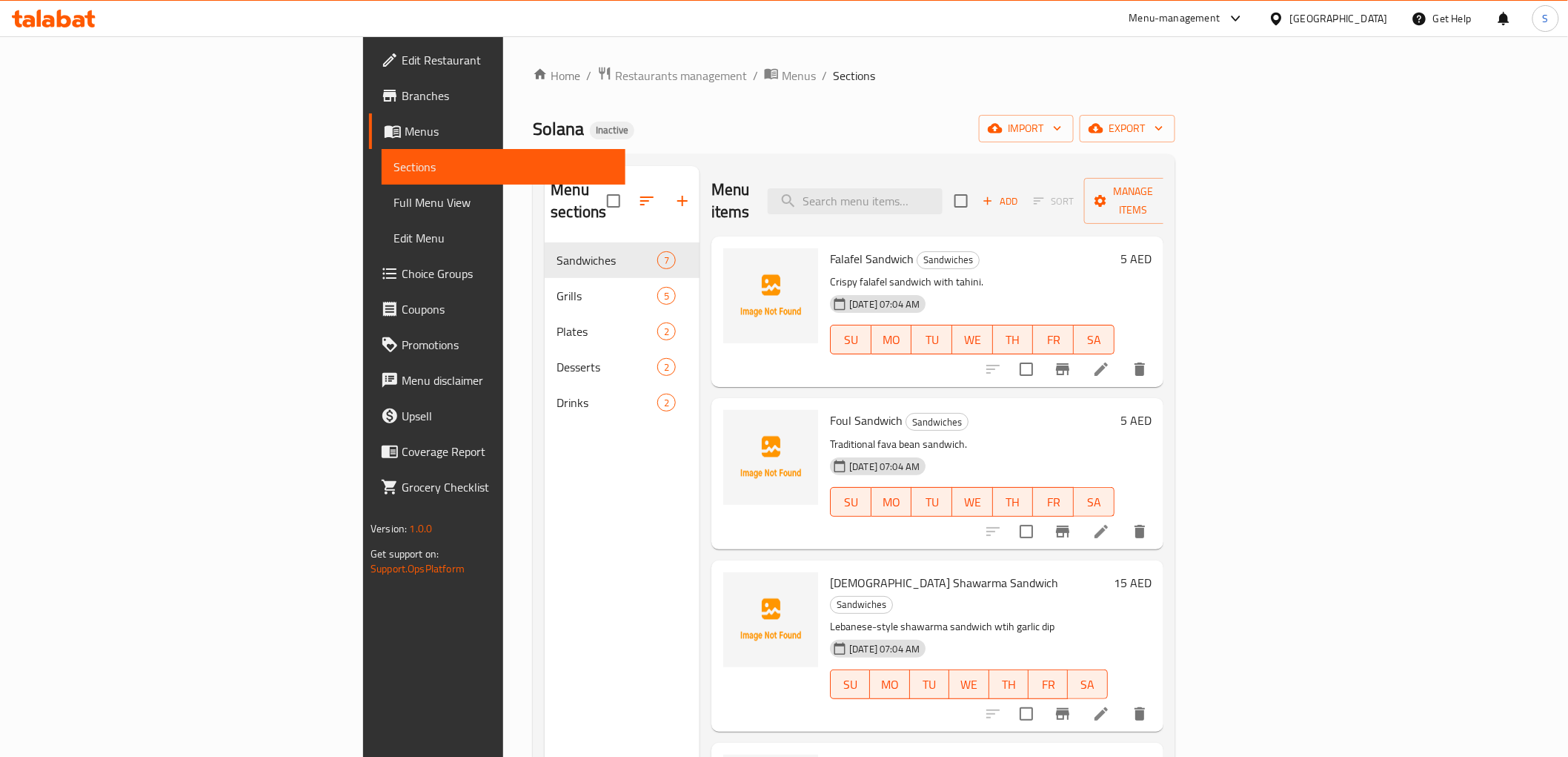
click at [394, 201] on span "Full Menu View" at bounding box center [503, 202] width 219 height 18
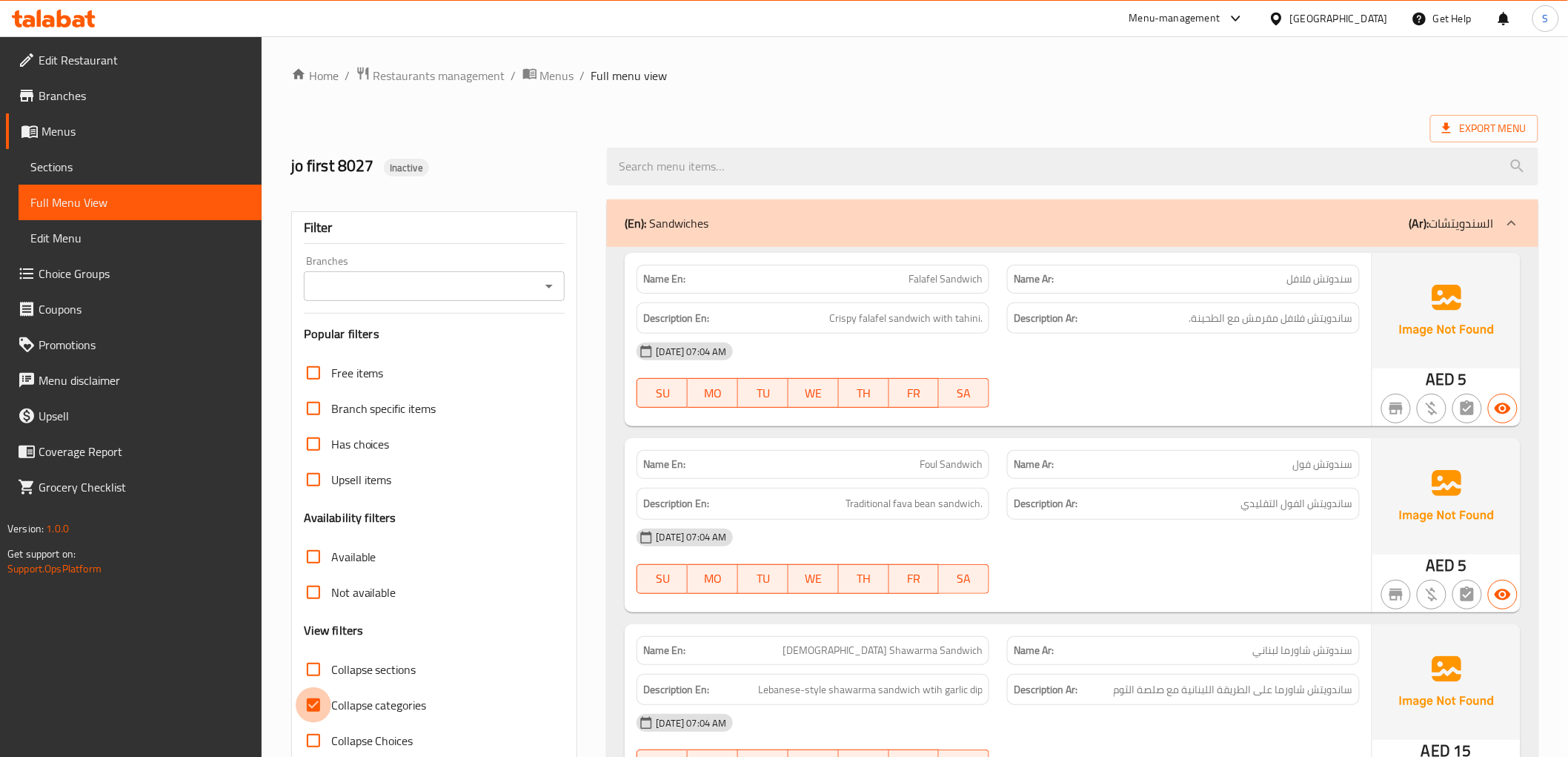
click at [309, 713] on input "Collapse categories" at bounding box center [313, 705] width 35 height 35
checkbox input "false"
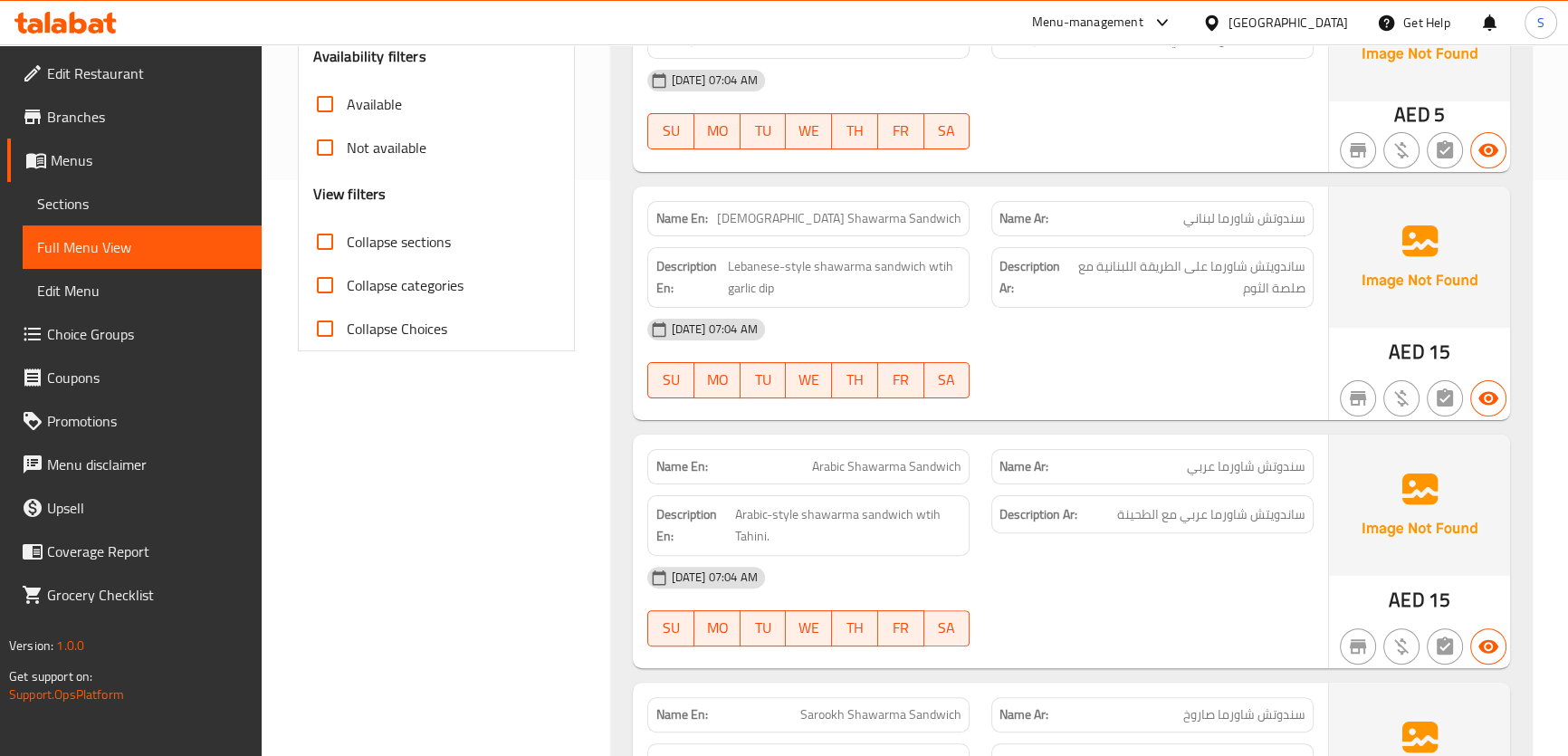
scroll to position [658, 0]
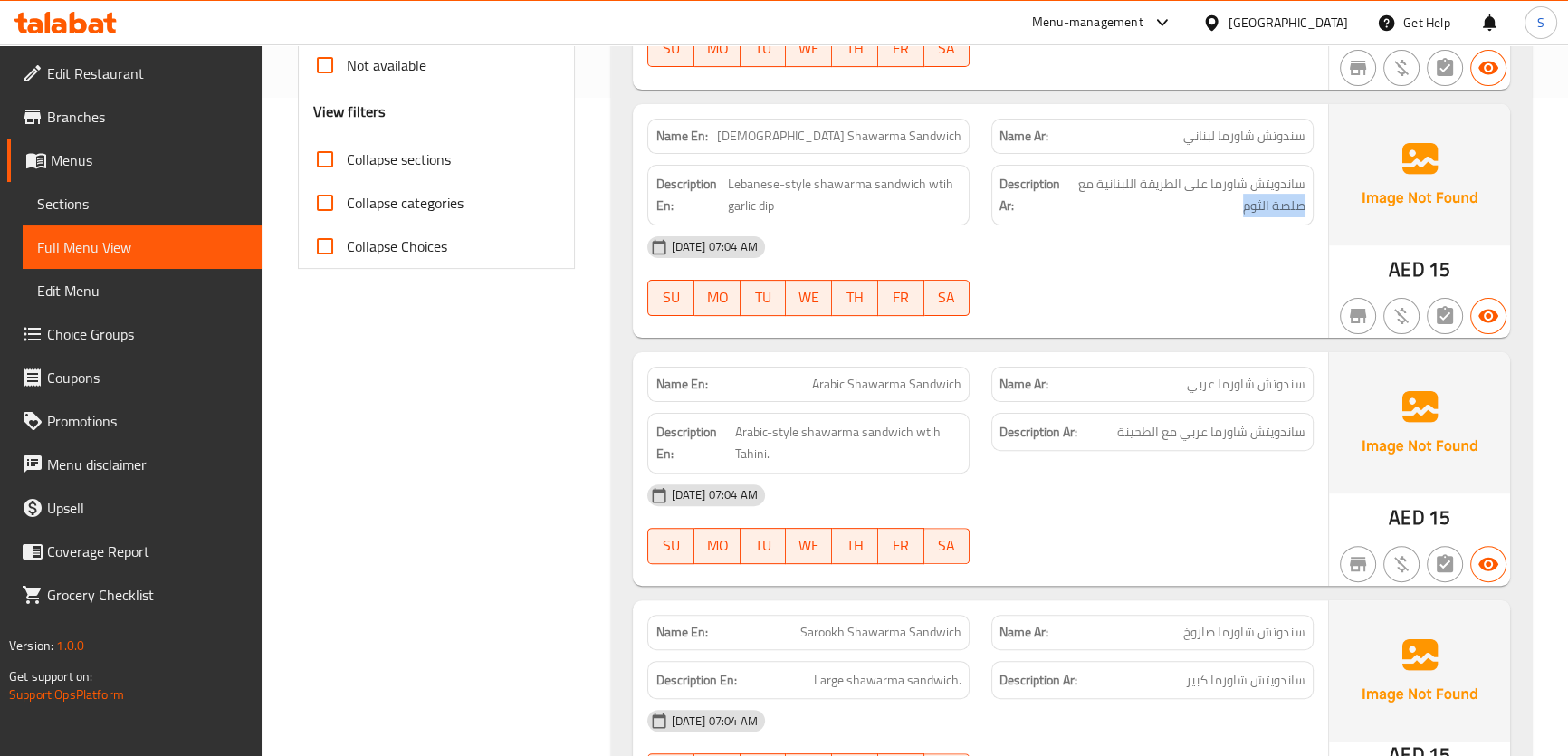
drag, startPoint x: 1237, startPoint y: 205, endPoint x: 1311, endPoint y: 209, distance: 74.1
click at [1311, 209] on div "Description Ar: ساندويتش شاورما على الطريقة اللبنانية مع صلصة الثوم" at bounding box center [1152, 195] width 322 height 61
copy span "صلصة الثوم"
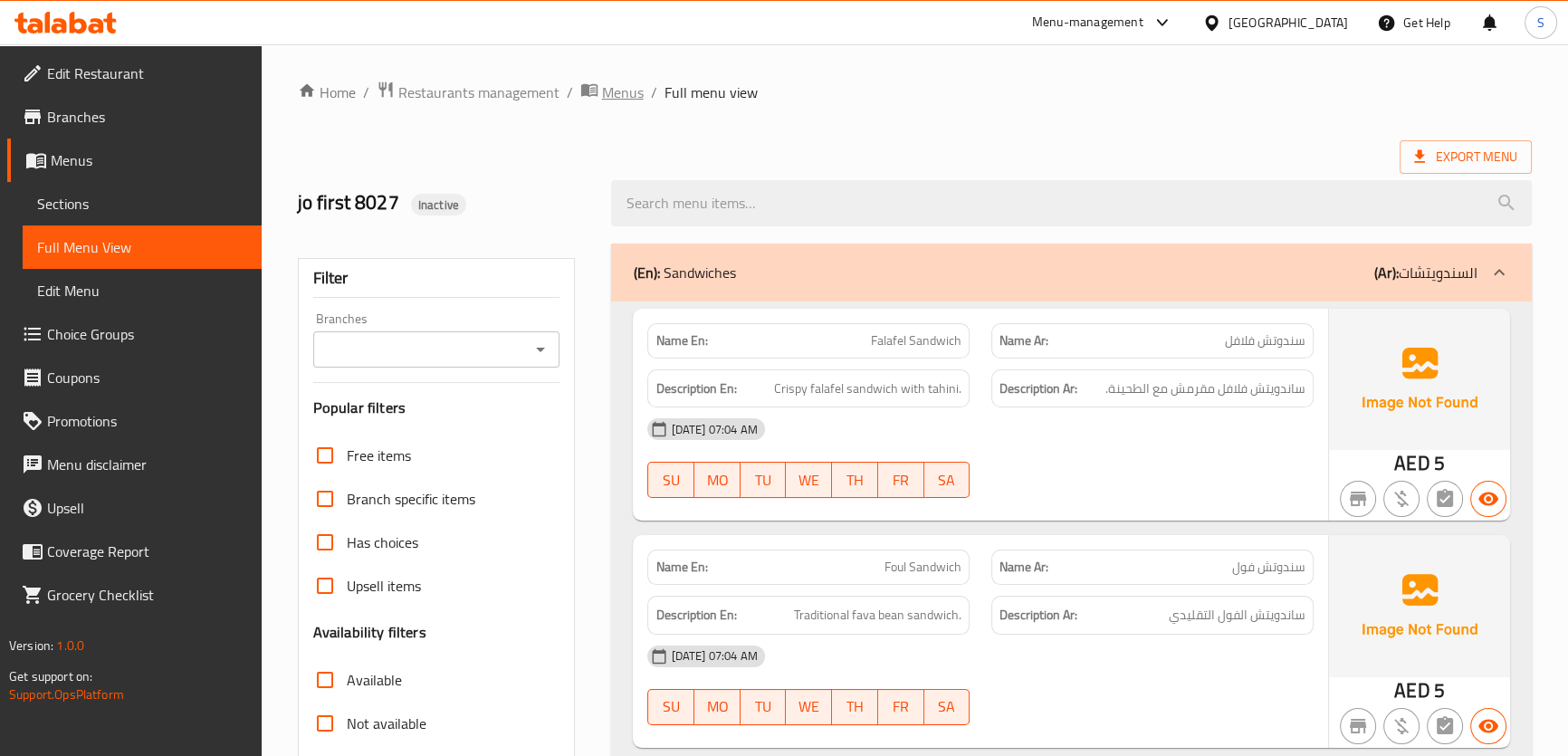
click at [607, 87] on span "Menus" at bounding box center [622, 92] width 42 height 22
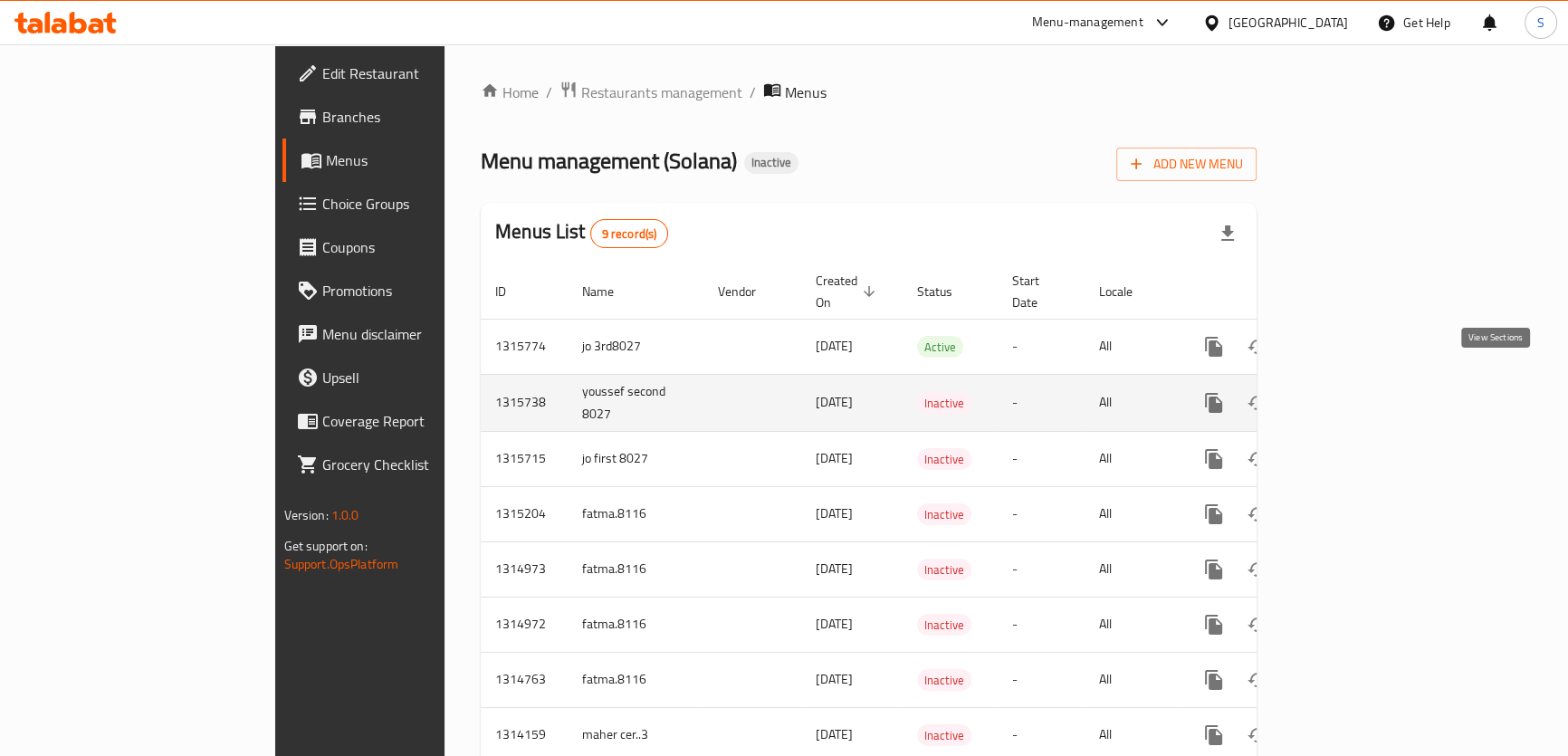
click at [1355, 392] on icon "enhanced table" at bounding box center [1343, 402] width 22 height 22
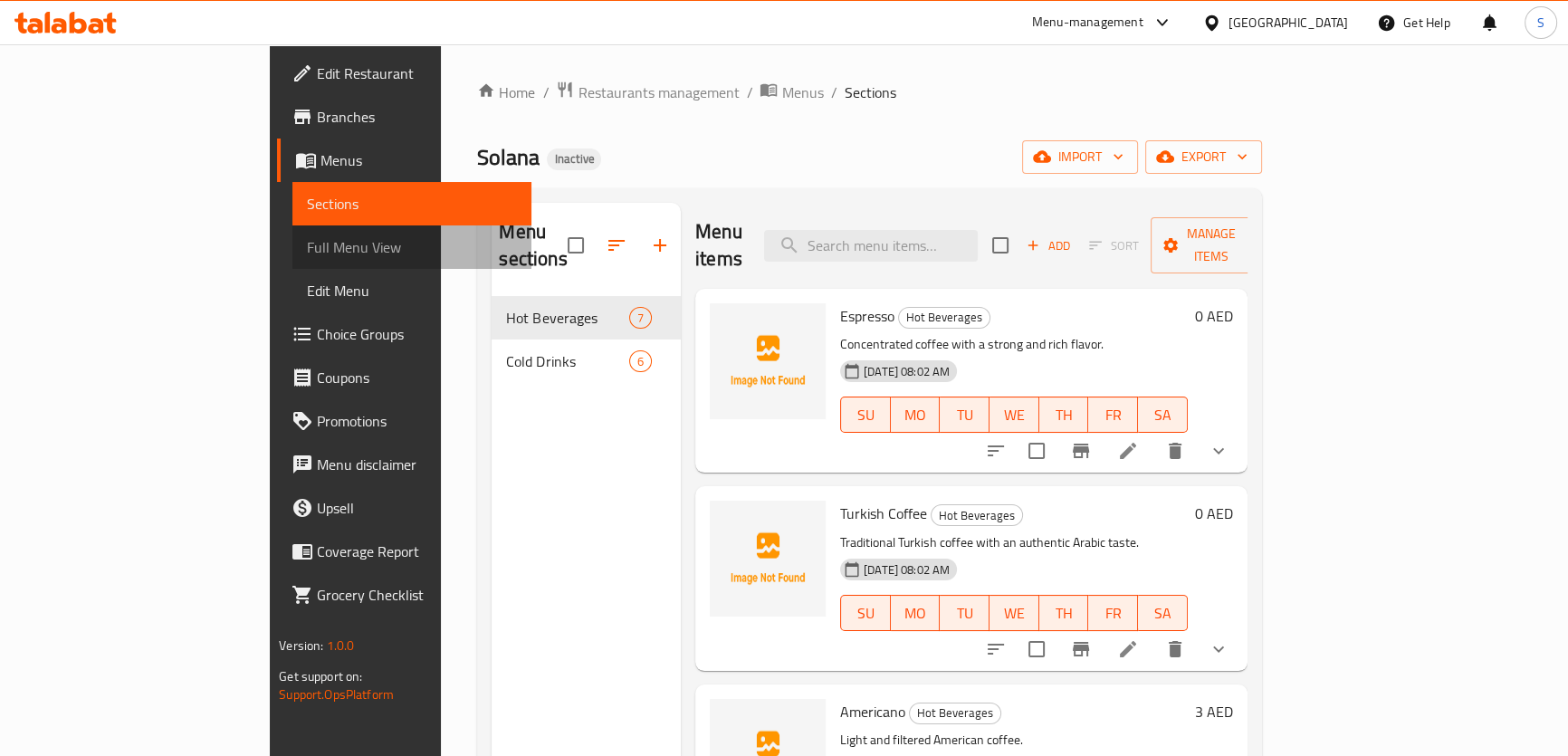
click at [307, 254] on span "Full Menu View" at bounding box center [412, 247] width 210 height 22
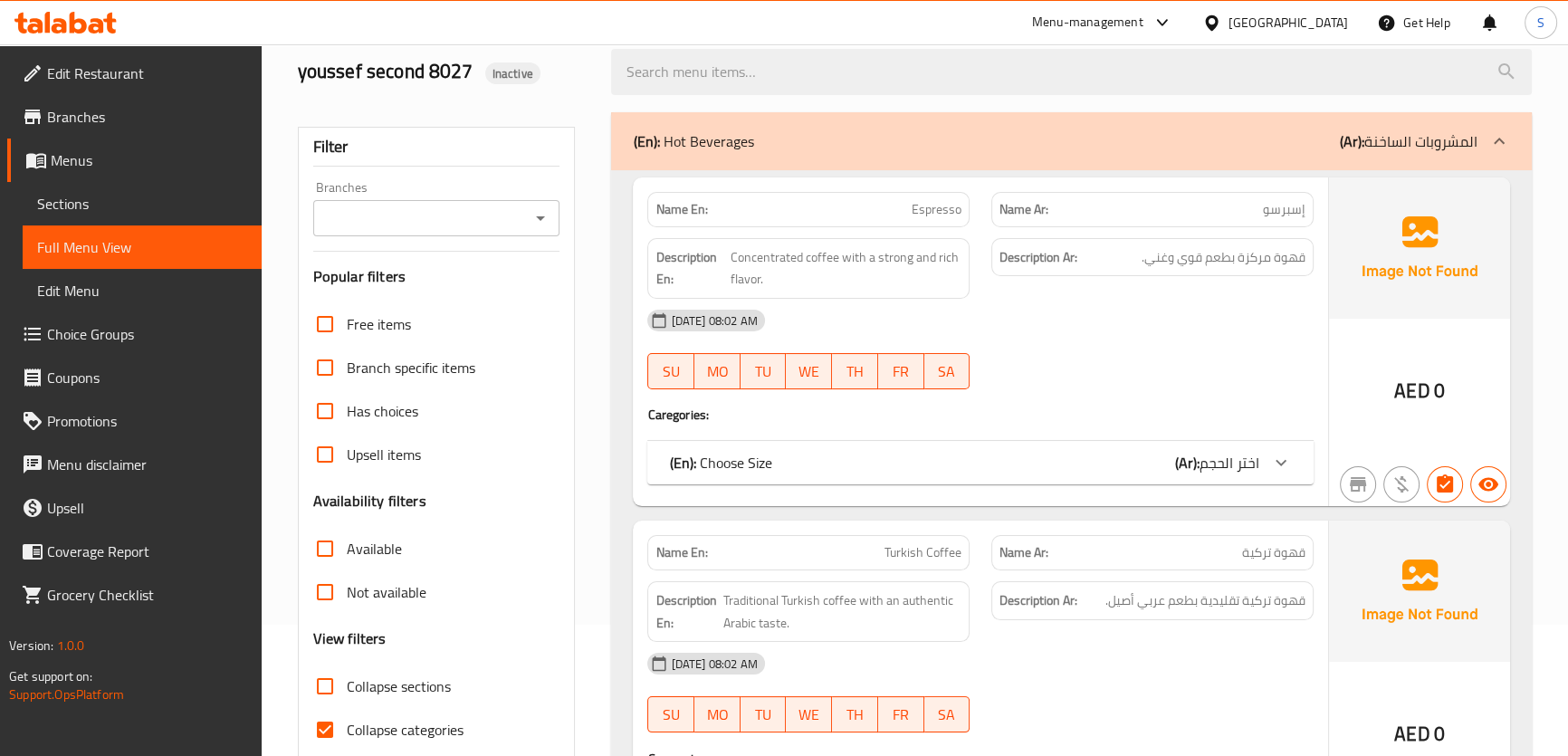
scroll to position [328, 0]
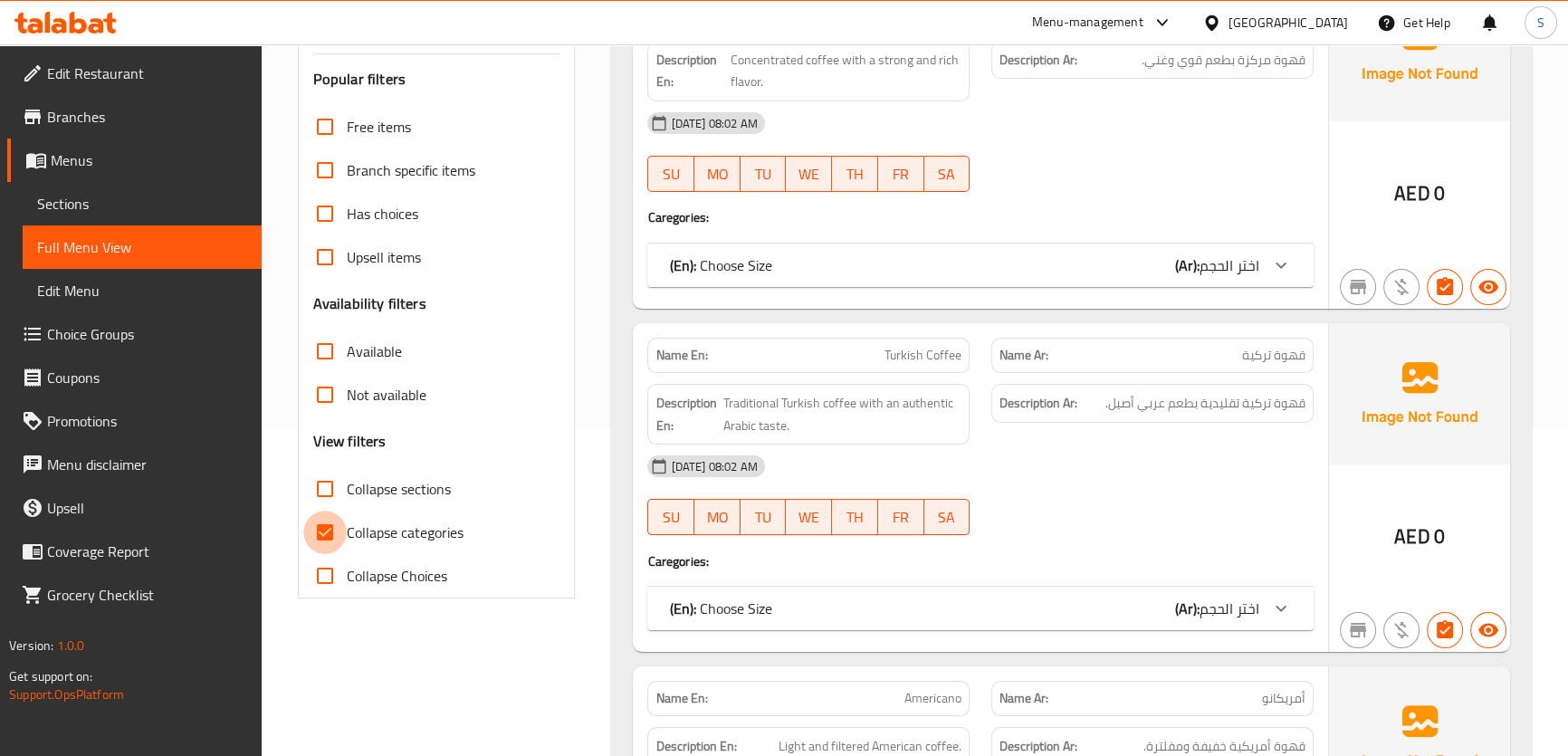
click at [311, 523] on input "Collapse categories" at bounding box center [325, 532] width 43 height 43
checkbox input "false"
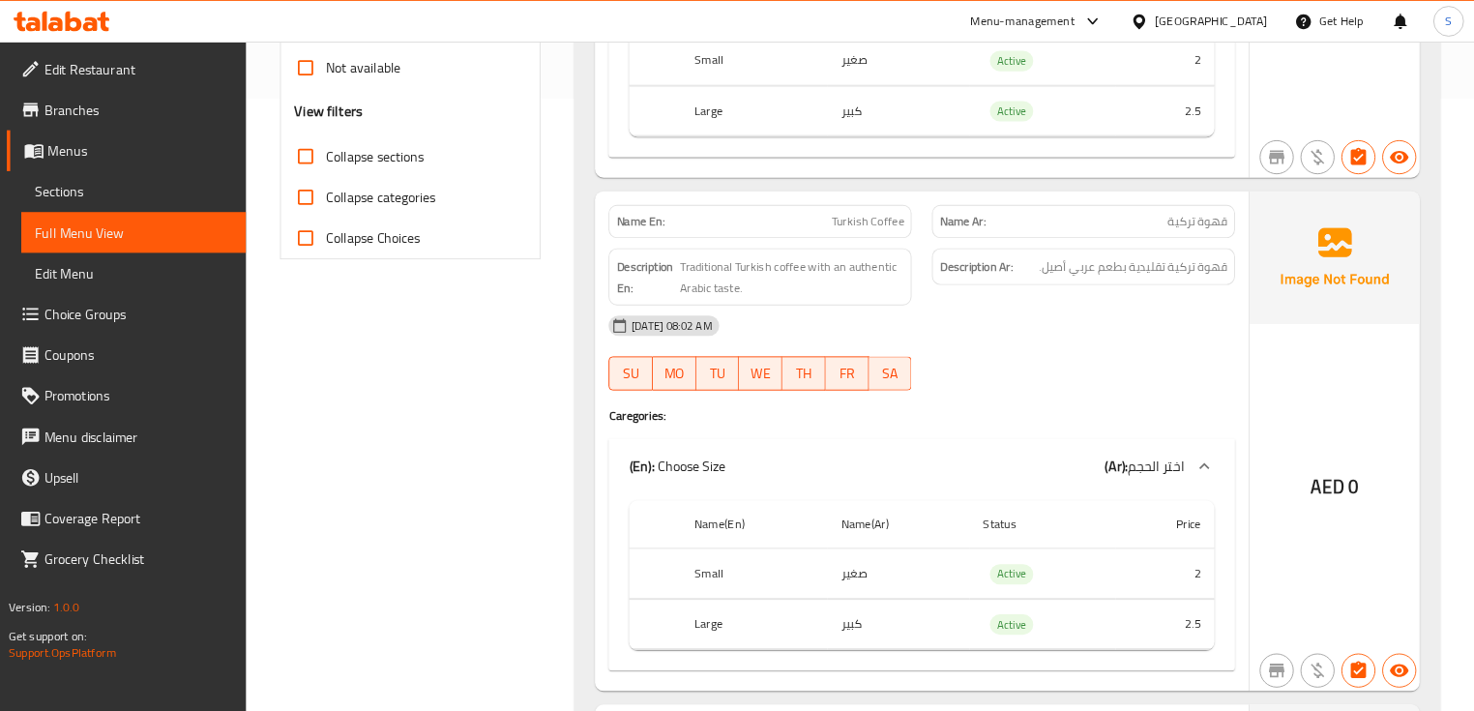
scroll to position [0, 0]
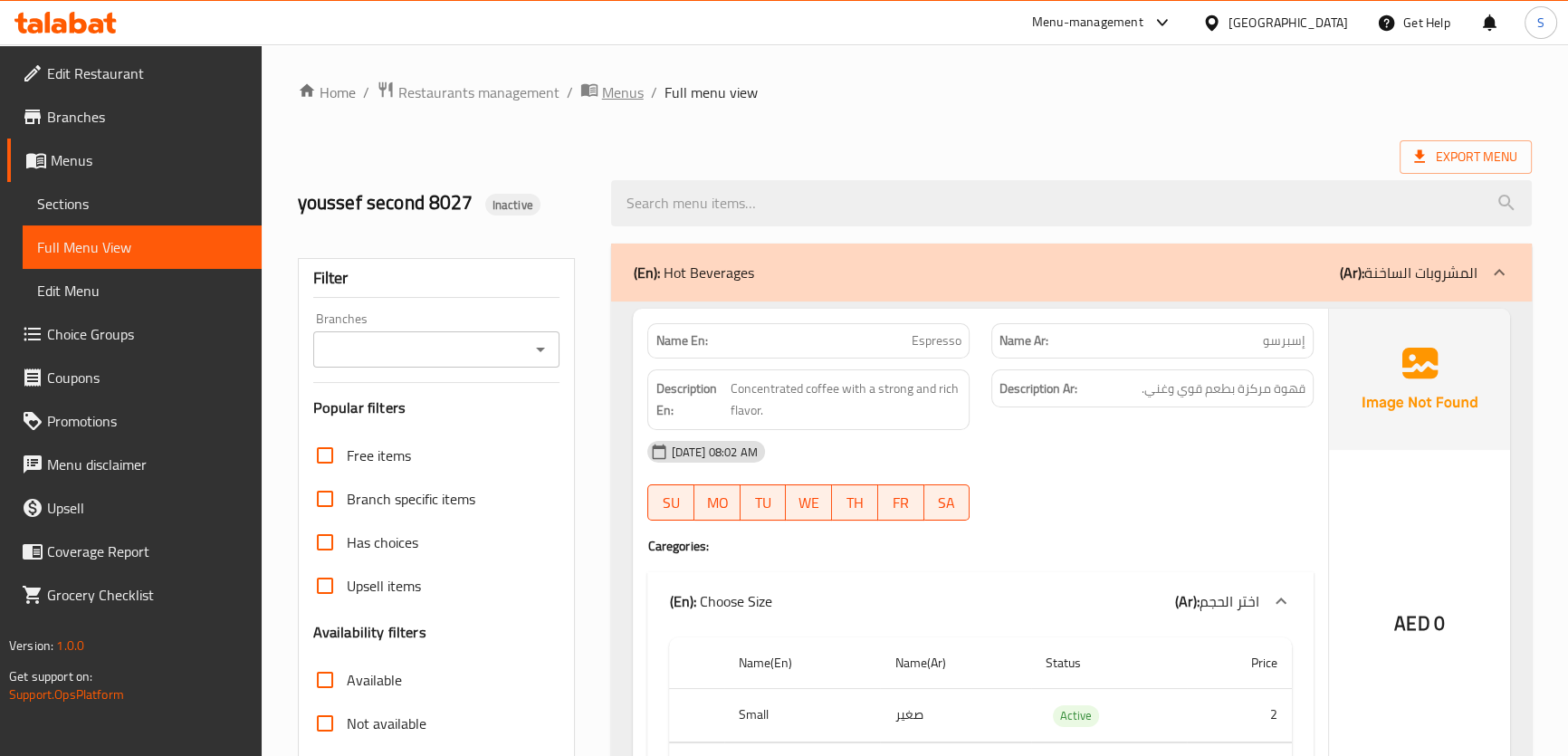
click at [631, 81] on span "Menus" at bounding box center [622, 92] width 42 height 22
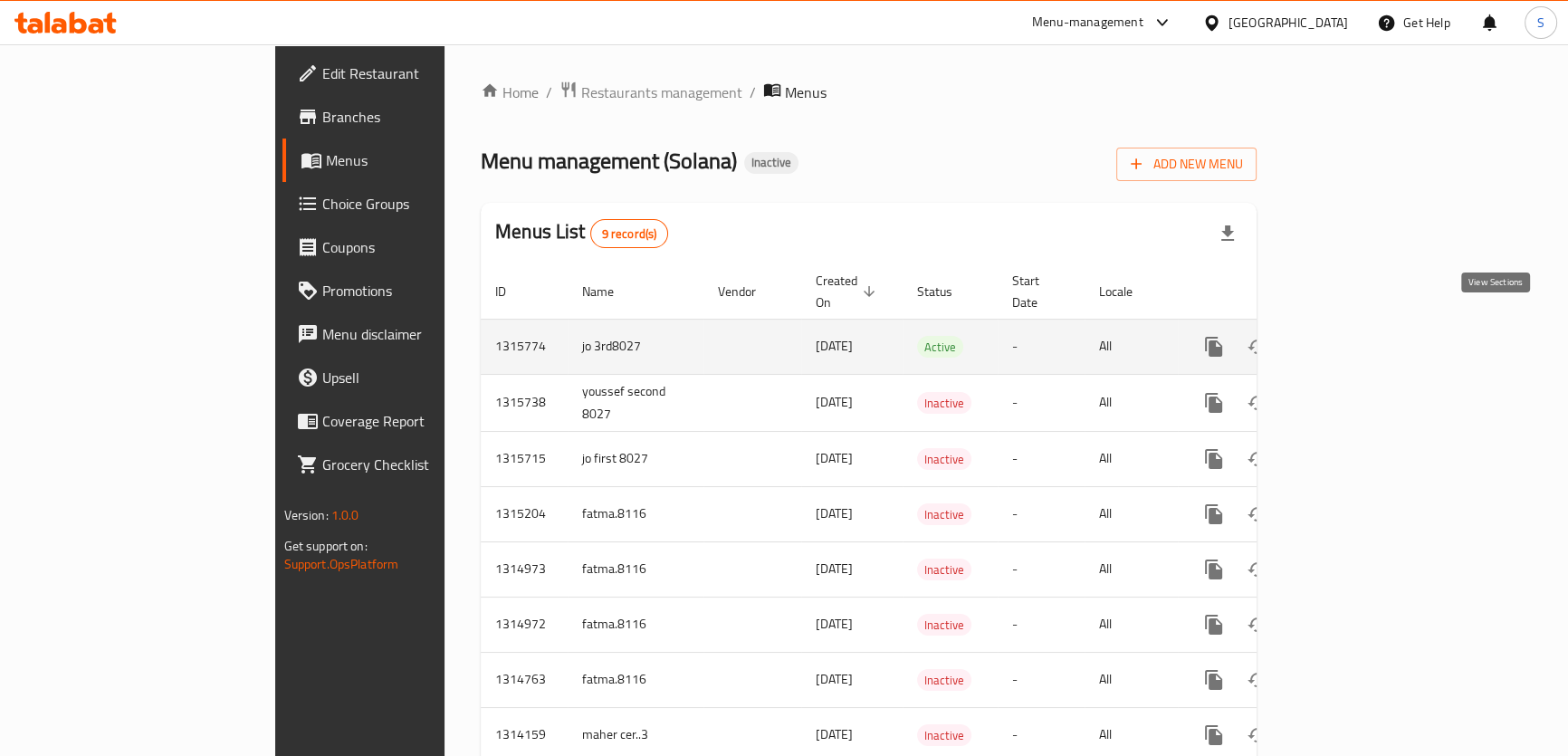
click at [1366, 334] on link "enhanced table" at bounding box center [1343, 346] width 43 height 43
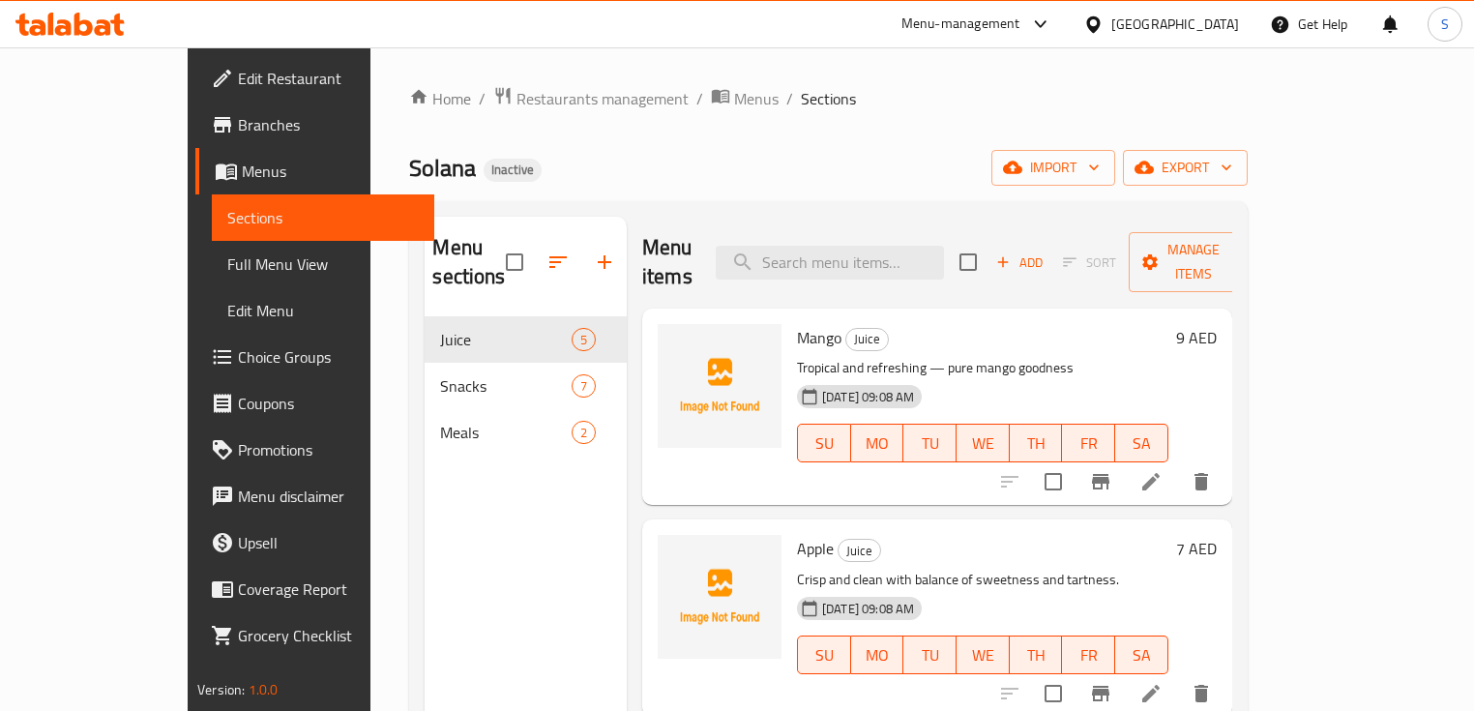
click at [227, 253] on span "Full Menu View" at bounding box center [323, 264] width 192 height 23
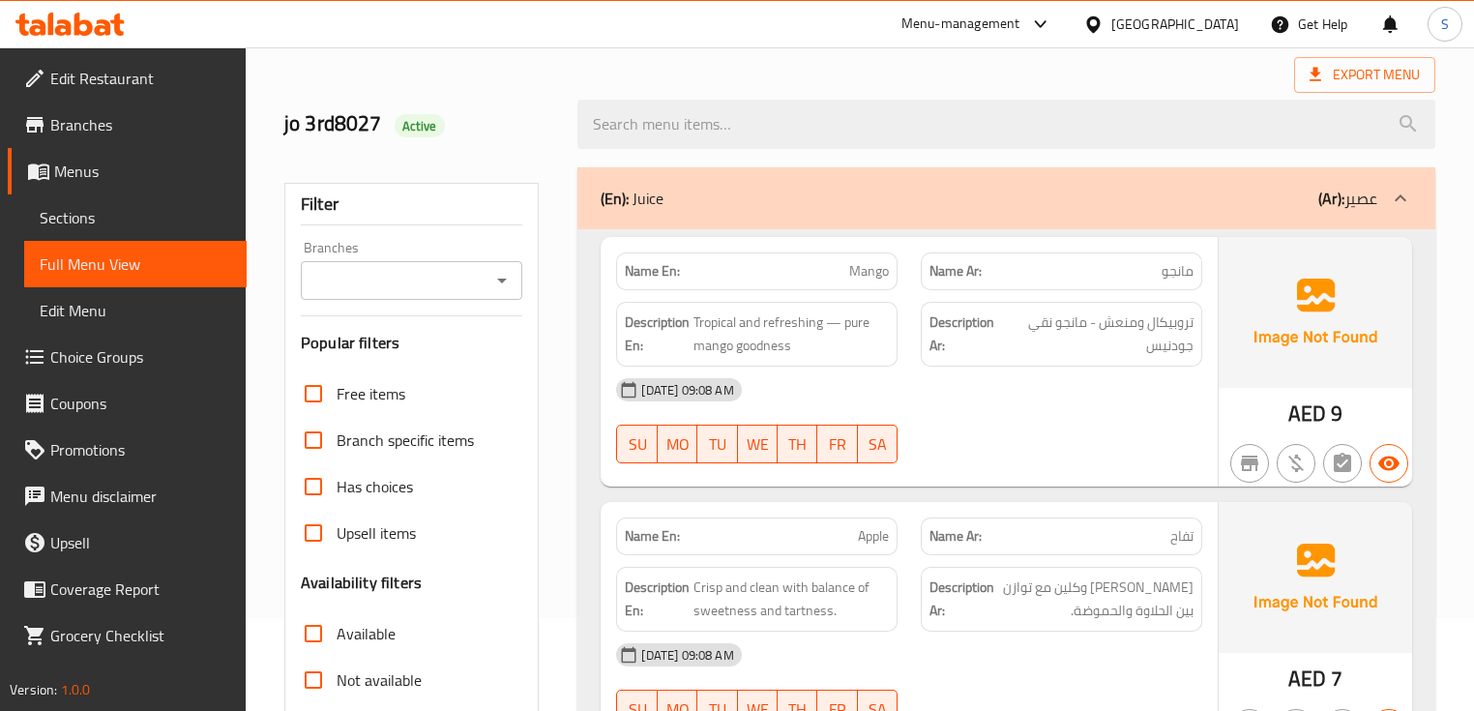
scroll to position [232, 0]
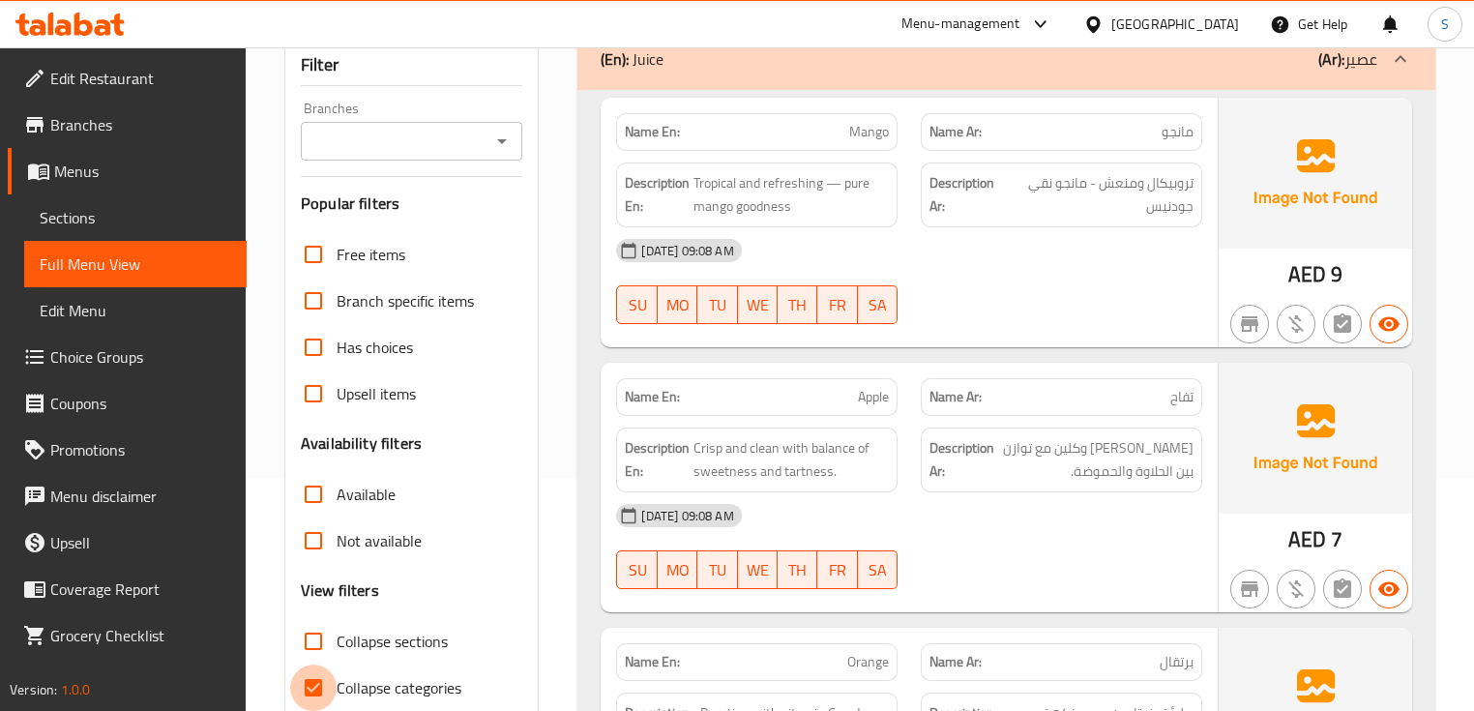
click at [315, 681] on input "Collapse categories" at bounding box center [313, 688] width 46 height 46
checkbox input "false"
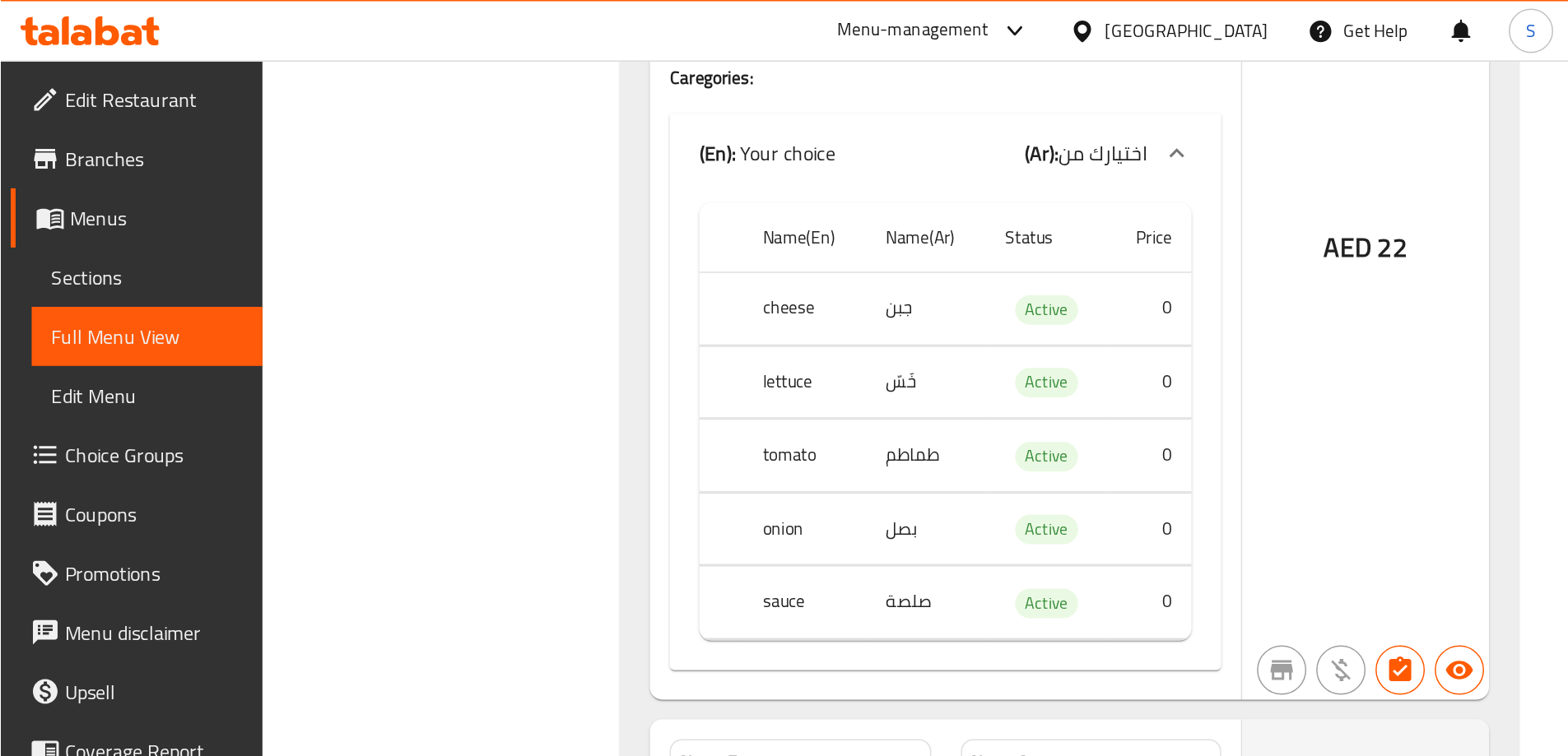
scroll to position [3558, 0]
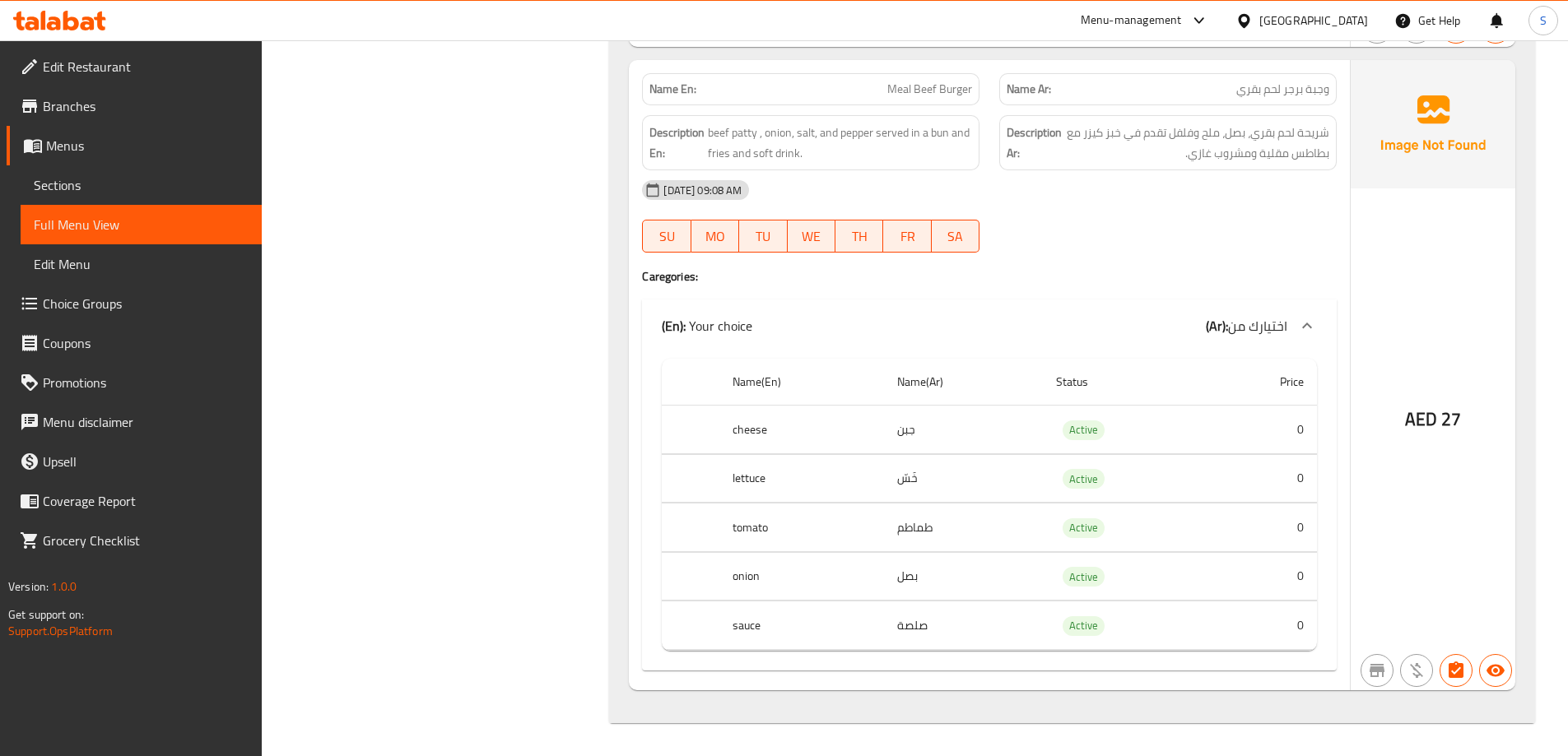
click at [78, 33] on div at bounding box center [60, 20] width 119 height 33
click at [78, 22] on icon at bounding box center [71, 20] width 15 height 20
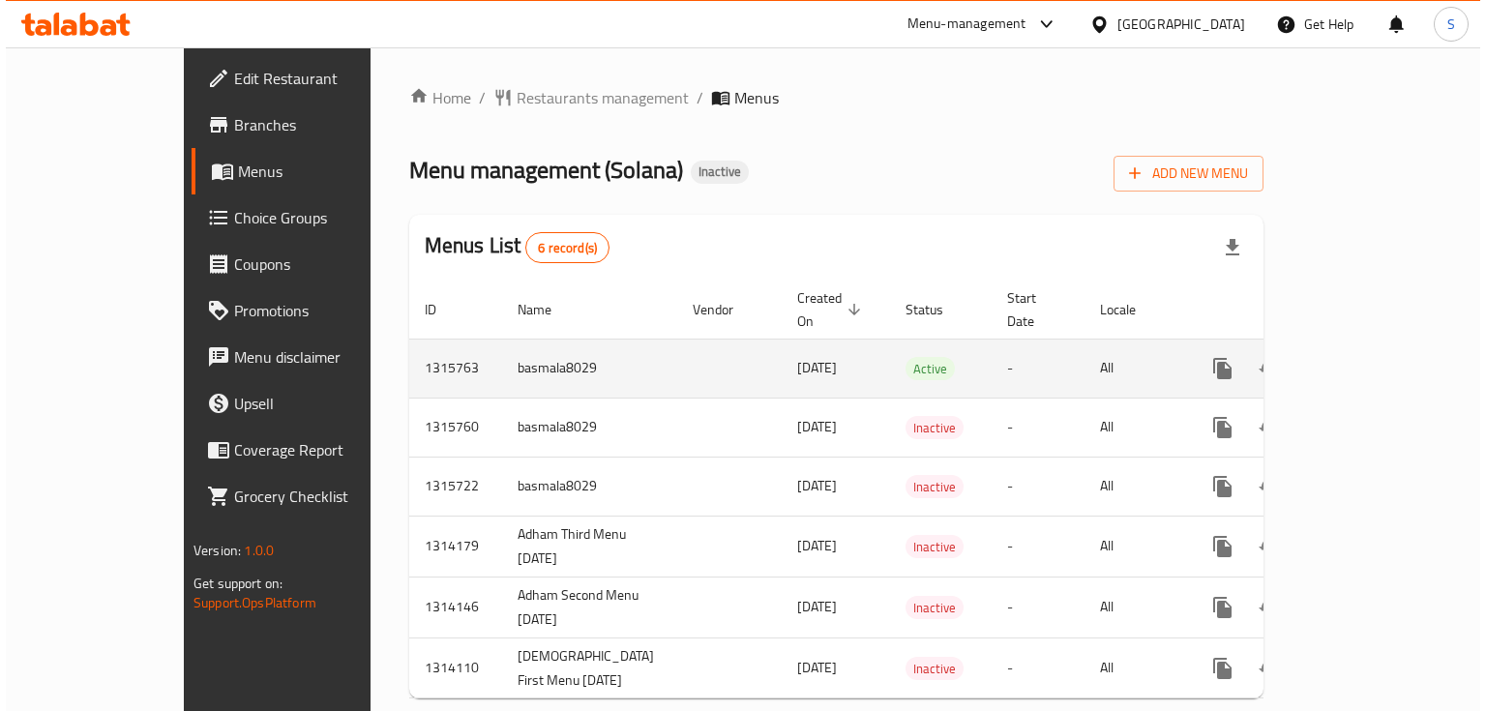
scroll to position [18, 0]
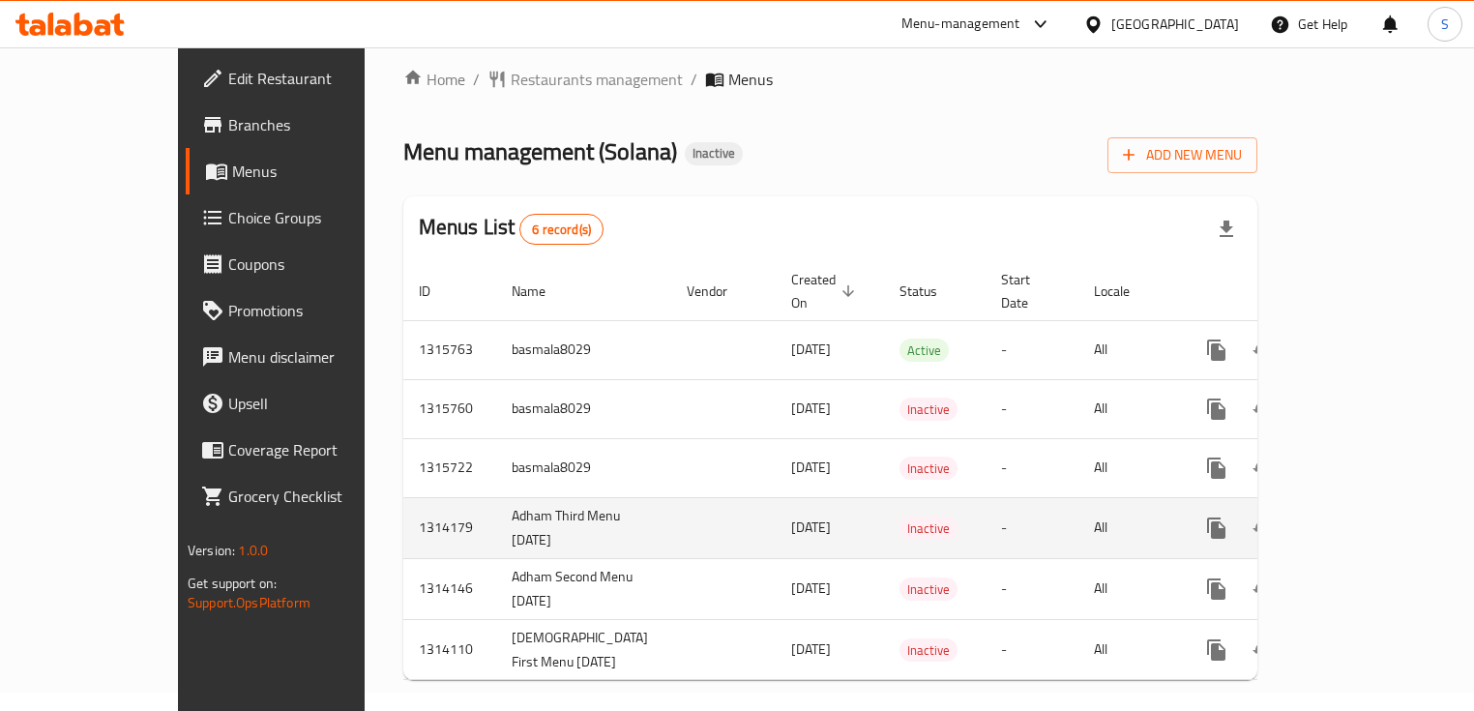
drag, startPoint x: 491, startPoint y: 519, endPoint x: 392, endPoint y: 498, distance: 101.7
click at [496, 498] on td "Adham Third Menu 25/9/2025" at bounding box center [583, 527] width 175 height 61
copy td "Adham Third Menu 25/9/2025"
click at [1317, 520] on icon "enhanced table" at bounding box center [1310, 528] width 14 height 17
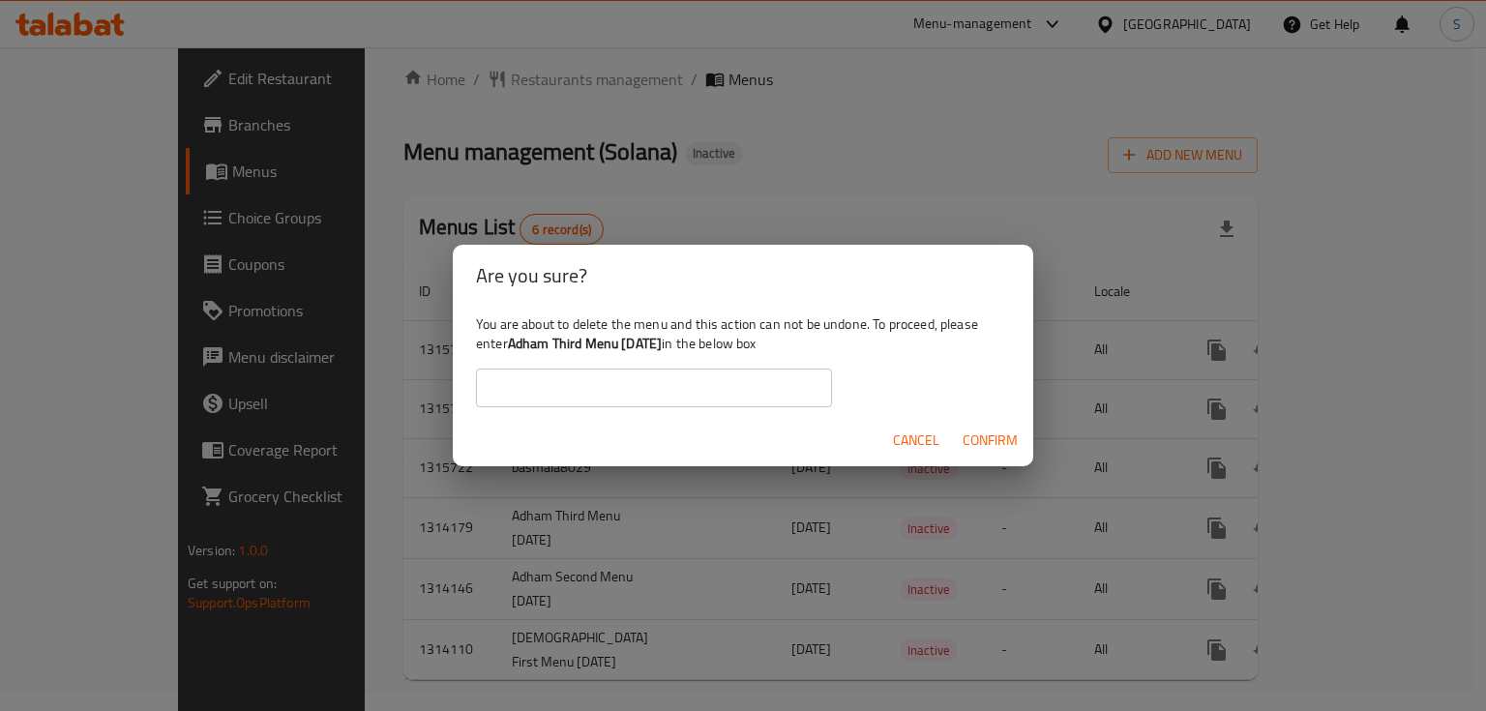
click at [553, 393] on input "text" at bounding box center [654, 388] width 356 height 39
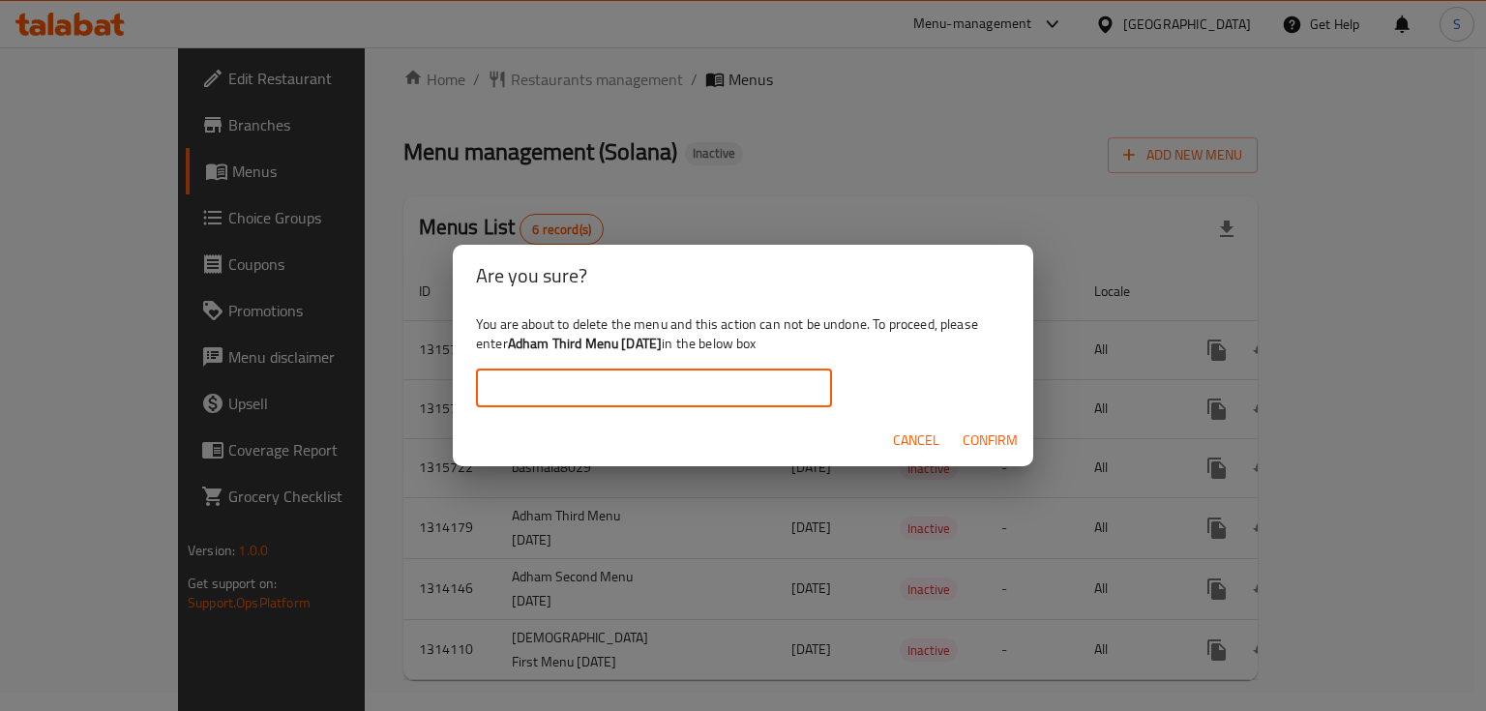
paste input "Adham Third Menu 25/9/2025"
type input "Adham Third Menu 25/9/2025"
click at [983, 447] on span "Confirm" at bounding box center [990, 441] width 55 height 24
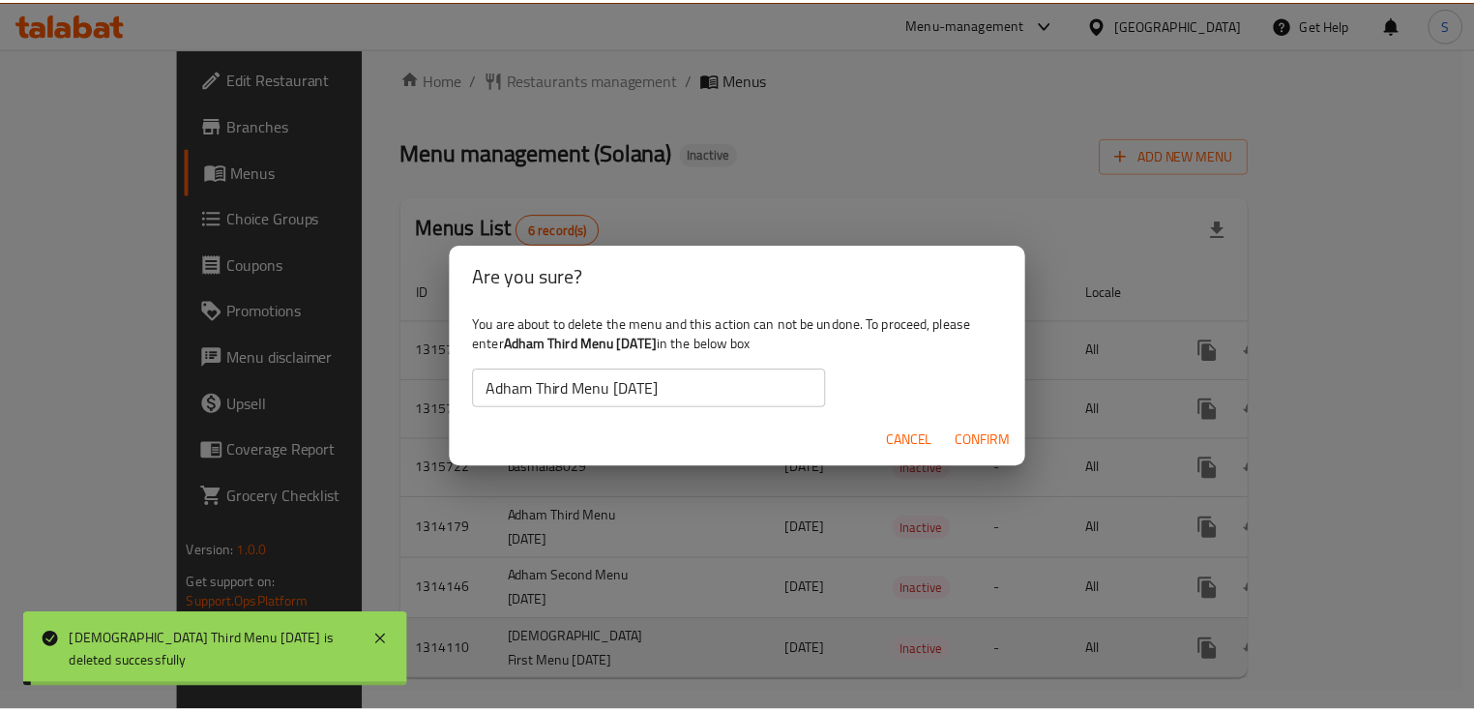
scroll to position [0, 0]
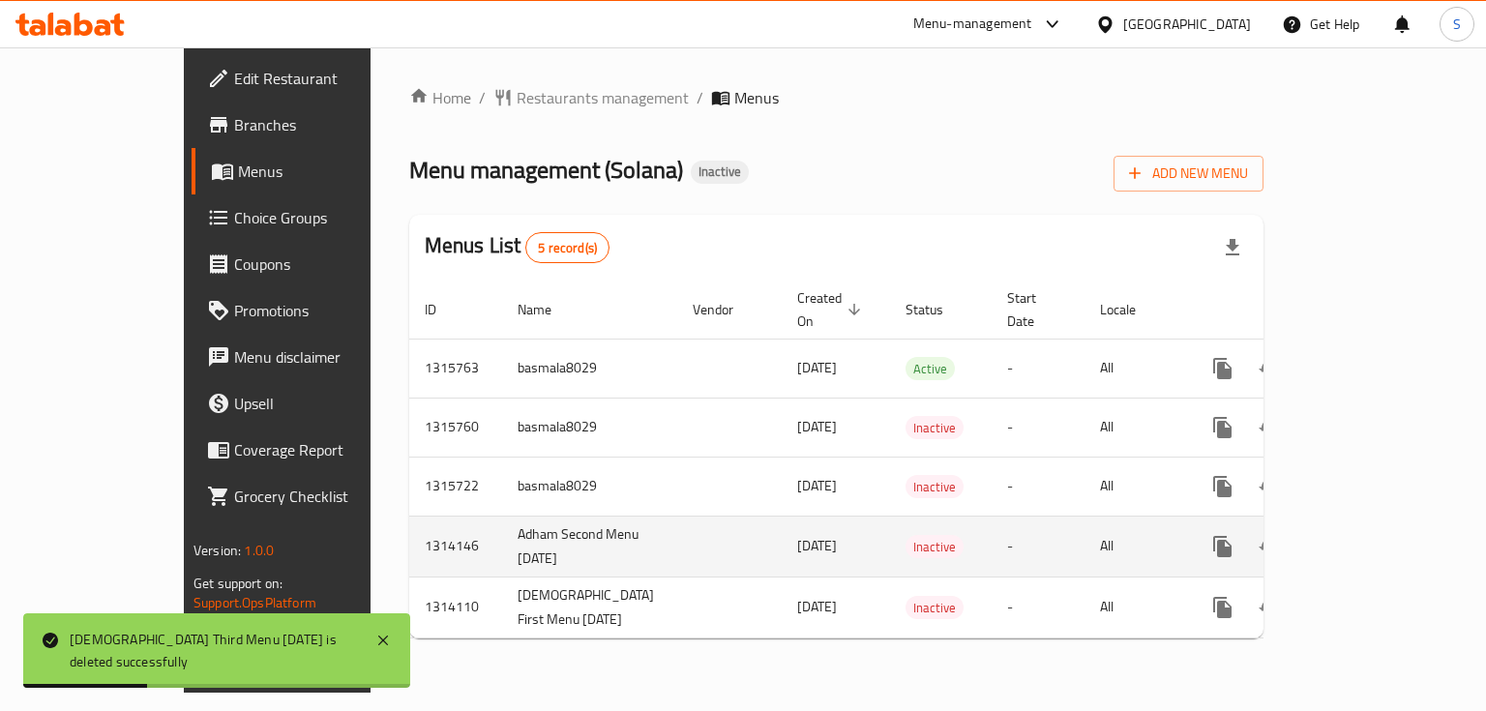
drag, startPoint x: 491, startPoint y: 538, endPoint x: 395, endPoint y: 509, distance: 101.0
click at [502, 516] on td "Adham Second Menu 25/9/2025" at bounding box center [589, 546] width 175 height 61
copy td "Adham Second Menu 25/9/2025"
click at [1339, 530] on button "enhanced table" at bounding box center [1316, 546] width 46 height 46
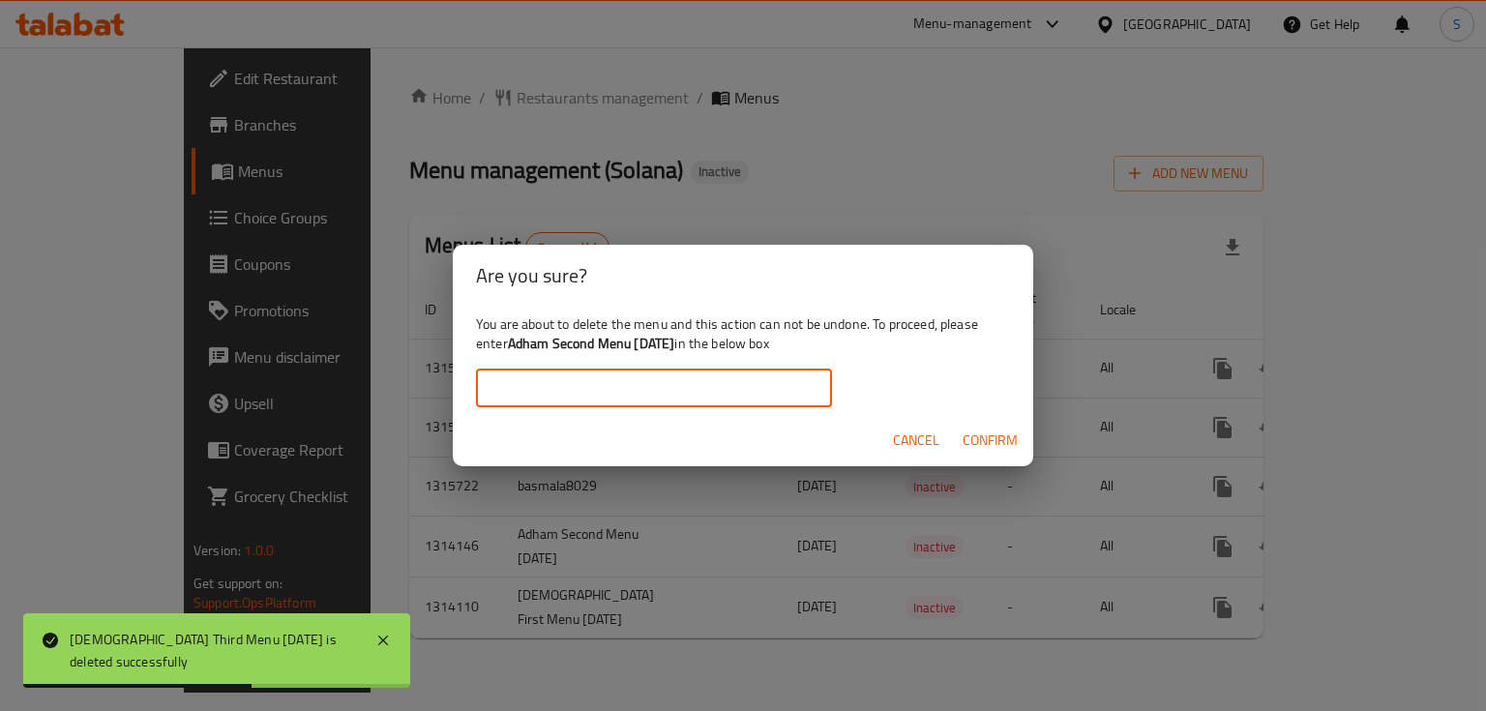
click at [492, 395] on input "text" at bounding box center [654, 388] width 356 height 39
paste input "Adham Second Menu 25/9/2025"
type input "Adham Second Menu 25/9/2025"
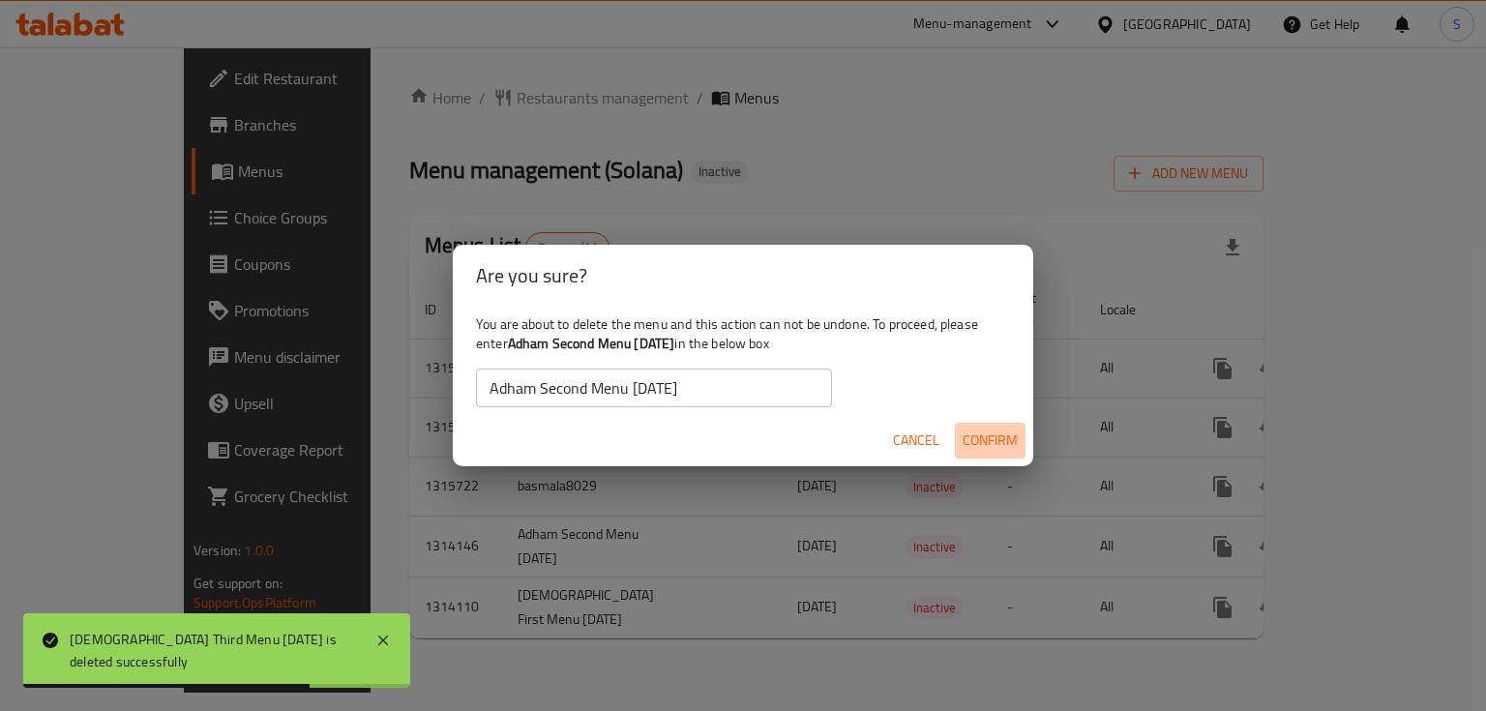
click at [1012, 445] on span "Confirm" at bounding box center [990, 441] width 55 height 24
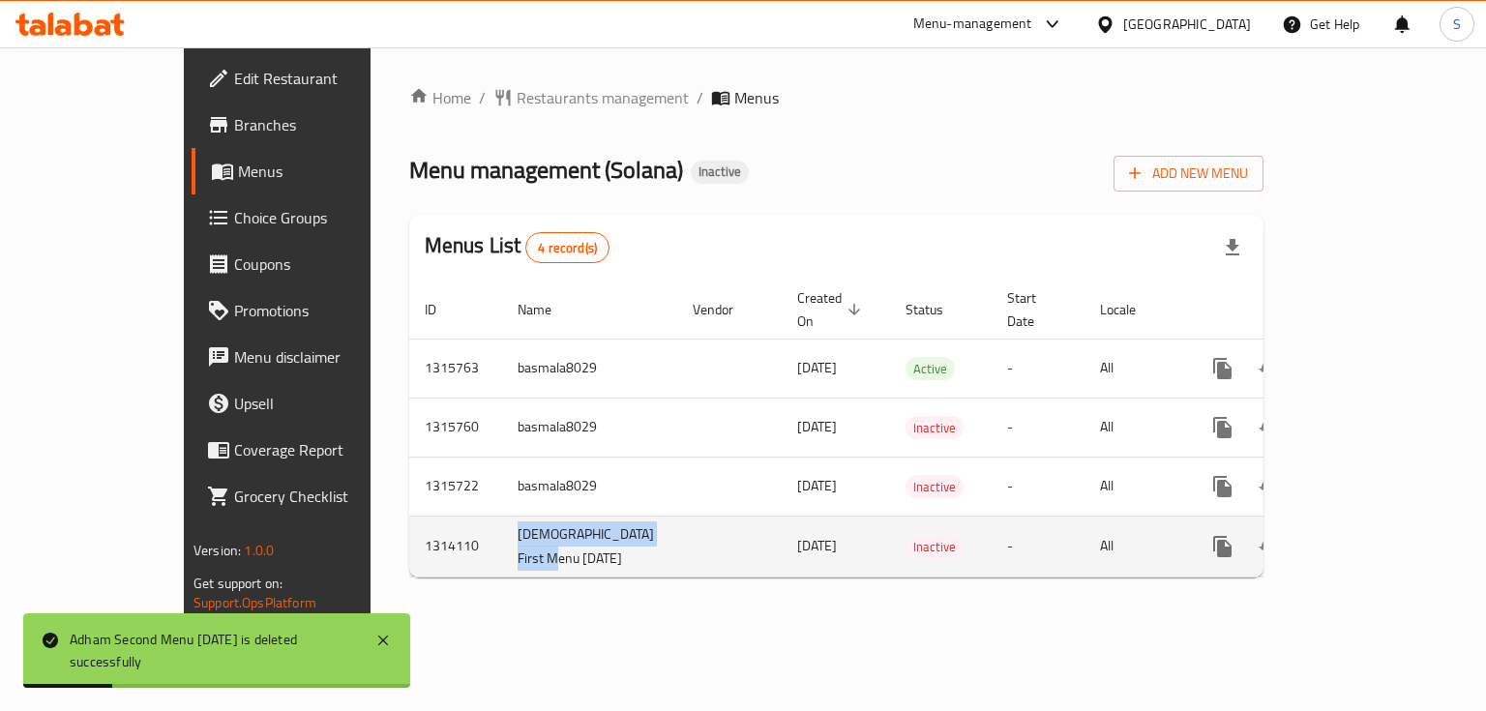
drag, startPoint x: 458, startPoint y: 539, endPoint x: 392, endPoint y: 513, distance: 70.8
click at [502, 516] on td "Adham First Menu 25/9/2025" at bounding box center [589, 546] width 175 height 61
copy td "Adham First Menu 25/9/2025"
click at [1327, 535] on icon "enhanced table" at bounding box center [1315, 546] width 23 height 23
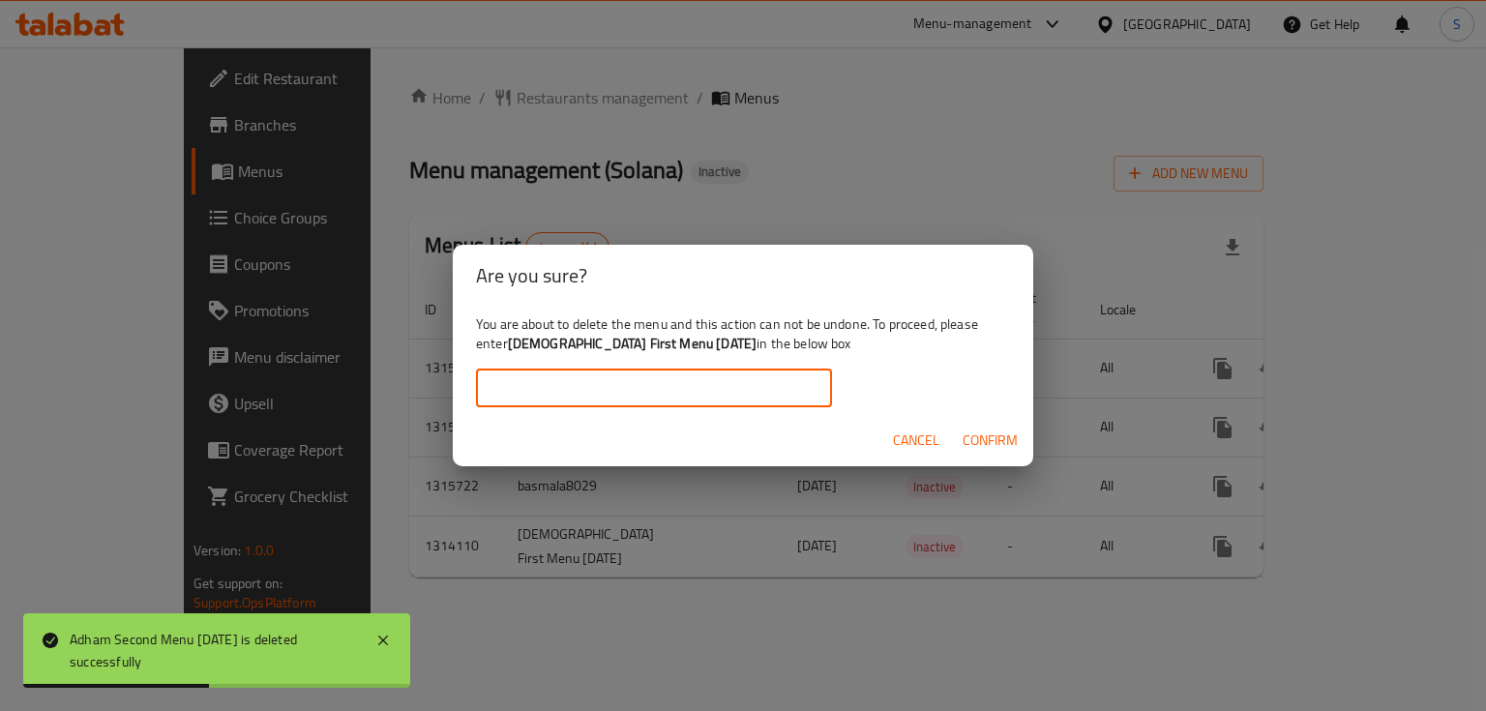
click at [496, 394] on input "text" at bounding box center [654, 388] width 356 height 39
paste input "Adham First Menu 25/9/2025"
type input "Adham First Menu 25/9/2025"
click at [966, 440] on span "Confirm" at bounding box center [990, 441] width 55 height 24
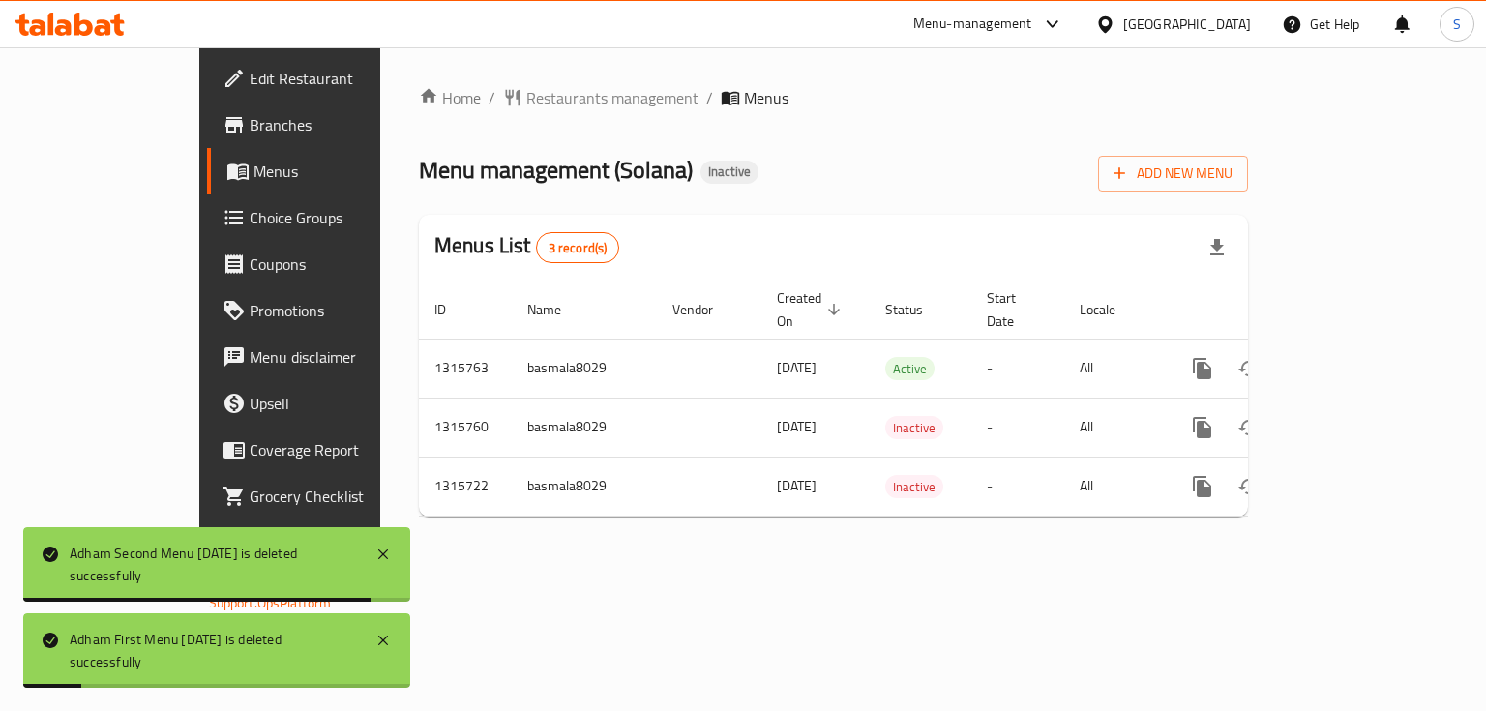
click at [608, 571] on div "Home / Restaurants management / Menus Menu management ( Solana ) Inactive Add N…" at bounding box center [833, 308] width 907 height 523
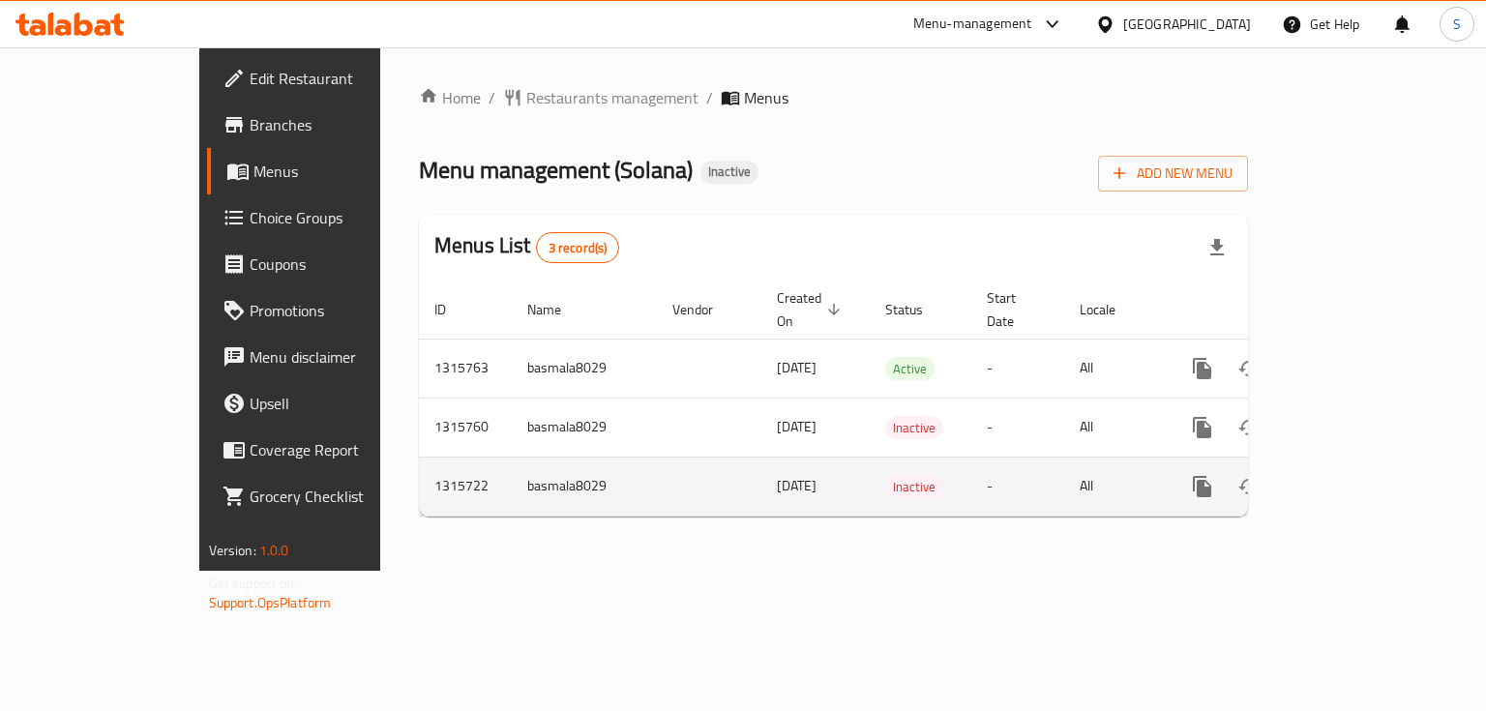
click at [1353, 475] on icon "enhanced table" at bounding box center [1341, 486] width 23 height 23
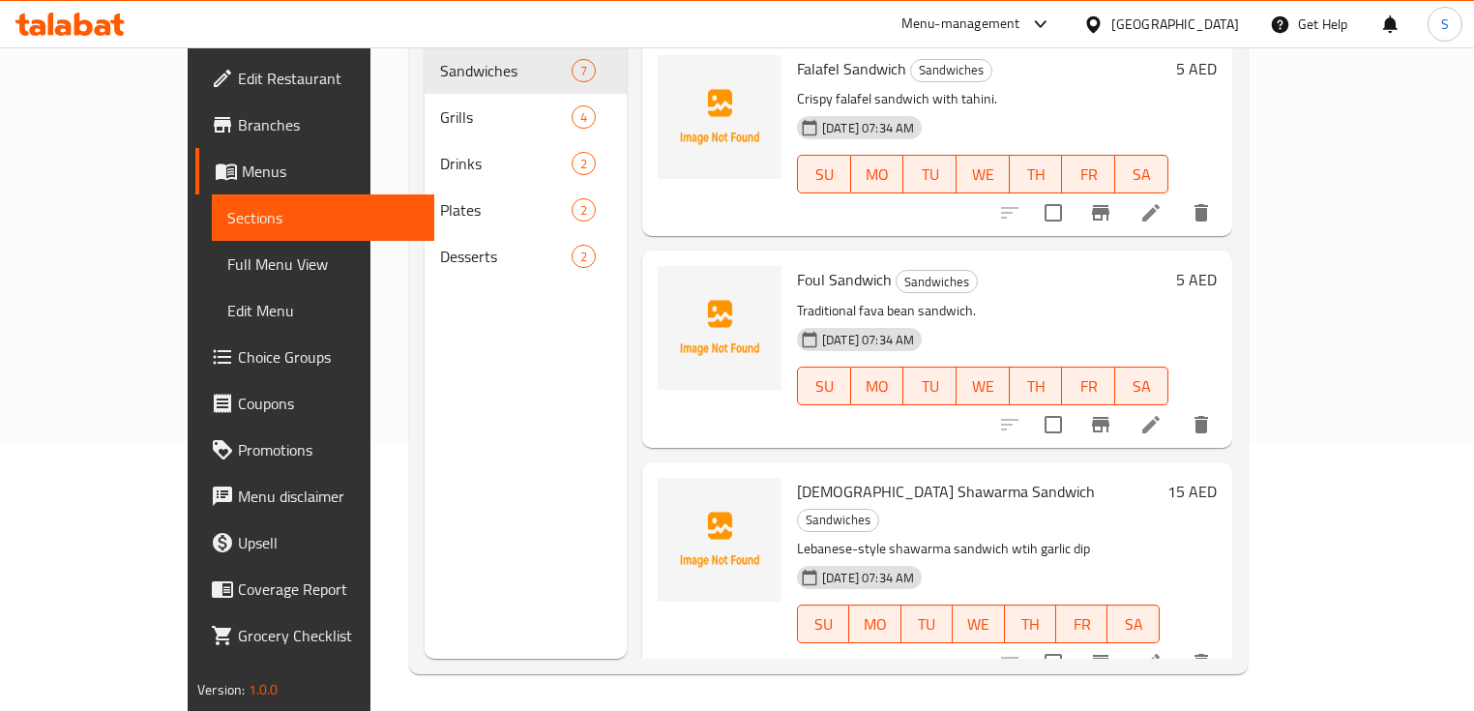
scroll to position [271, 0]
click at [212, 279] on link "Full Menu View" at bounding box center [323, 264] width 223 height 46
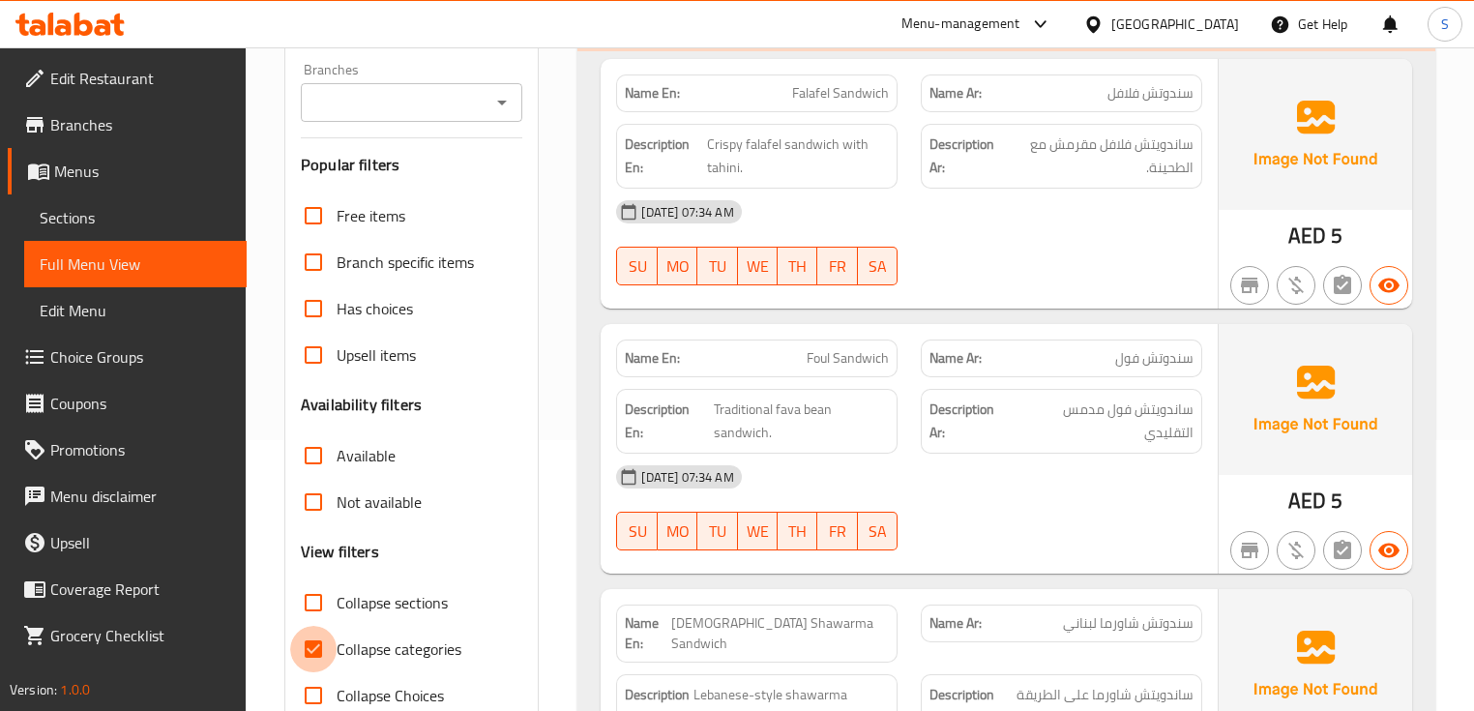
click at [322, 646] on input "Collapse categories" at bounding box center [313, 649] width 46 height 46
checkbox input "false"
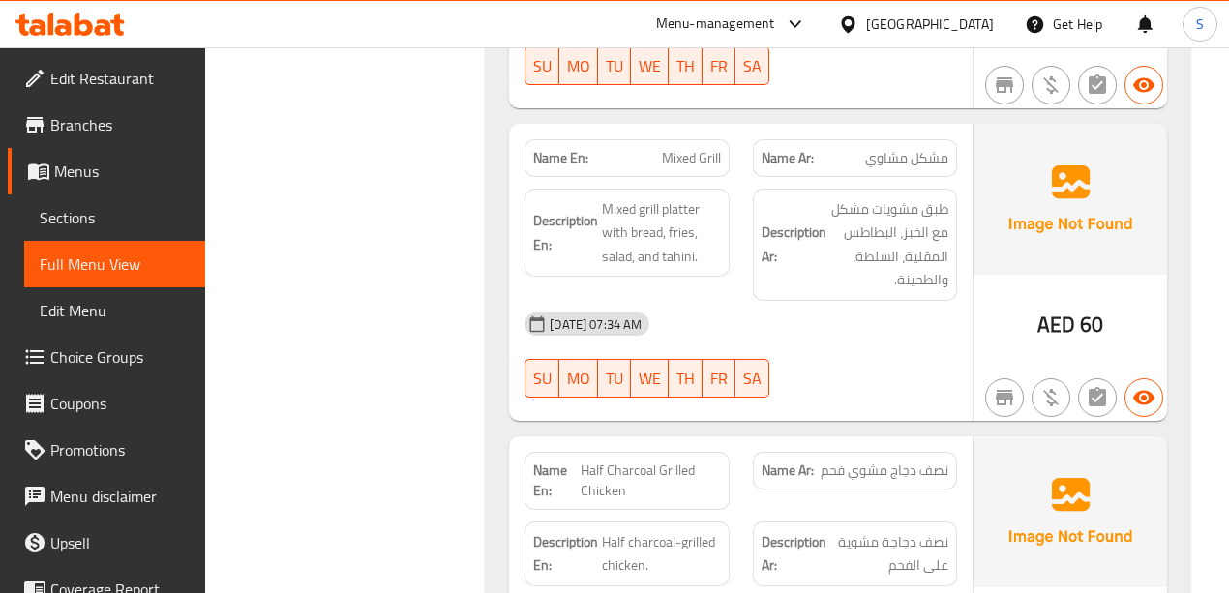
scroll to position [3160, 0]
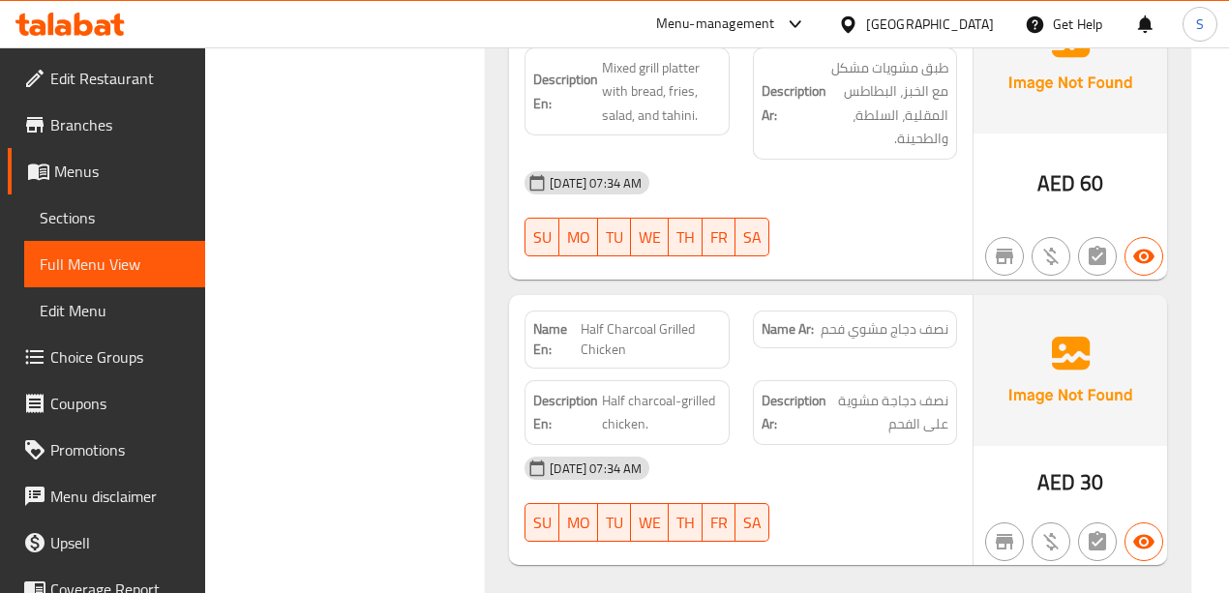
click at [871, 319] on span "نصف دجاج مشوي فحم" at bounding box center [884, 329] width 128 height 20
copy span "نصف دجاج مشوي فحم"
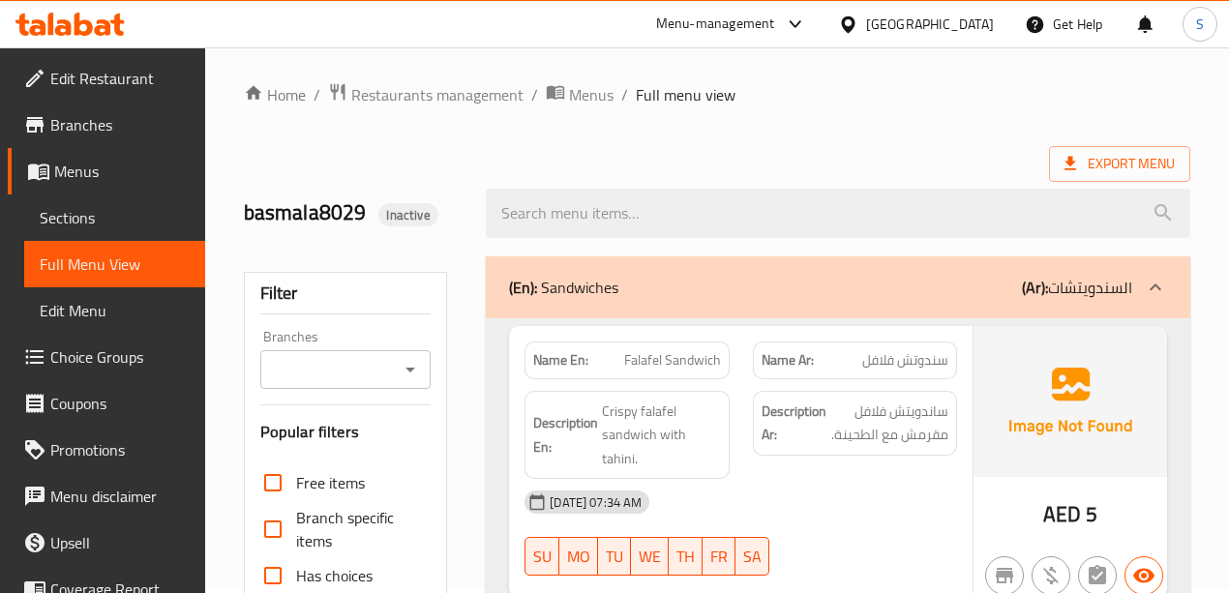
scroll to position [0, 0]
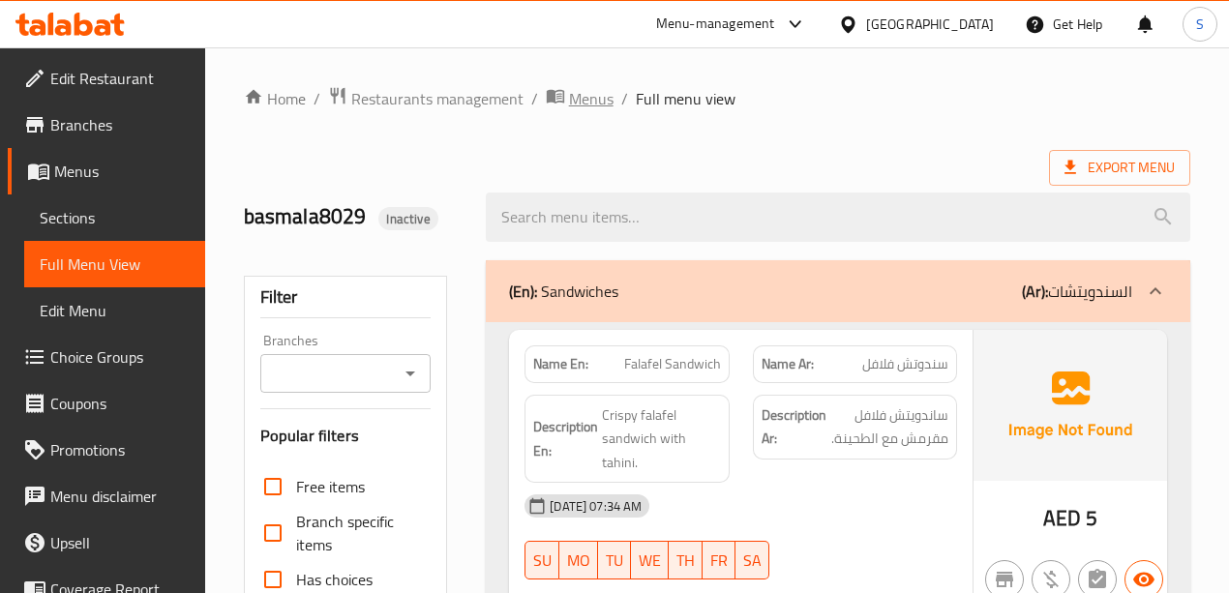
click at [593, 99] on span "Menus" at bounding box center [591, 98] width 45 height 23
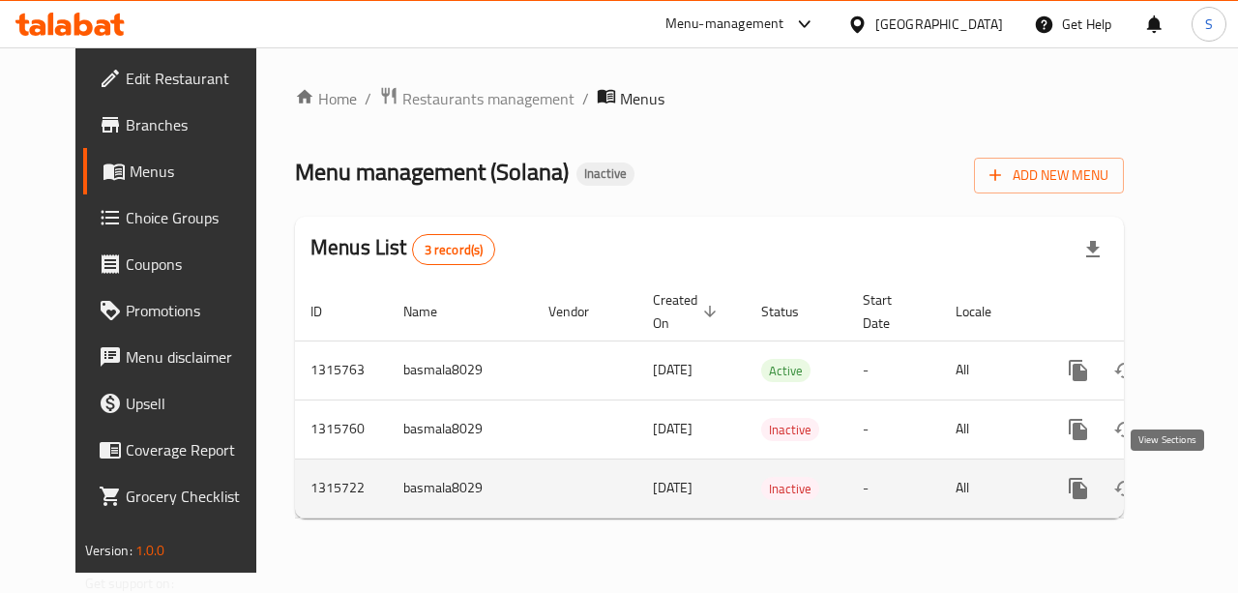
click at [1206, 478] on icon "enhanced table" at bounding box center [1217, 488] width 23 height 23
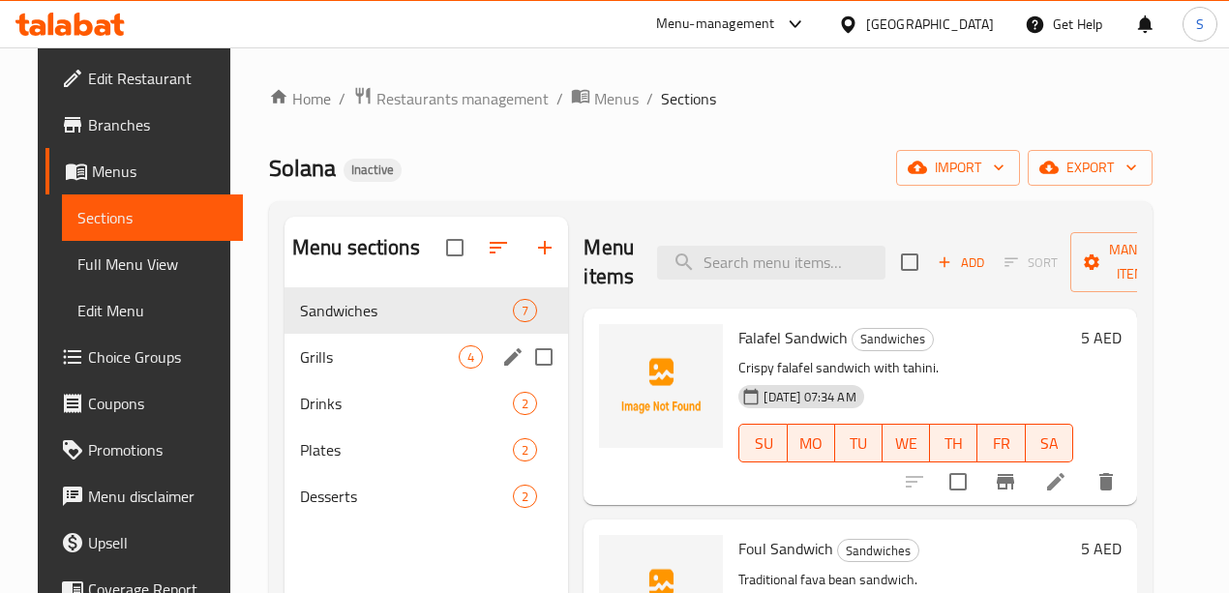
scroll to position [271, 0]
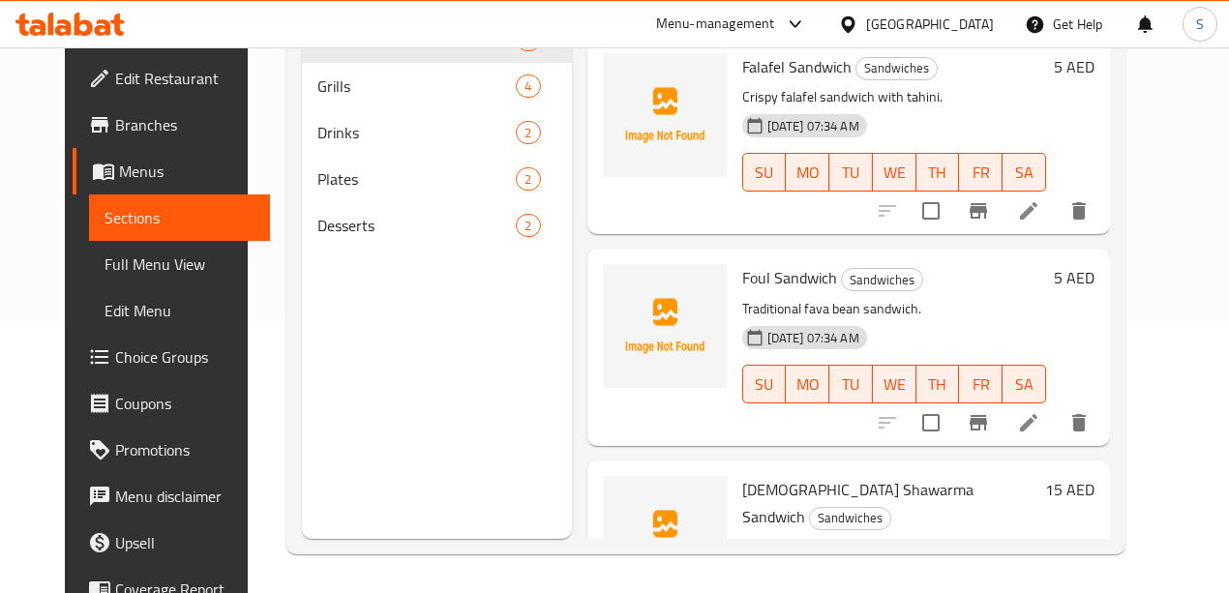
click at [104, 266] on span "Full Menu View" at bounding box center [179, 264] width 150 height 23
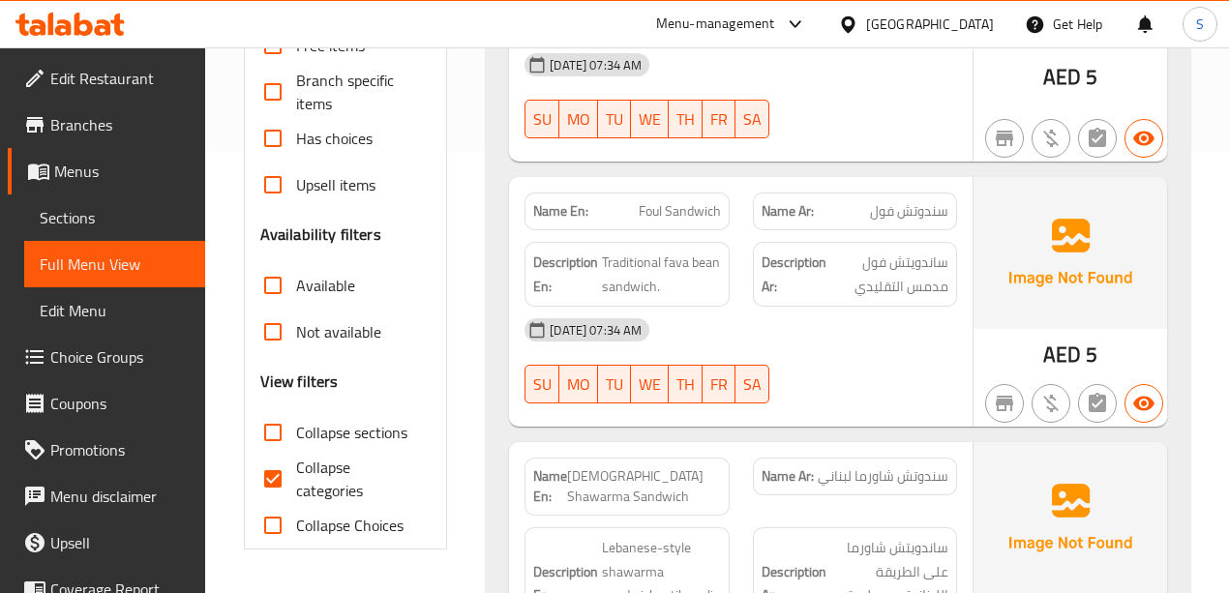
scroll to position [464, 0]
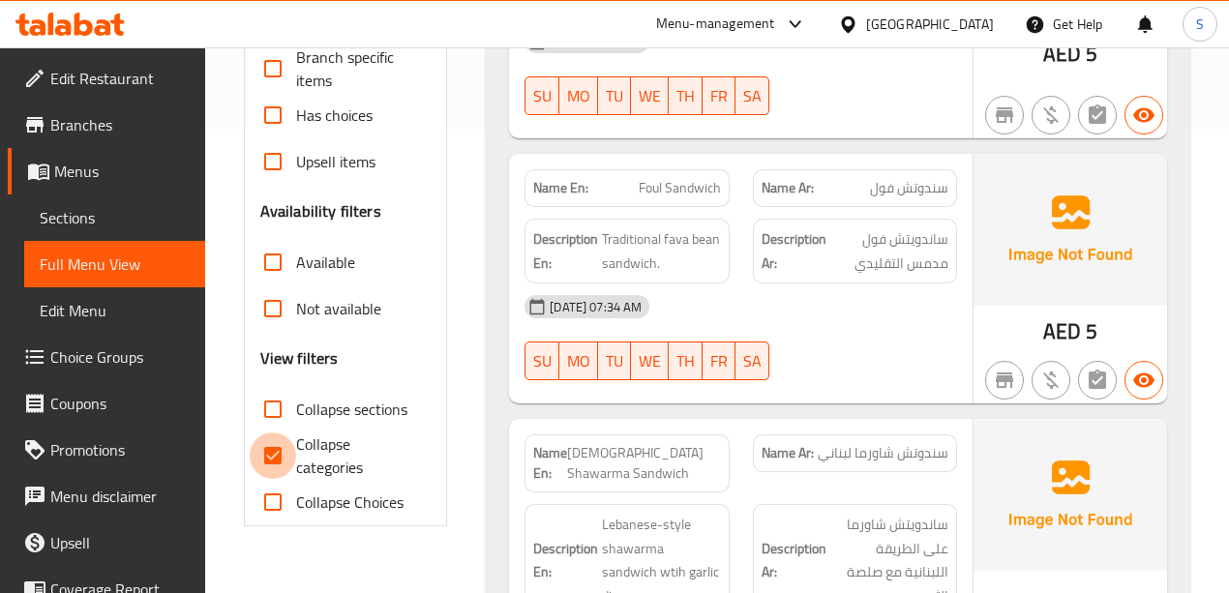
click at [267, 447] on input "Collapse categories" at bounding box center [273, 455] width 46 height 46
checkbox input "false"
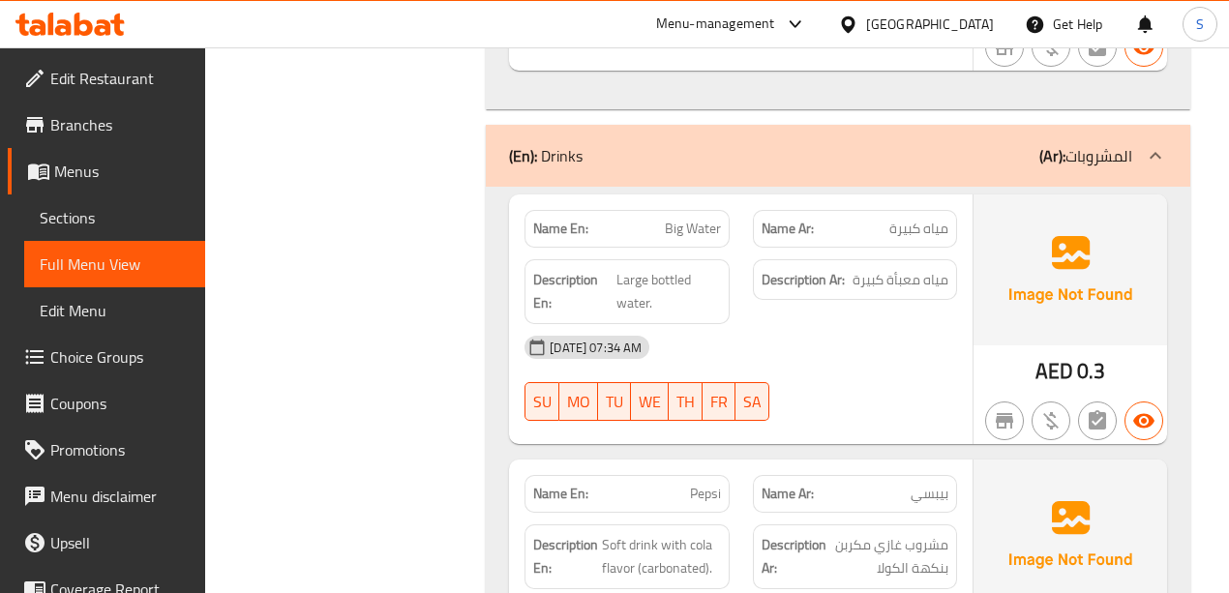
scroll to position [3531, 0]
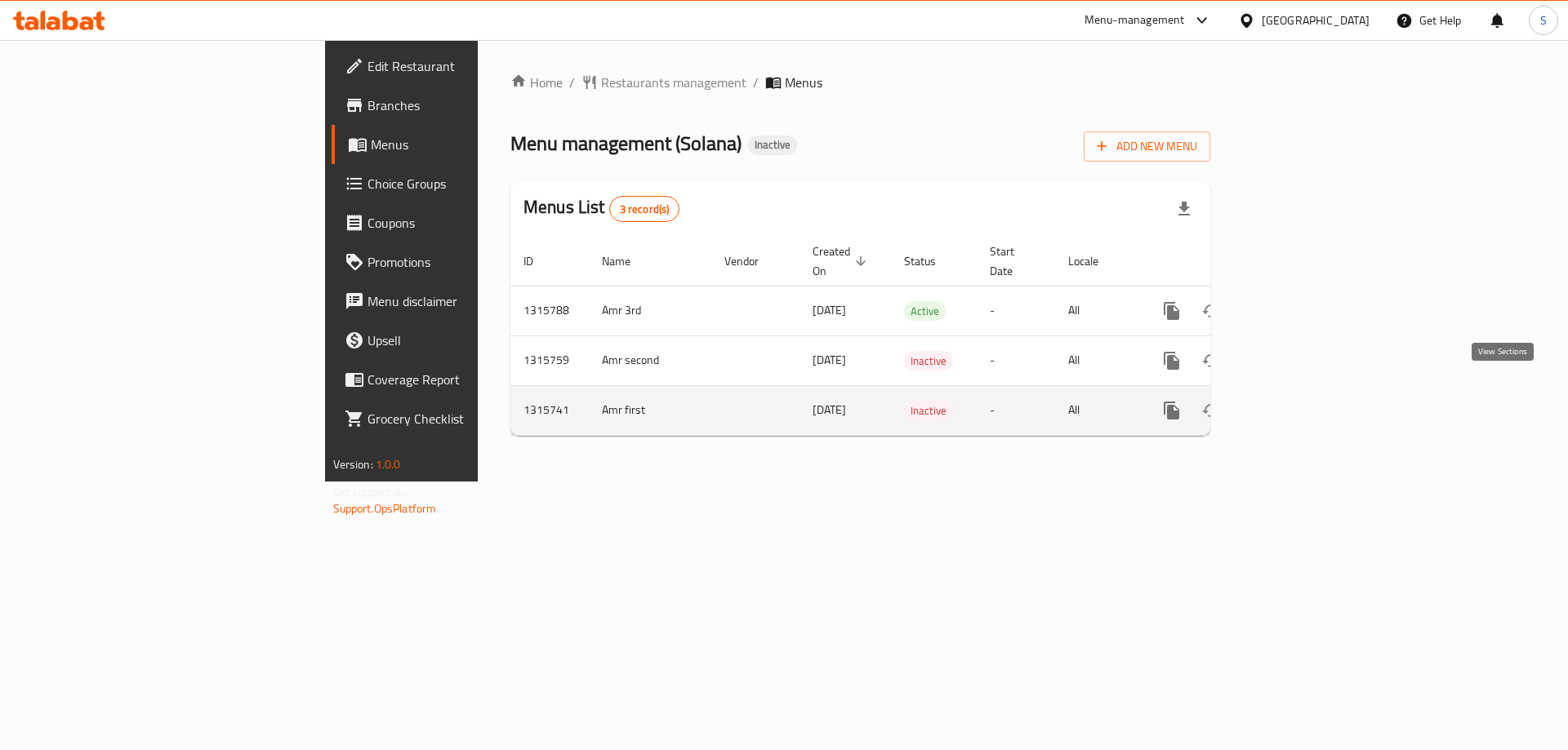
click at [1299, 401] on icon "enhanced table" at bounding box center [1289, 410] width 19 height 19
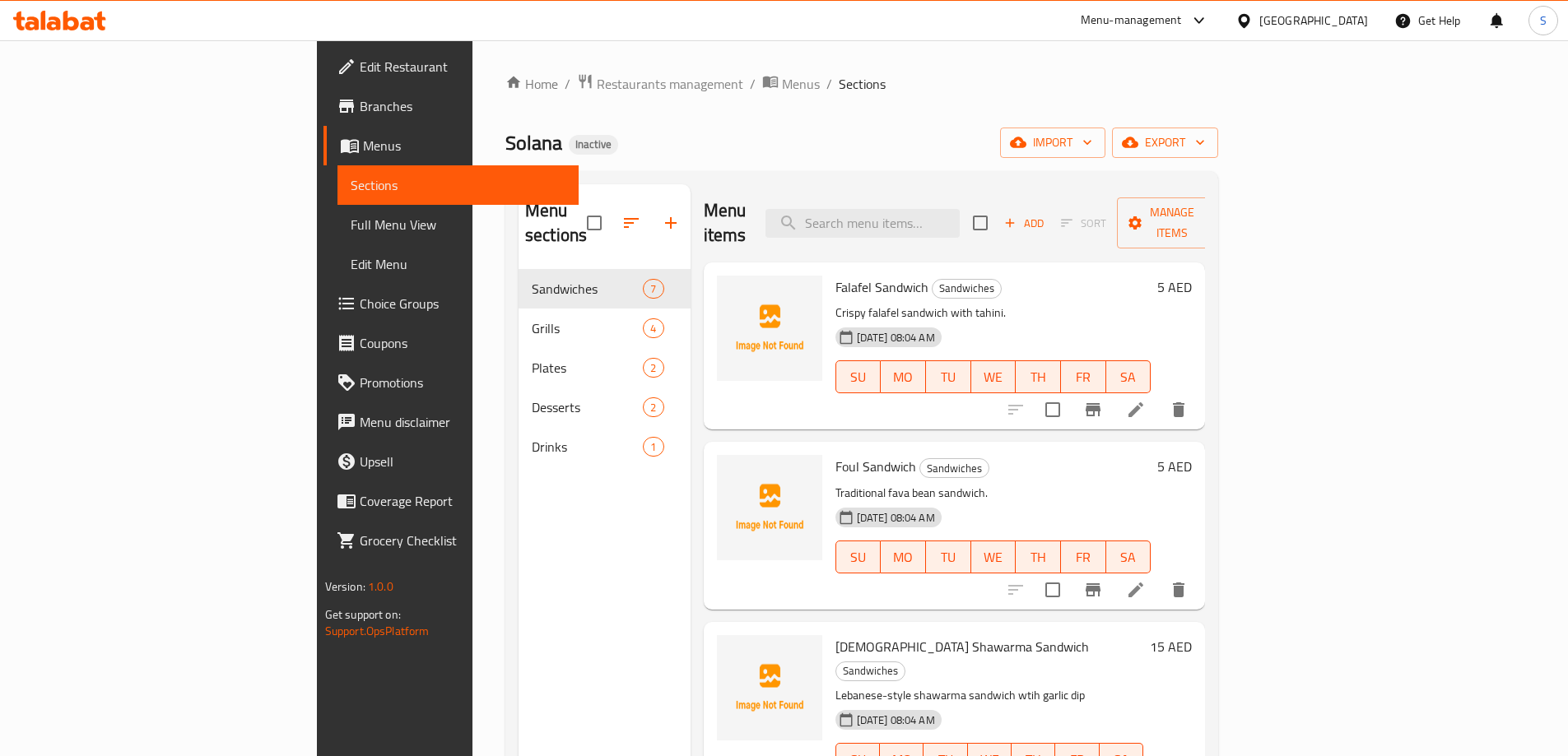
drag, startPoint x: 98, startPoint y: 226, endPoint x: 123, endPoint y: 241, distance: 29.2
click at [351, 226] on span "Full Menu View" at bounding box center [458, 225] width 215 height 20
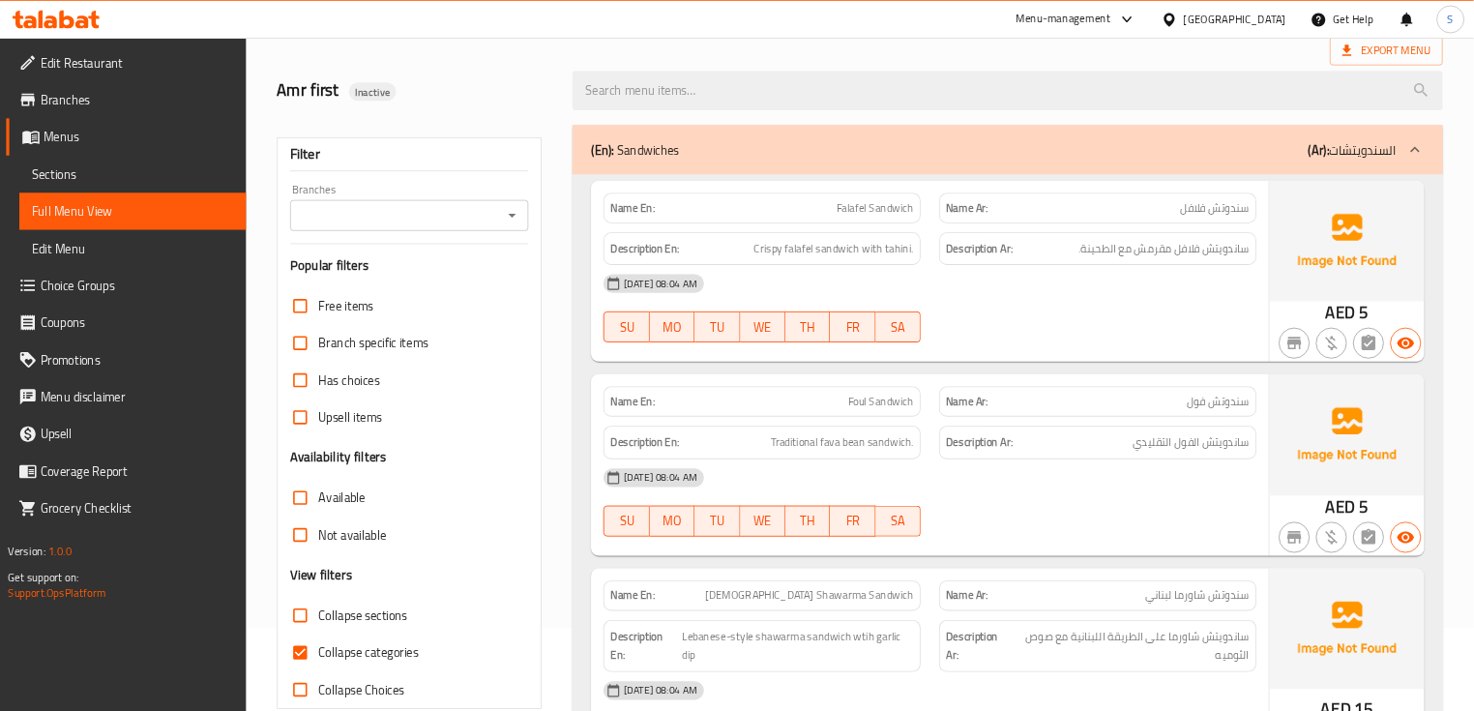
scroll to position [387, 0]
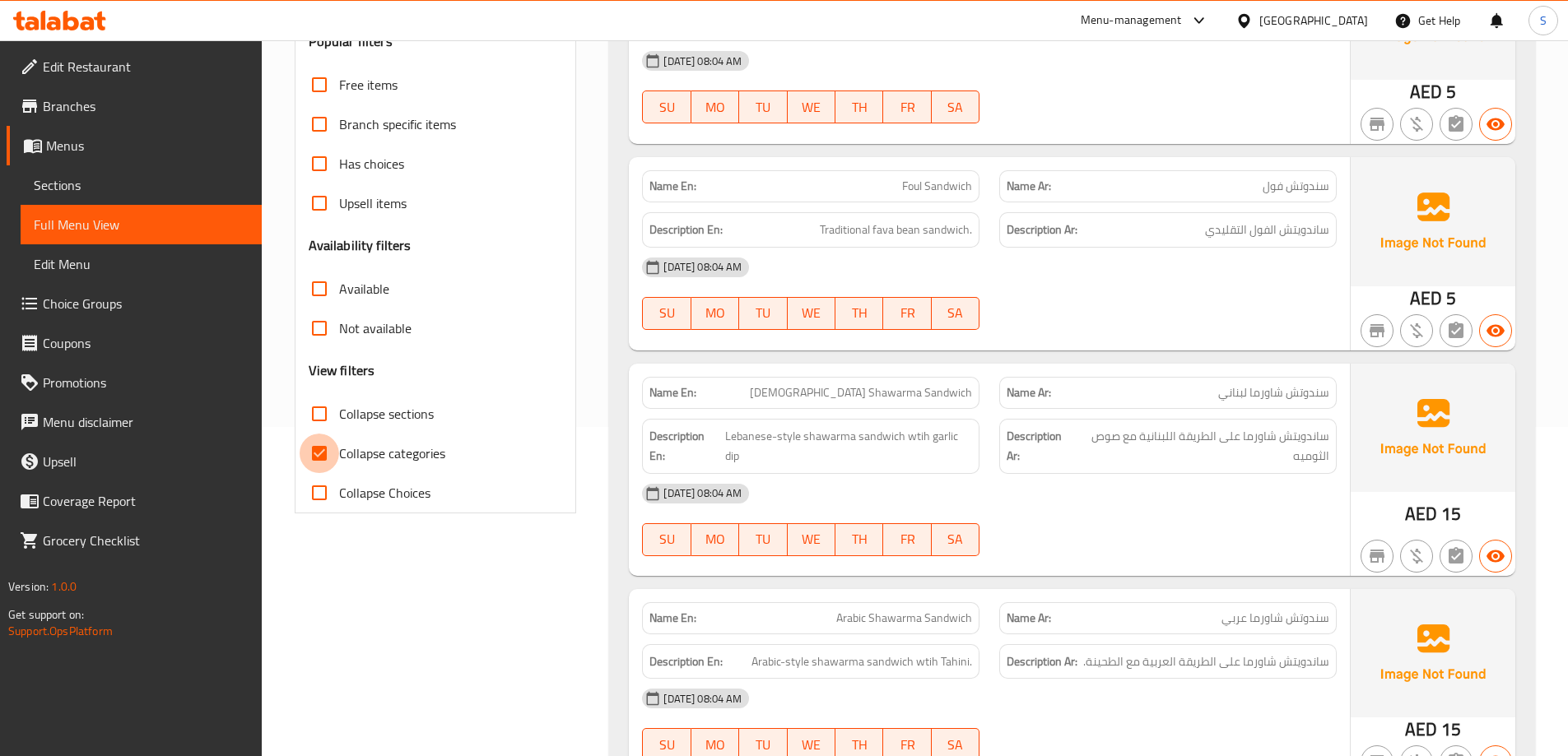
click at [320, 443] on input "Collapse categories" at bounding box center [319, 453] width 39 height 39
checkbox input "false"
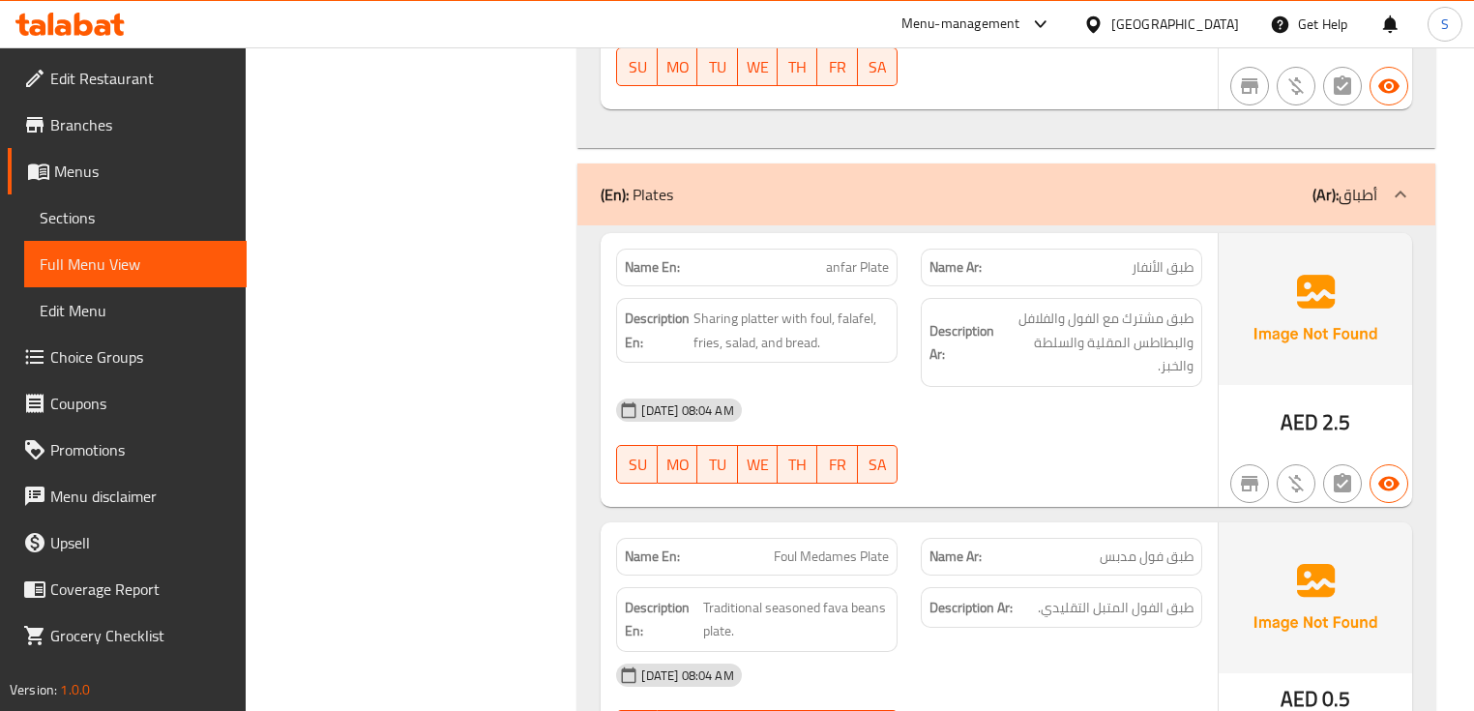
scroll to position [3328, 0]
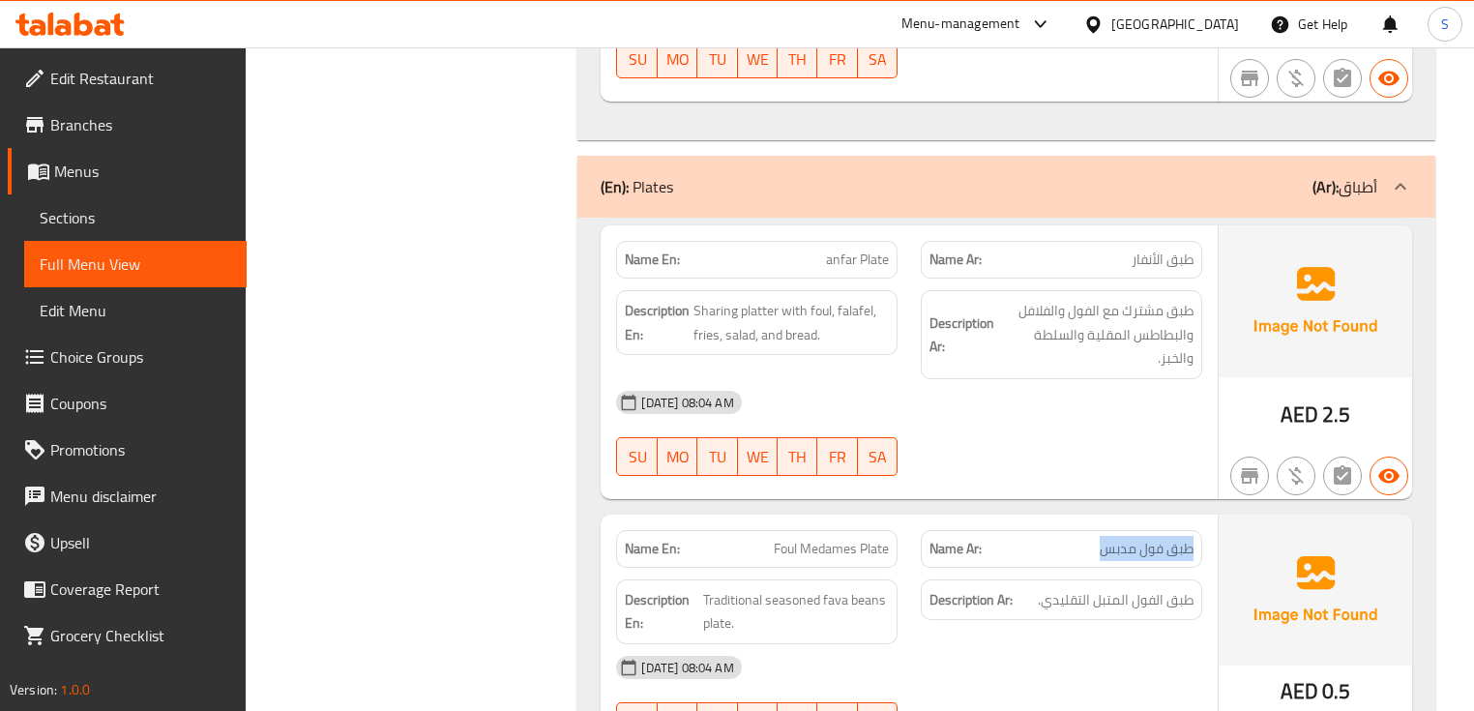
drag, startPoint x: 1087, startPoint y: 522, endPoint x: 1196, endPoint y: 522, distance: 108.4
click at [1196, 530] on div "Name Ar: طبق فول مدبس" at bounding box center [1062, 549] width 282 height 38
copy span "طبق فول مدبس"
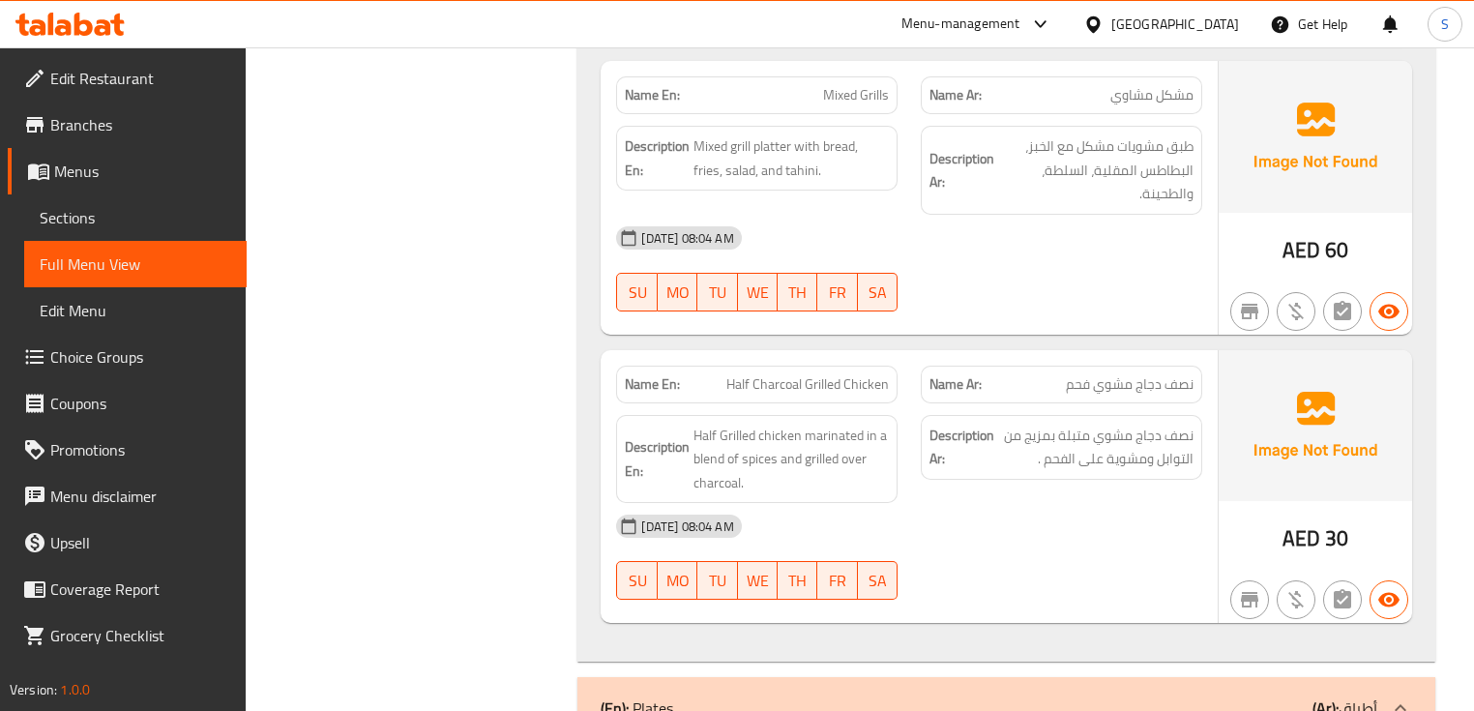
scroll to position [2713, 0]
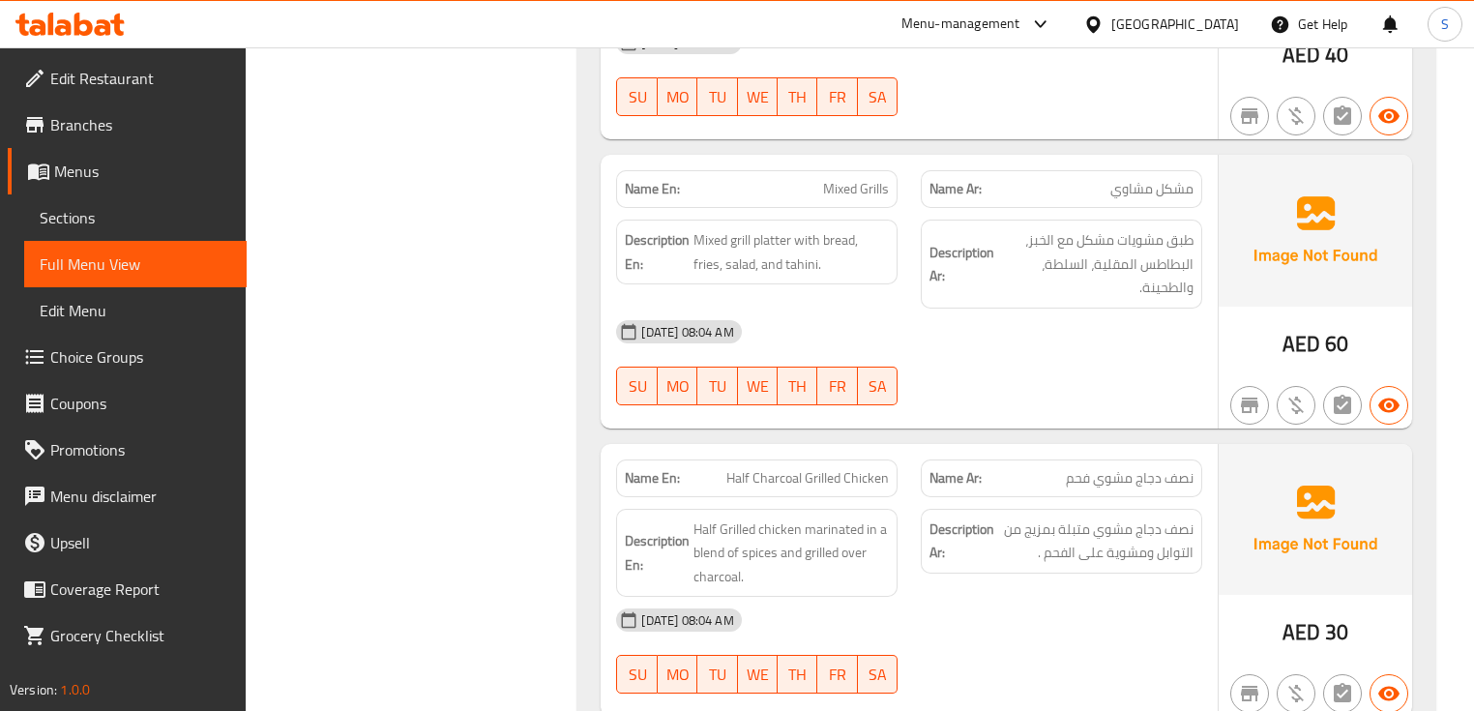
click at [788, 468] on span "Half Charcoal Grilled Chicken" at bounding box center [808, 478] width 163 height 20
copy span "Half Charcoal Grilled Chicken"
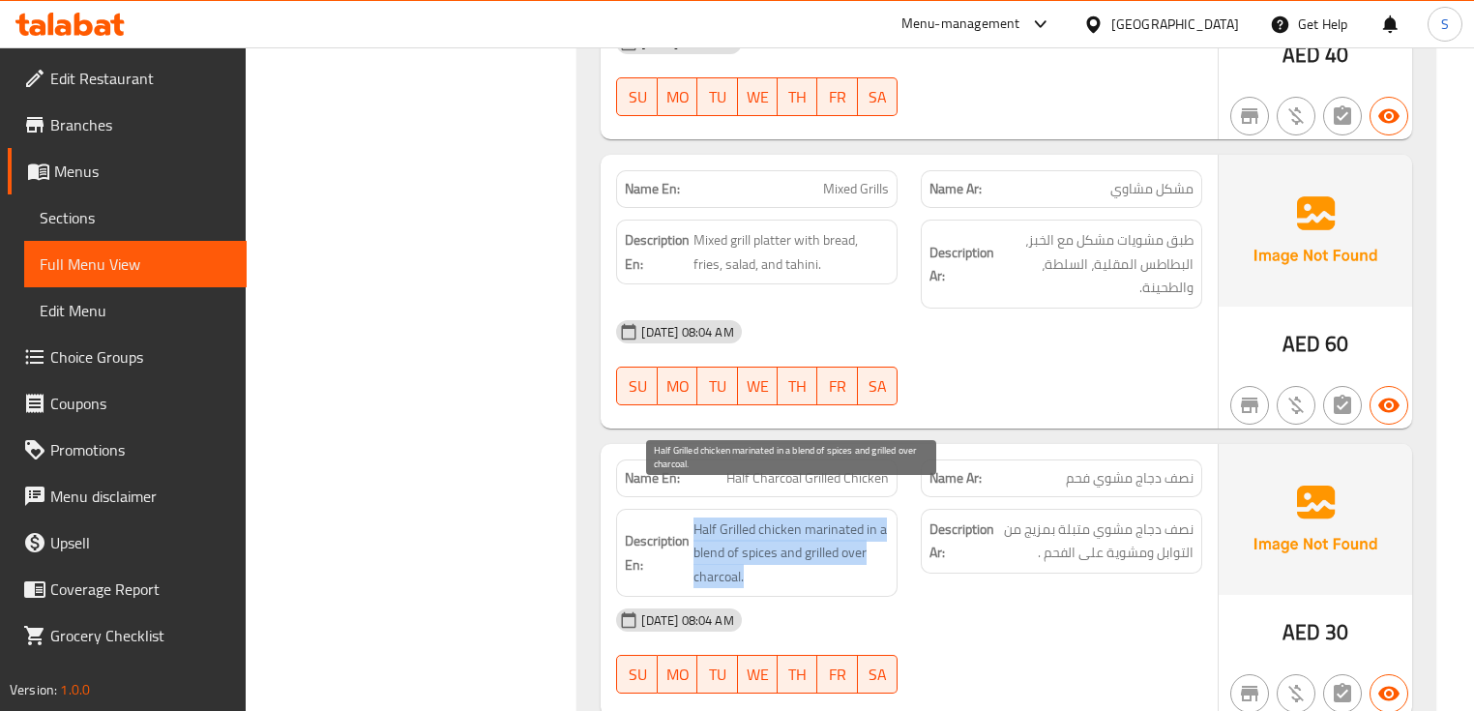
drag, startPoint x: 746, startPoint y: 549, endPoint x: 697, endPoint y: 502, distance: 67.8
click at [697, 518] on span "Half Grilled chicken marinated in a blend of spices and grilled over charcoal." at bounding box center [791, 554] width 195 height 72
copy span "Half Grilled chicken marinated in a blend of spices and grilled over charcoal."
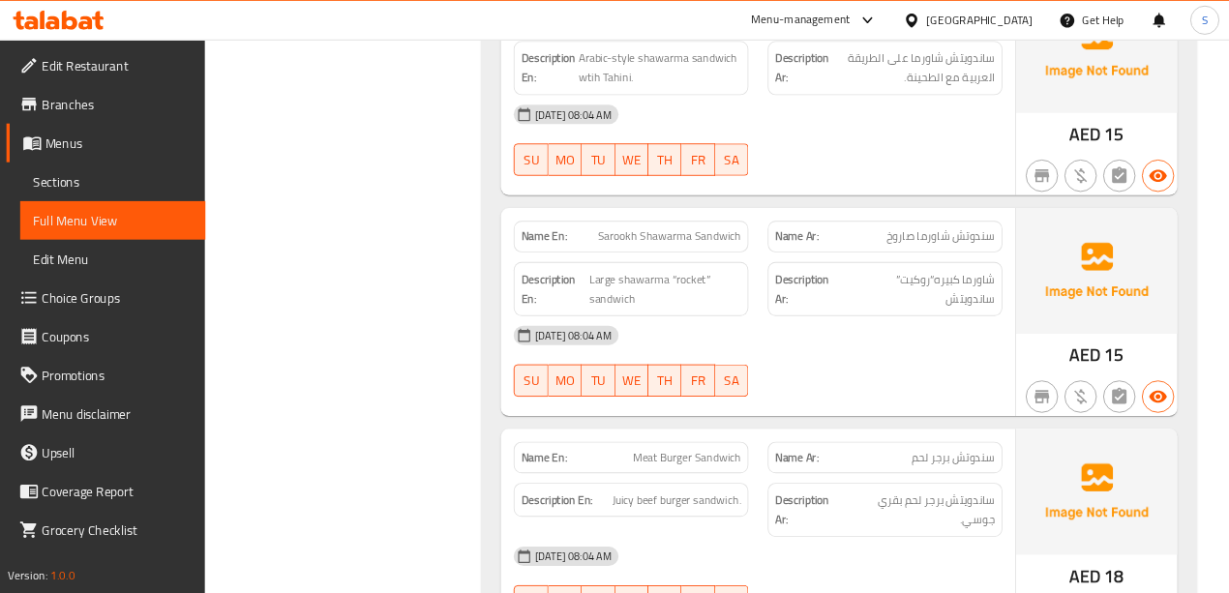
scroll to position [1238, 0]
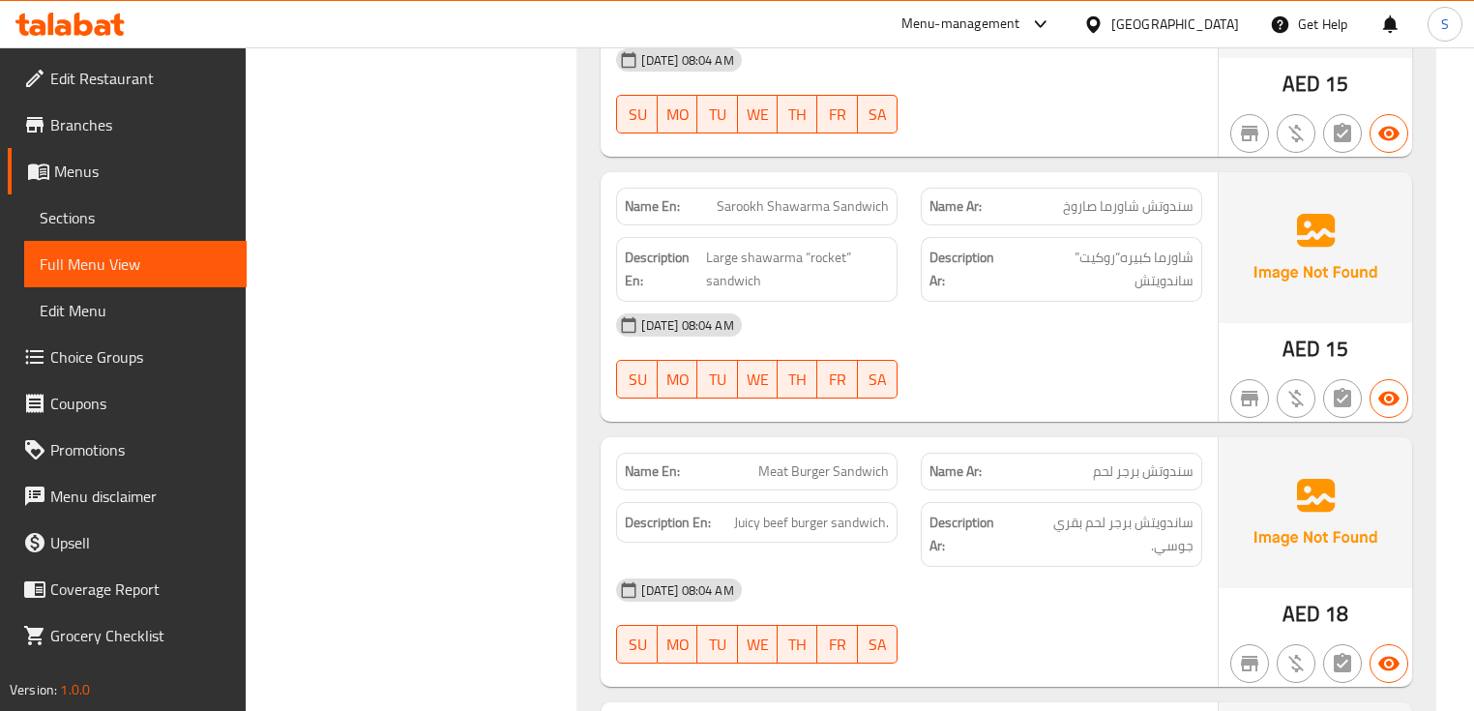
click at [644, 188] on div "Name En: Sarookh Shawarma Sandwich" at bounding box center [757, 207] width 282 height 38
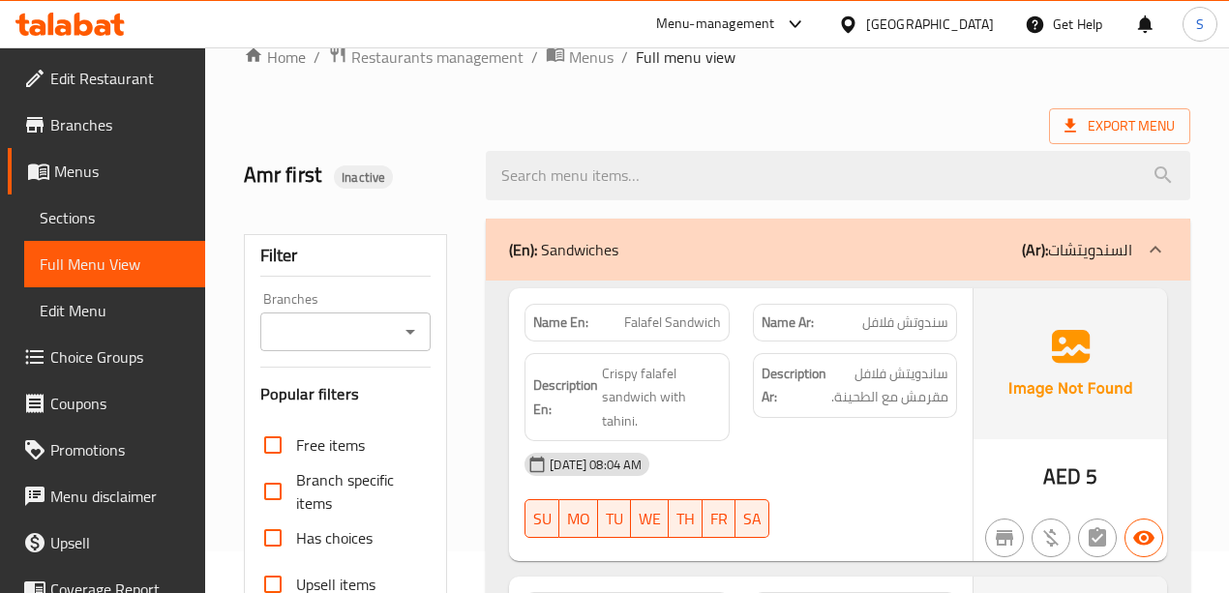
scroll to position [0, 0]
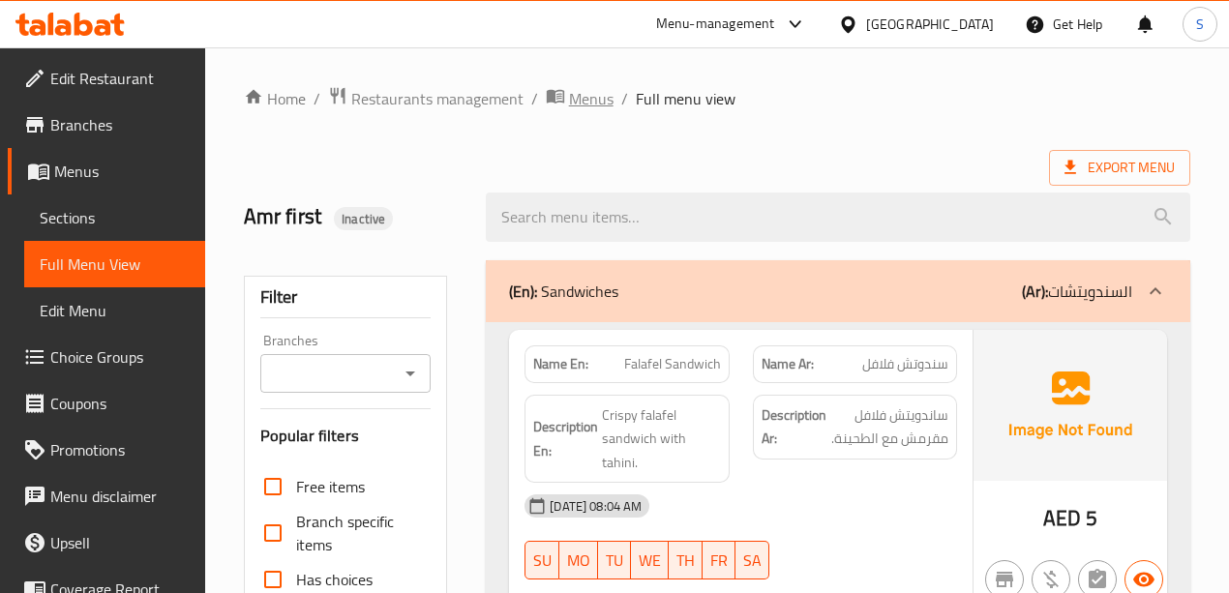
click at [576, 94] on span "Menus" at bounding box center [591, 98] width 45 height 23
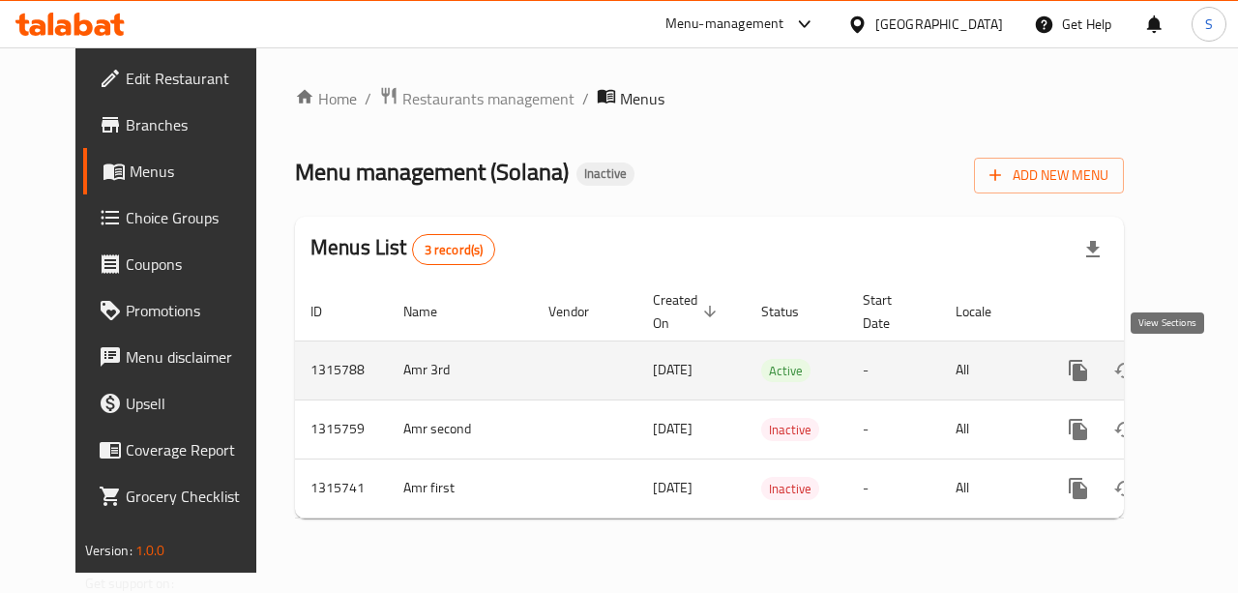
click at [1206, 367] on icon "enhanced table" at bounding box center [1217, 370] width 23 height 23
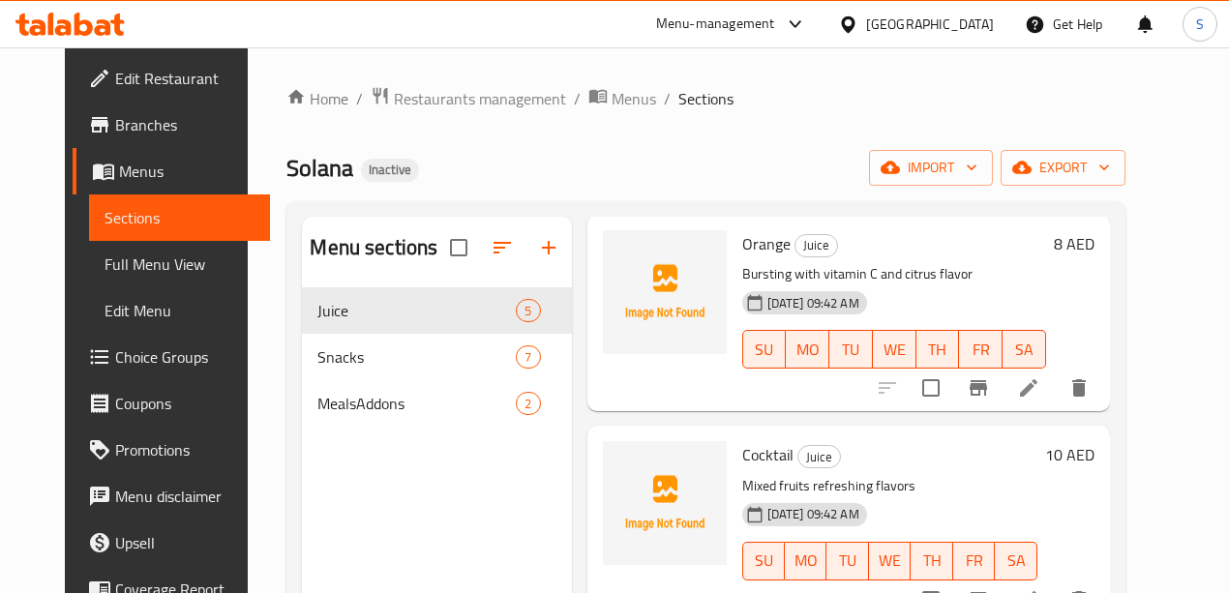
click at [107, 279] on link "Full Menu View" at bounding box center [179, 264] width 181 height 46
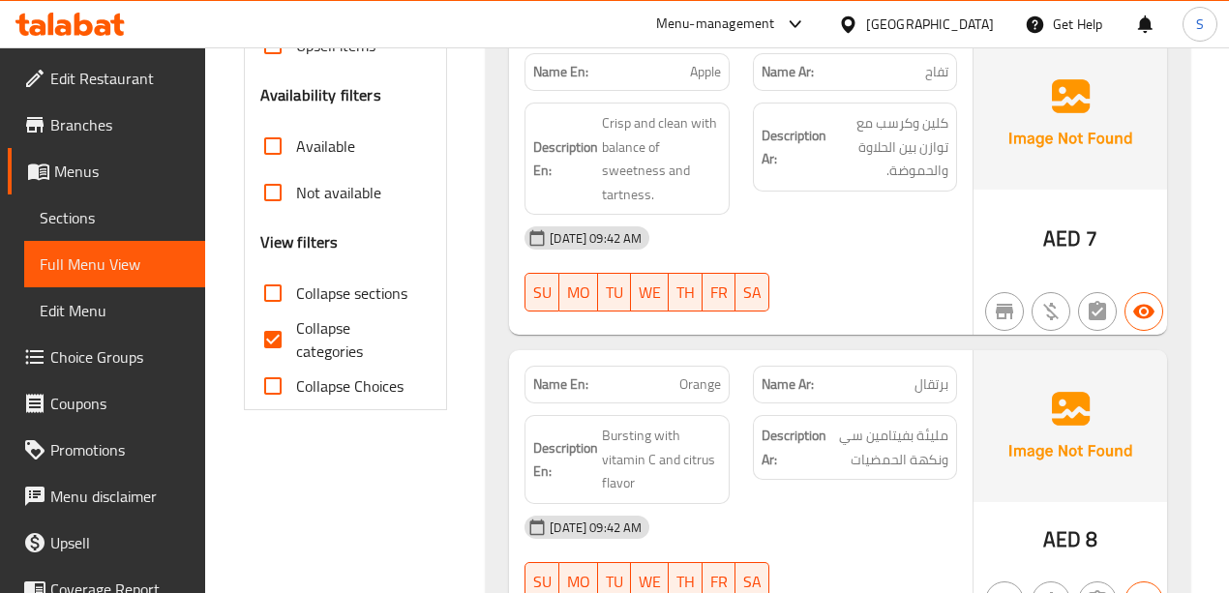
click at [275, 331] on input "Collapse categories" at bounding box center [273, 339] width 46 height 46
checkbox input "false"
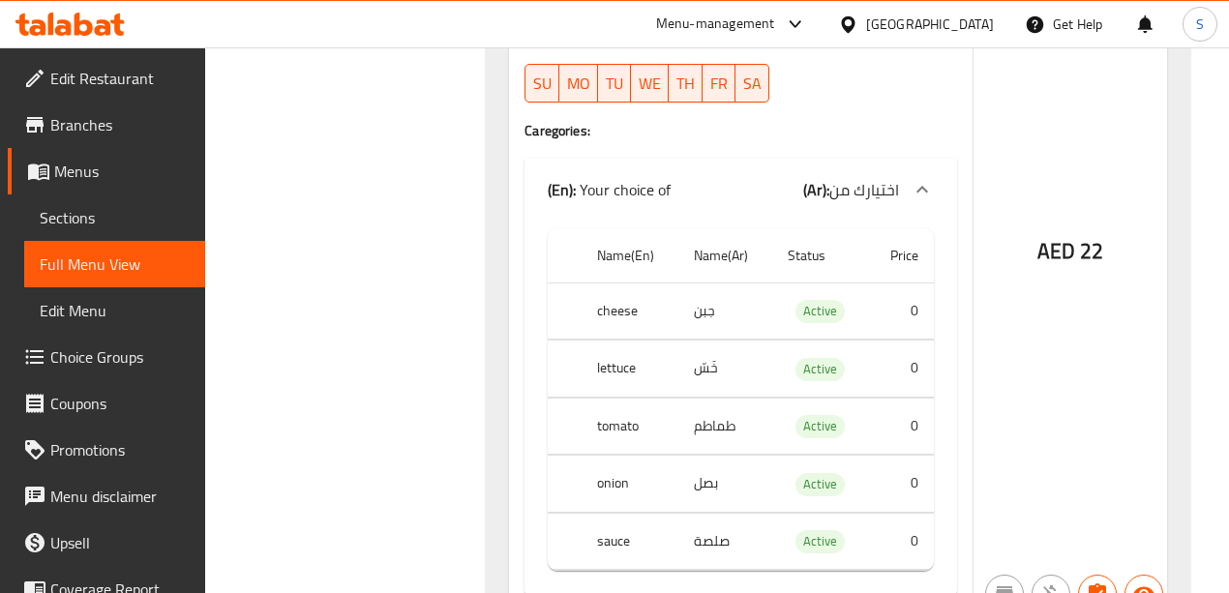
scroll to position [4205, 0]
click at [55, 33] on icon at bounding box center [69, 24] width 109 height 23
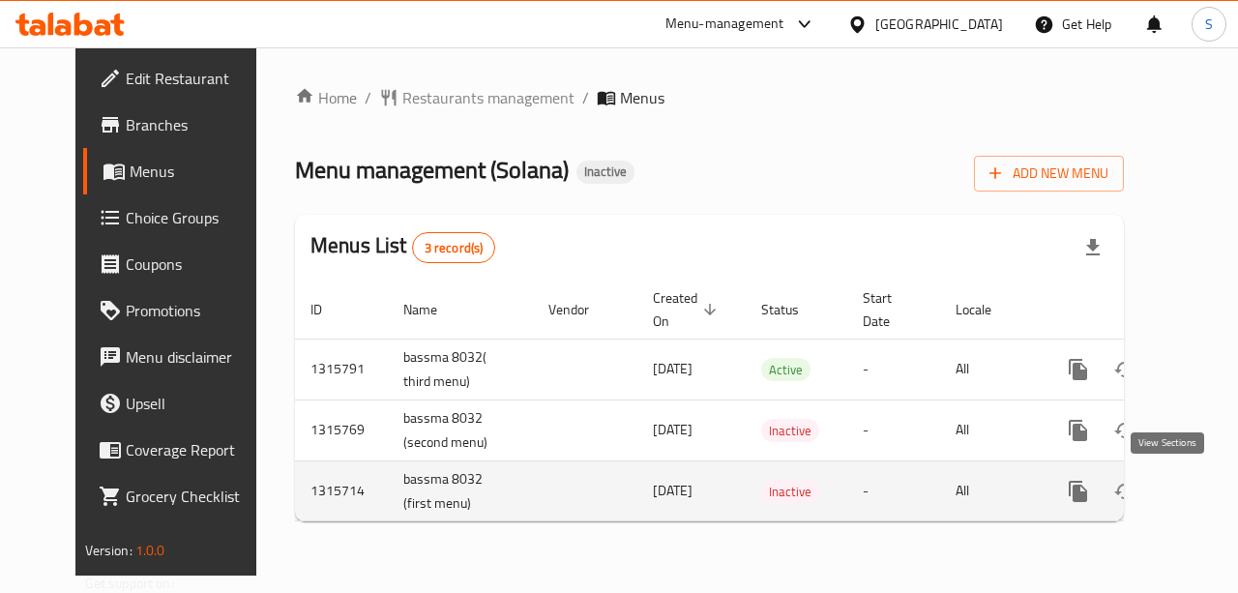
click at [1206, 481] on icon "enhanced table" at bounding box center [1217, 491] width 23 height 23
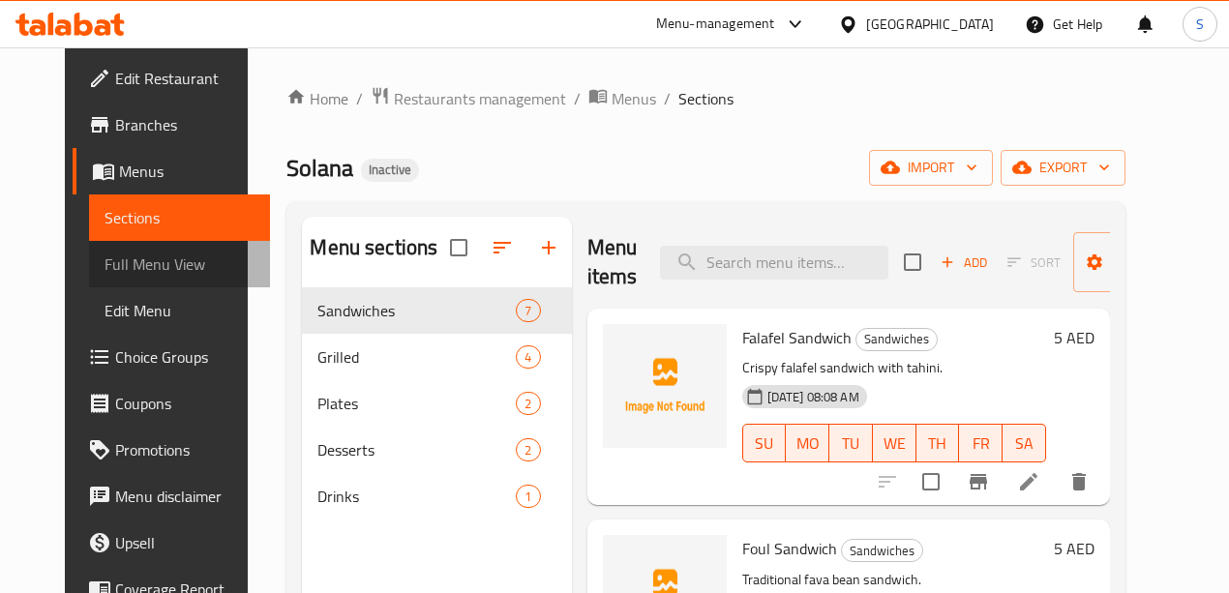
click at [132, 265] on span "Full Menu View" at bounding box center [179, 264] width 150 height 23
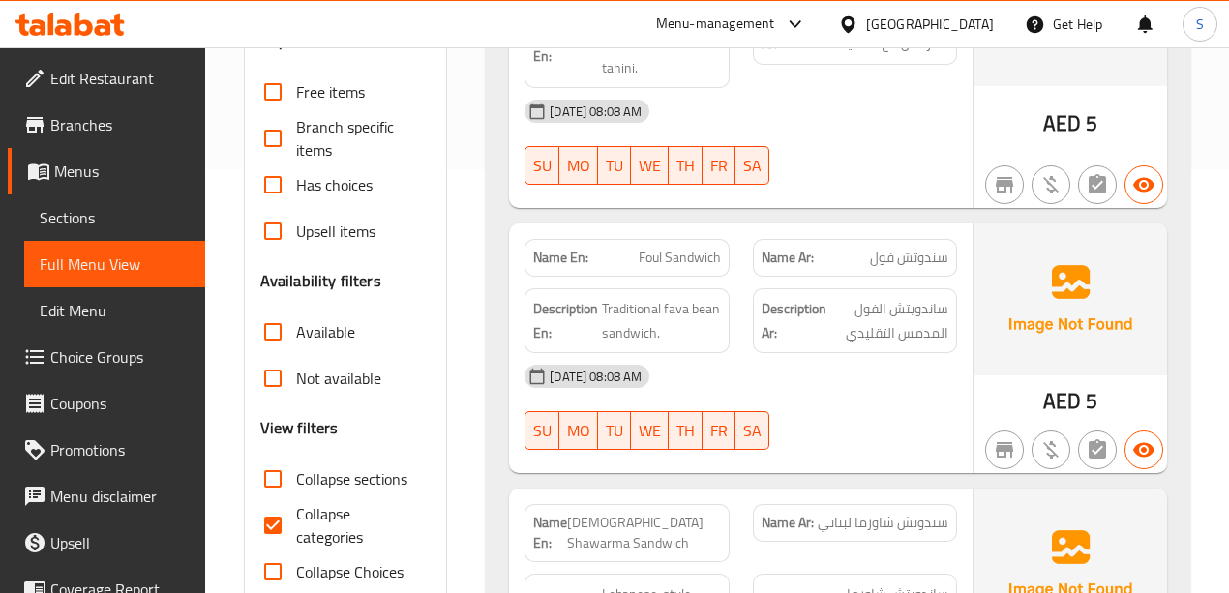
scroll to position [516, 0]
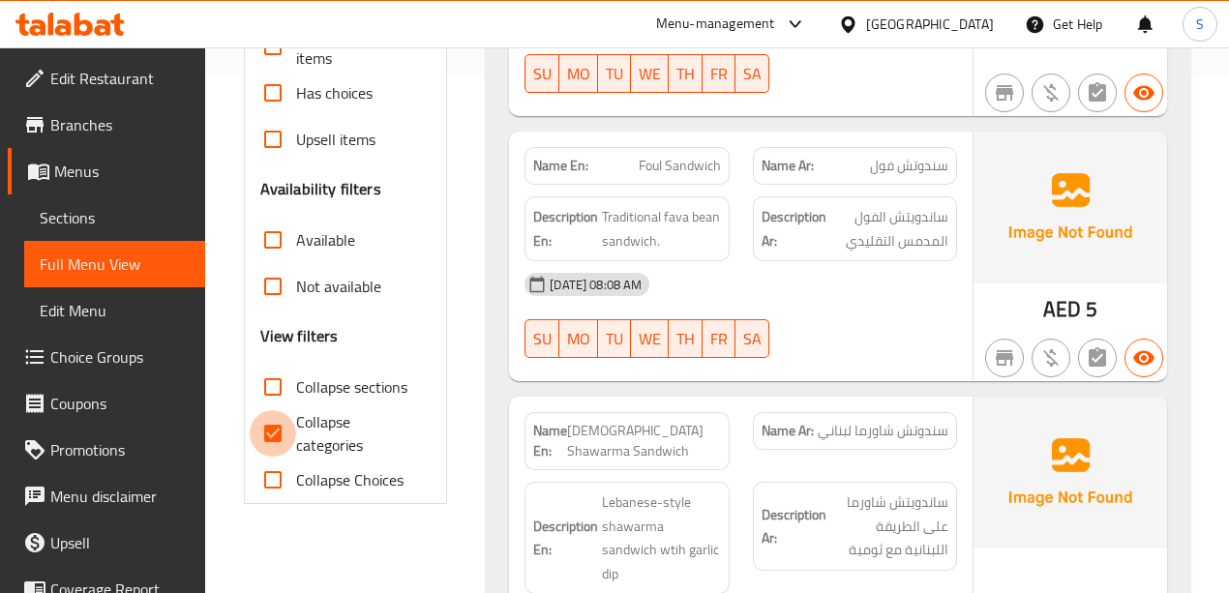
click at [274, 434] on input "Collapse categories" at bounding box center [273, 433] width 46 height 46
checkbox input "false"
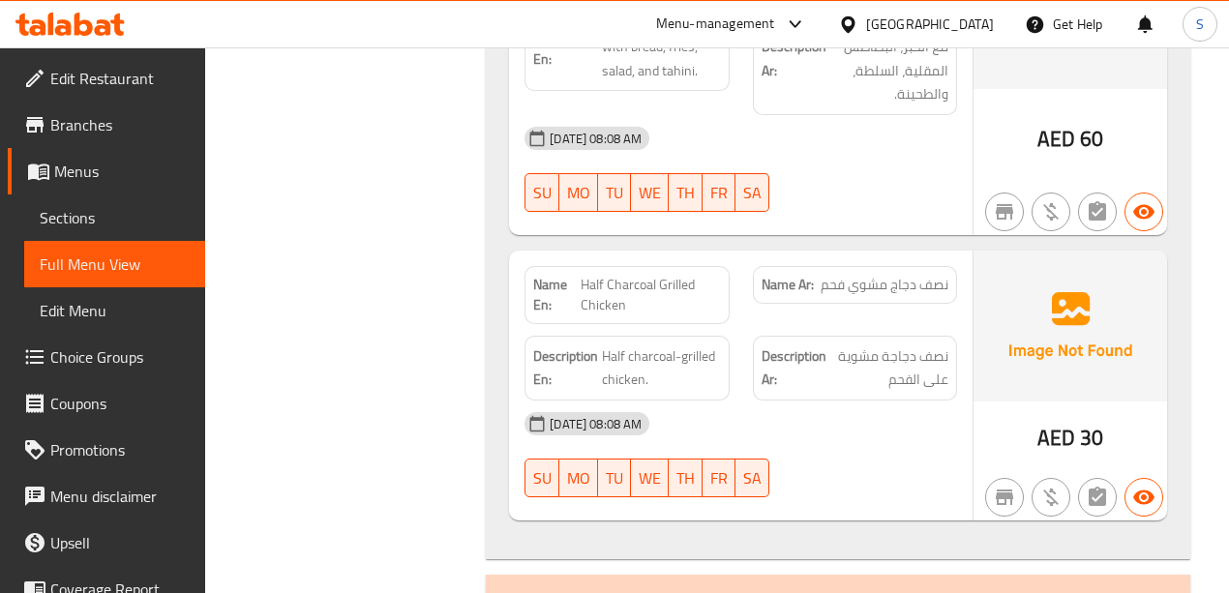
scroll to position [3160, 0]
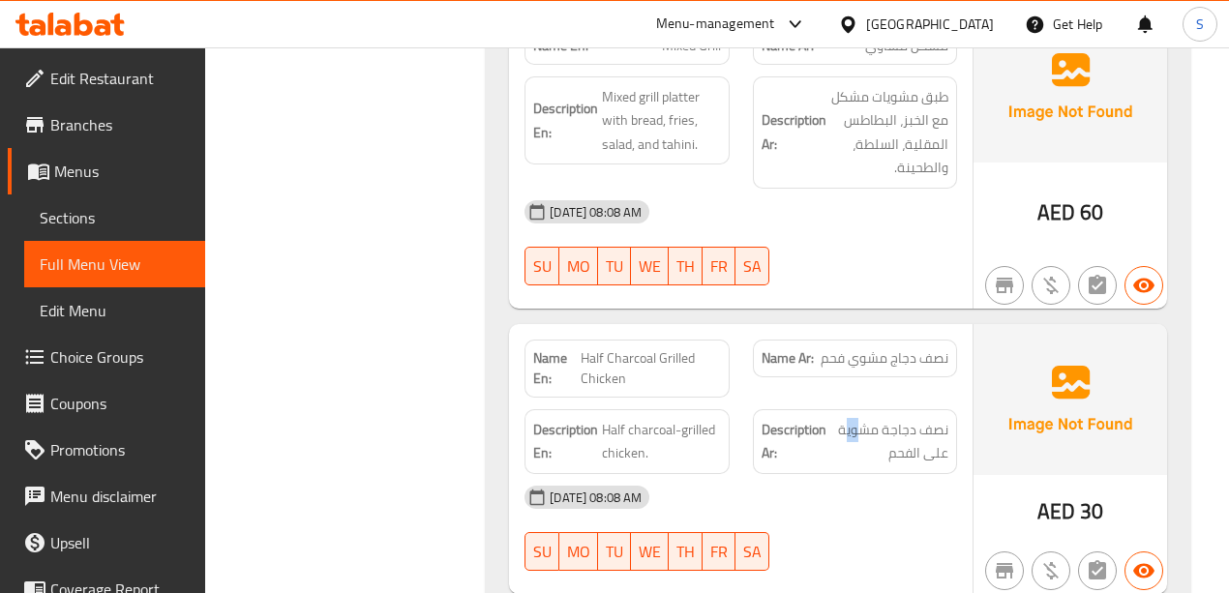
drag, startPoint x: 845, startPoint y: 342, endPoint x: 855, endPoint y: 327, distance: 18.8
click at [859, 409] on div "Description Ar: نصف دجاجة مشوية على الفحم" at bounding box center [855, 441] width 204 height 65
drag, startPoint x: 681, startPoint y: 339, endPoint x: 671, endPoint y: 312, distance: 27.9
click at [679, 409] on div "Description En: Half charcoal-grilled chicken." at bounding box center [626, 441] width 204 height 65
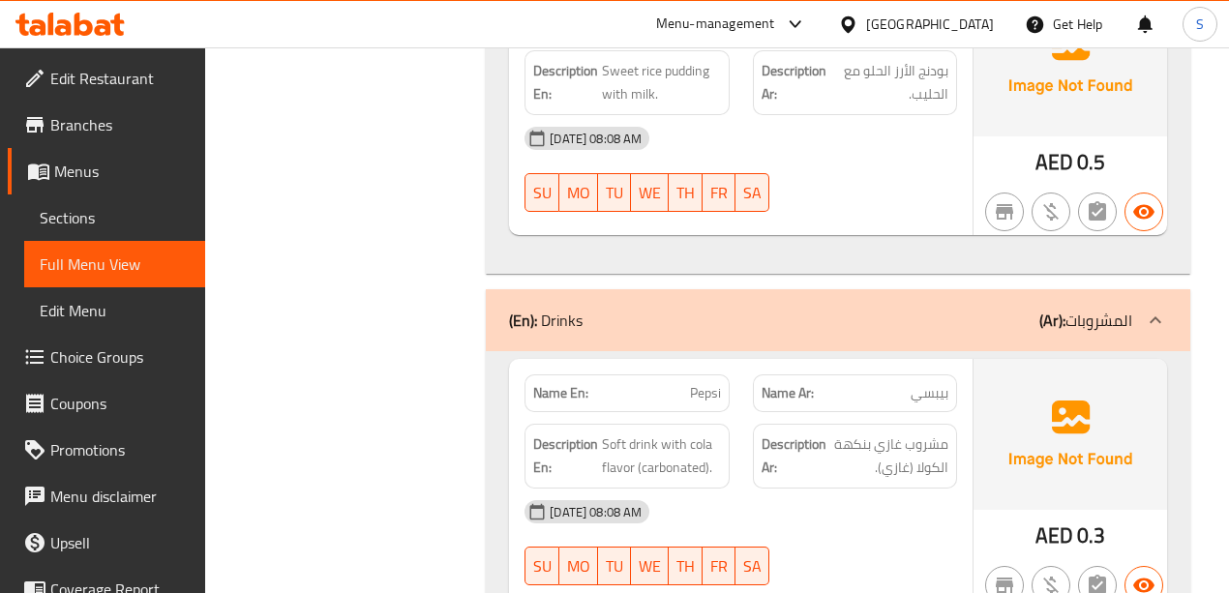
scroll to position [4844, 0]
click at [87, 27] on icon at bounding box center [83, 24] width 18 height 23
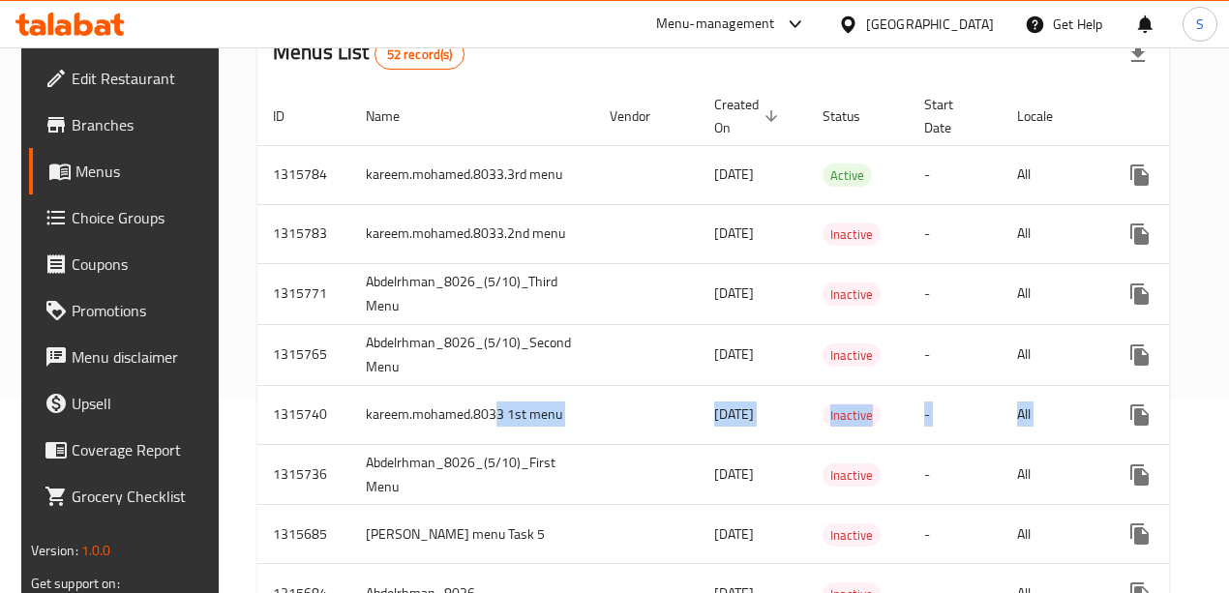
scroll to position [0, 110]
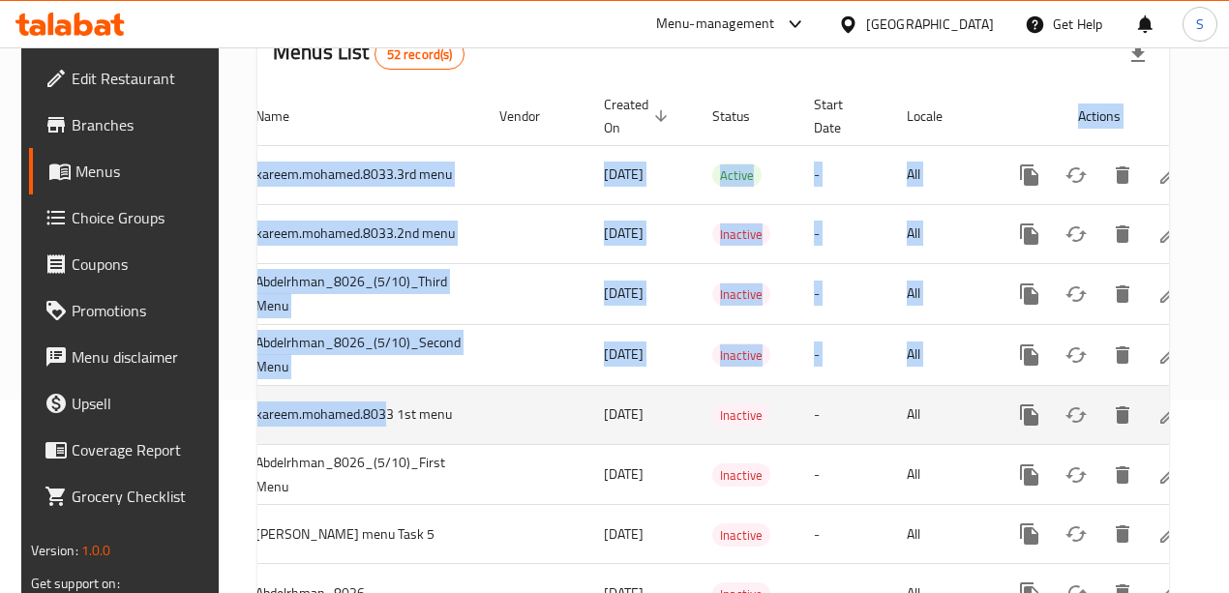
drag, startPoint x: 480, startPoint y: 418, endPoint x: 1079, endPoint y: 393, distance: 599.4
click at [1160, 414] on icon "enhanced table" at bounding box center [1168, 414] width 17 height 17
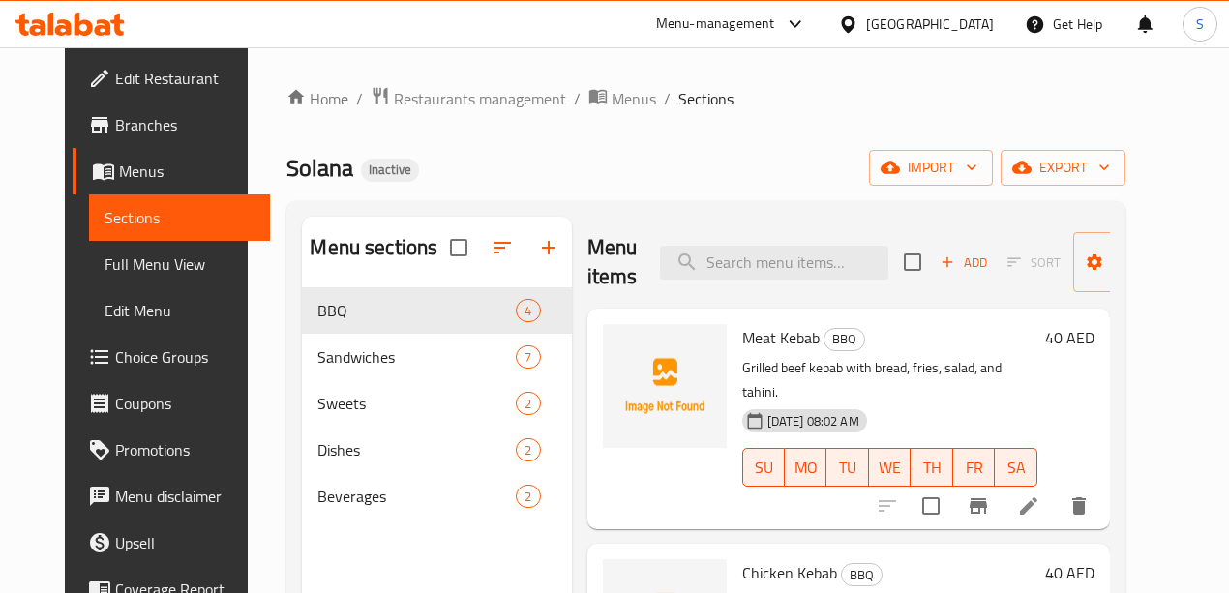
click at [104, 262] on span "Full Menu View" at bounding box center [179, 264] width 150 height 23
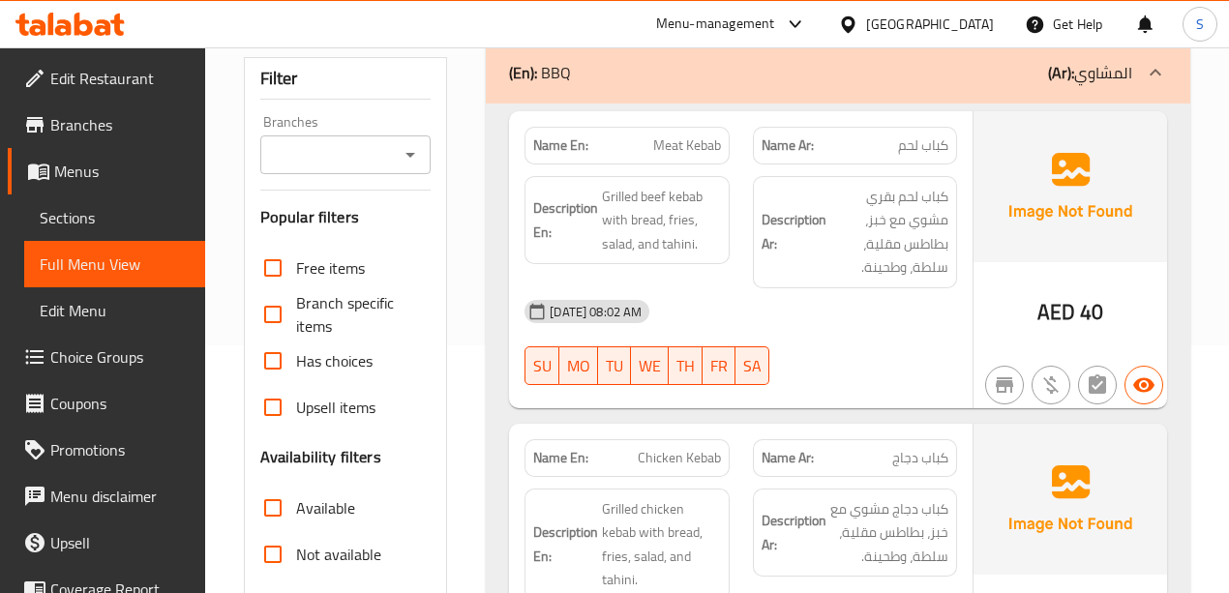
scroll to position [387, 0]
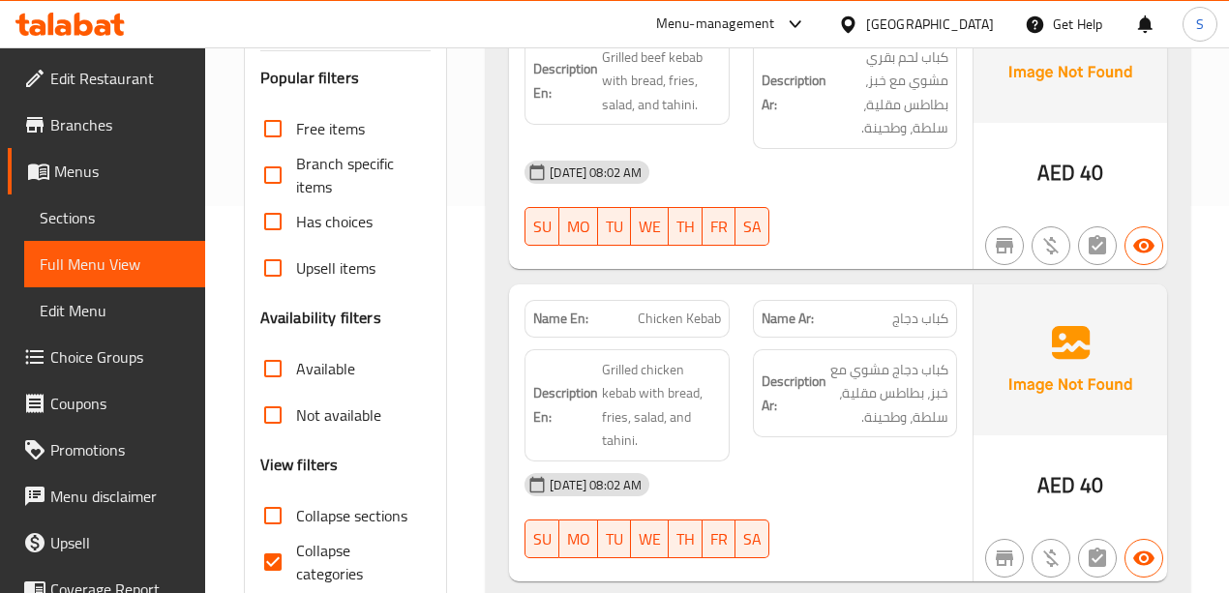
drag, startPoint x: 272, startPoint y: 552, endPoint x: 300, endPoint y: 514, distance: 47.8
click at [272, 550] on input "Collapse categories" at bounding box center [273, 562] width 46 height 46
checkbox input "false"
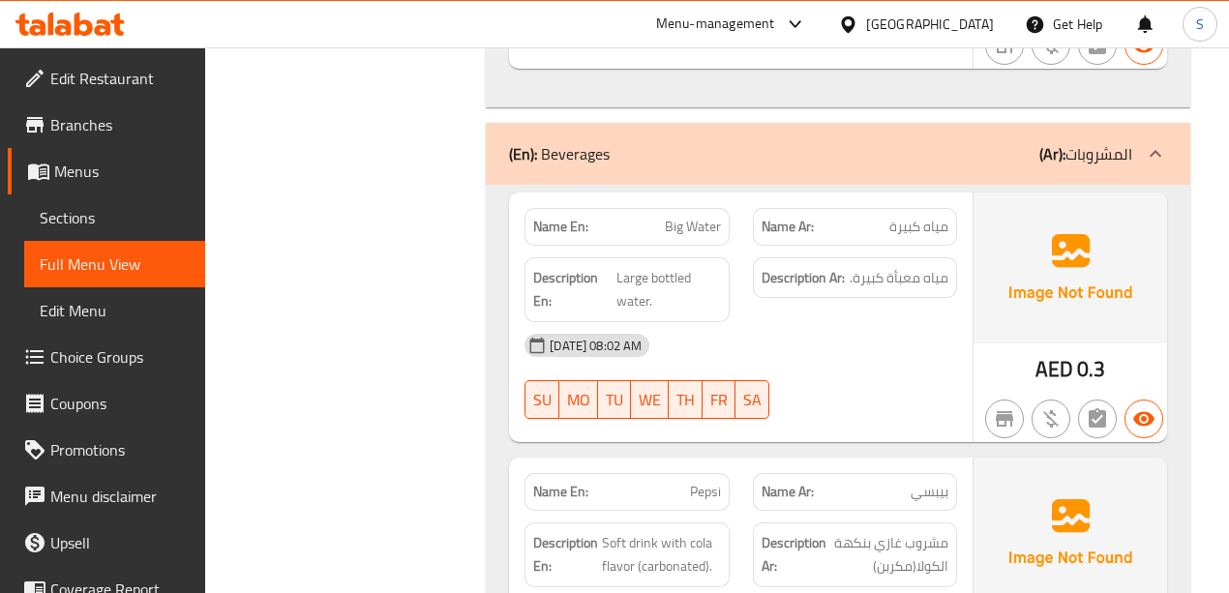
scroll to position [5043, 0]
